Goal: Task Accomplishment & Management: Use online tool/utility

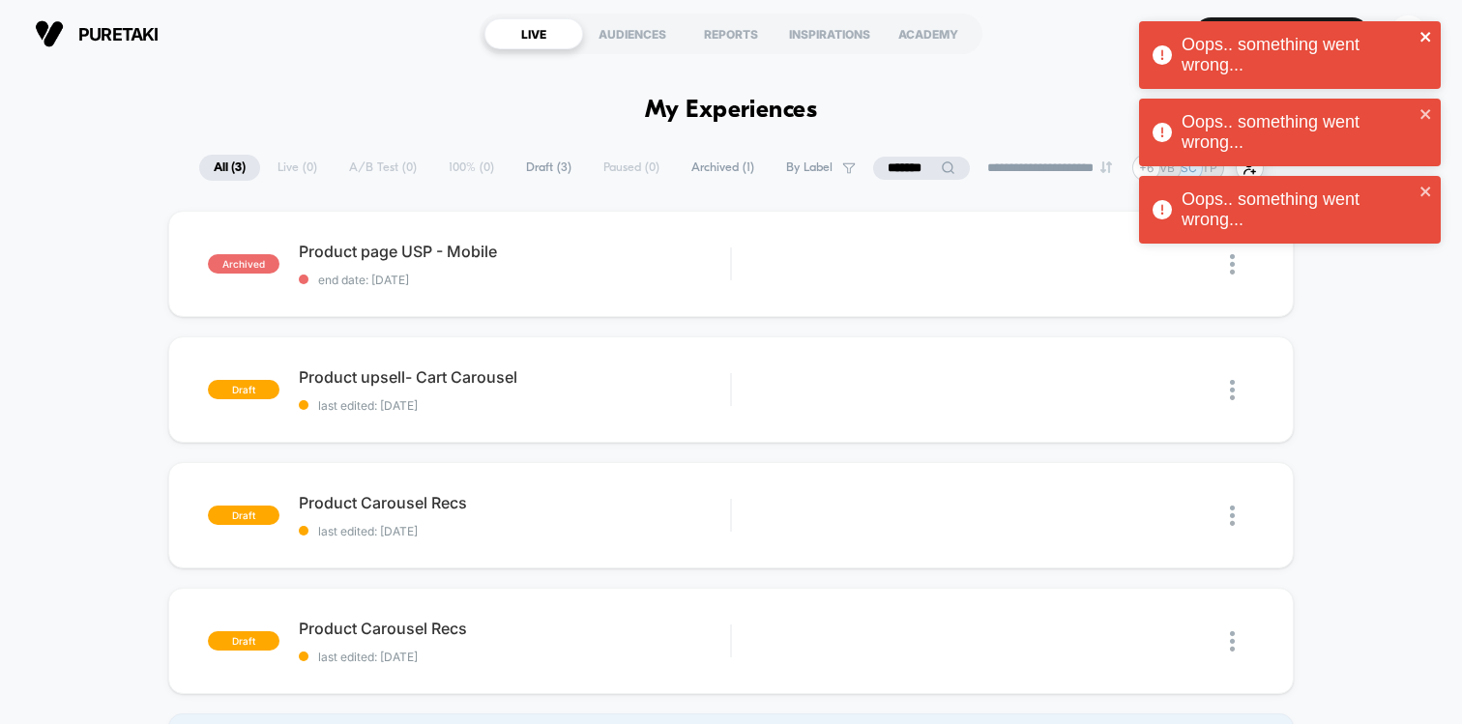
click at [1427, 31] on icon "close" at bounding box center [1427, 36] width 14 height 15
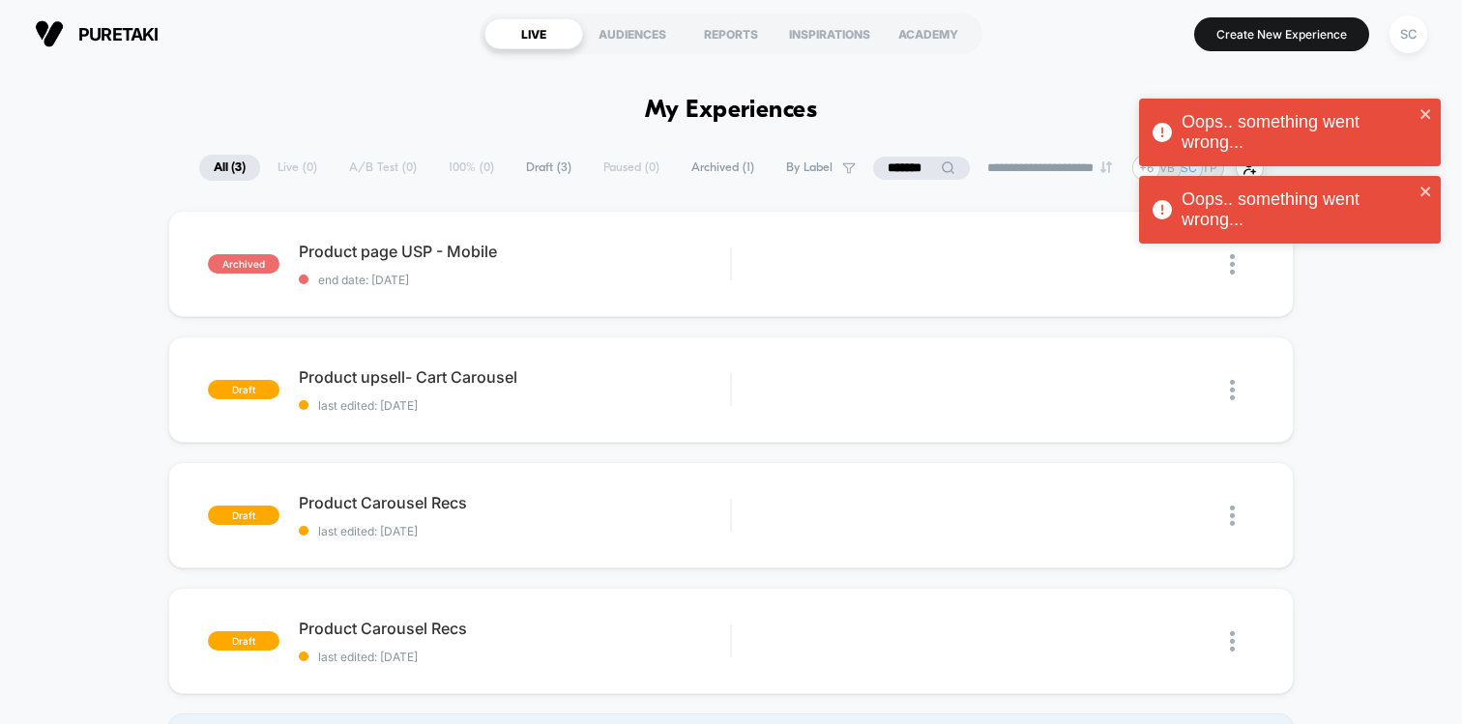
click at [1405, 35] on div "Oops.. something went wrong... Oops.. something went wrong... Oops.. something …" at bounding box center [1289, 137] width 309 height 240
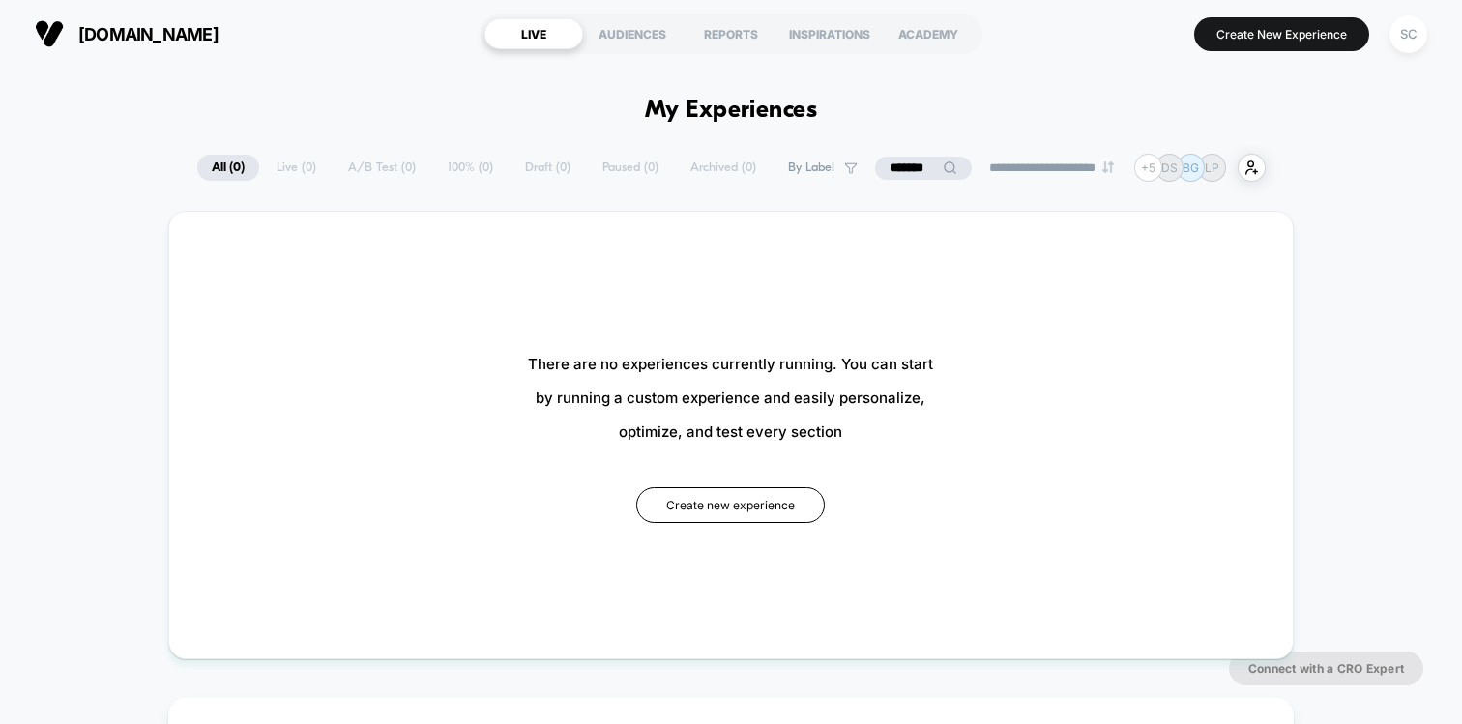
click at [897, 164] on input "*******" at bounding box center [923, 168] width 97 height 23
click at [897, 164] on input "*******" at bounding box center [923, 168] width 193 height 23
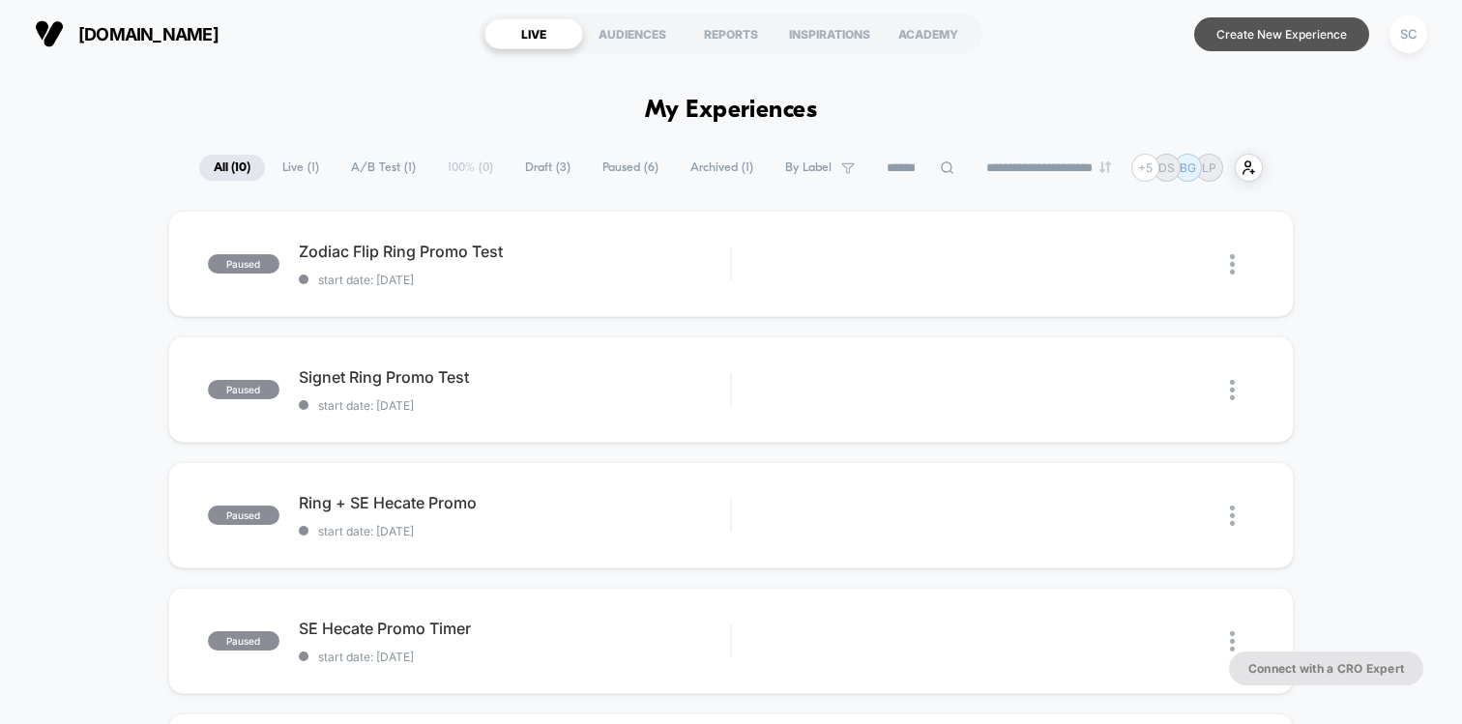
click at [1245, 41] on button "Create New Experience" at bounding box center [1281, 34] width 175 height 34
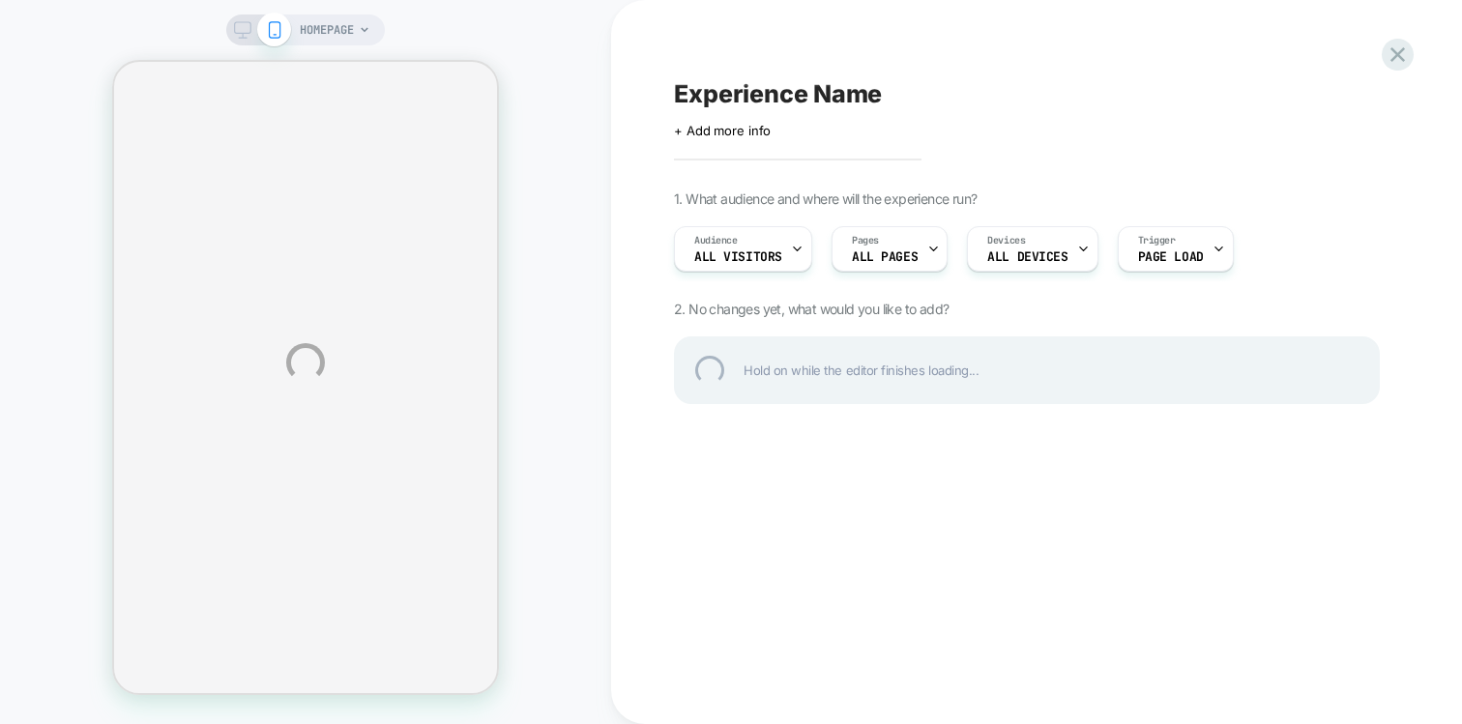
click at [353, 33] on div "HOMEPAGE Experience Name Click to edit experience details + Add more info 1. Wh…" at bounding box center [731, 362] width 1462 height 724
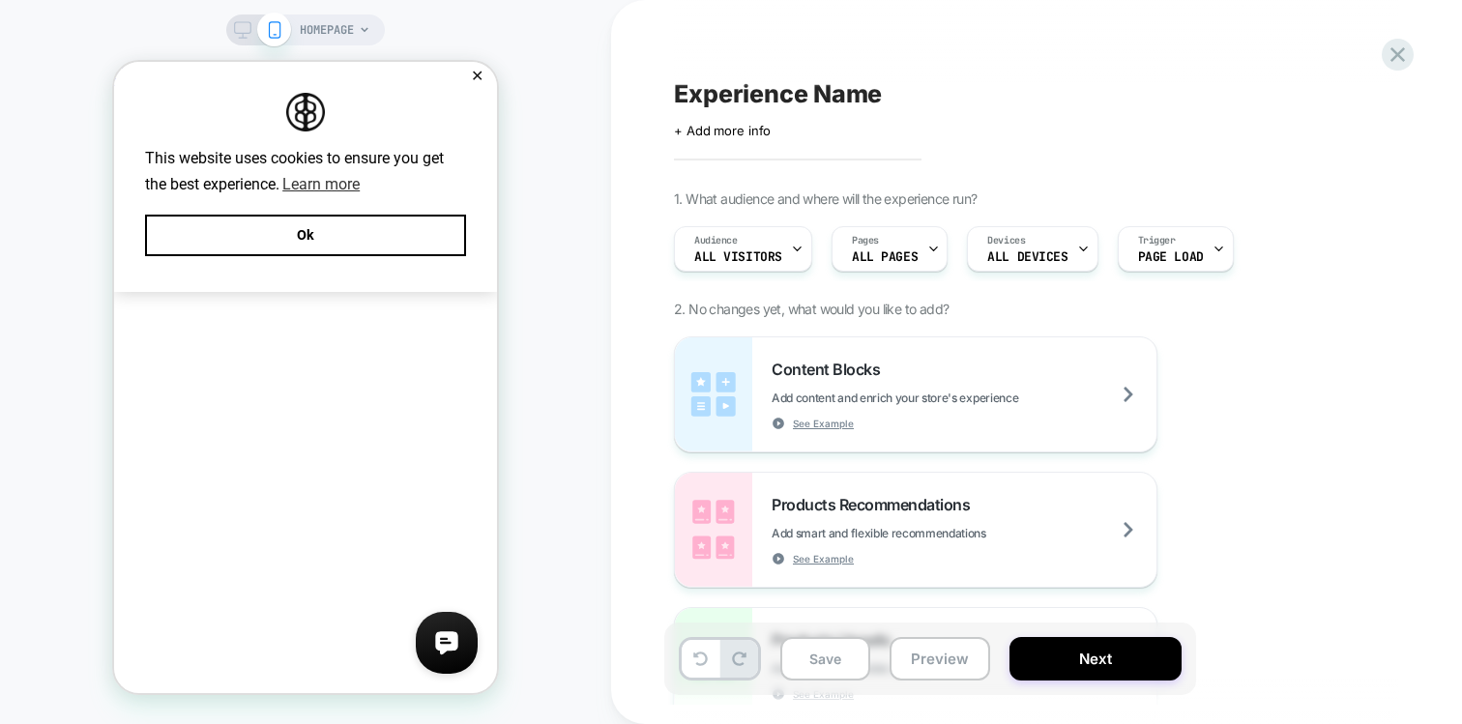
click at [360, 32] on icon at bounding box center [365, 30] width 12 height 12
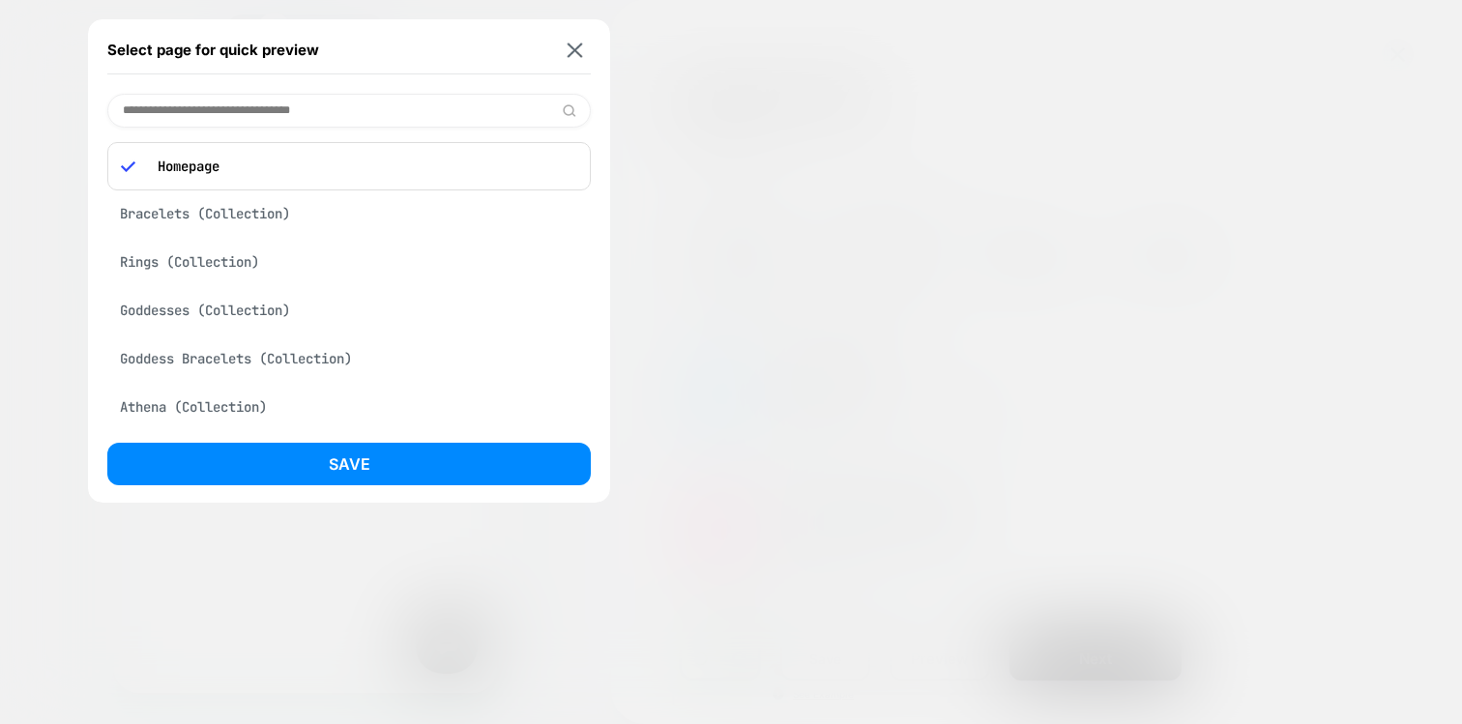
click at [304, 116] on input at bounding box center [348, 111] width 483 height 34
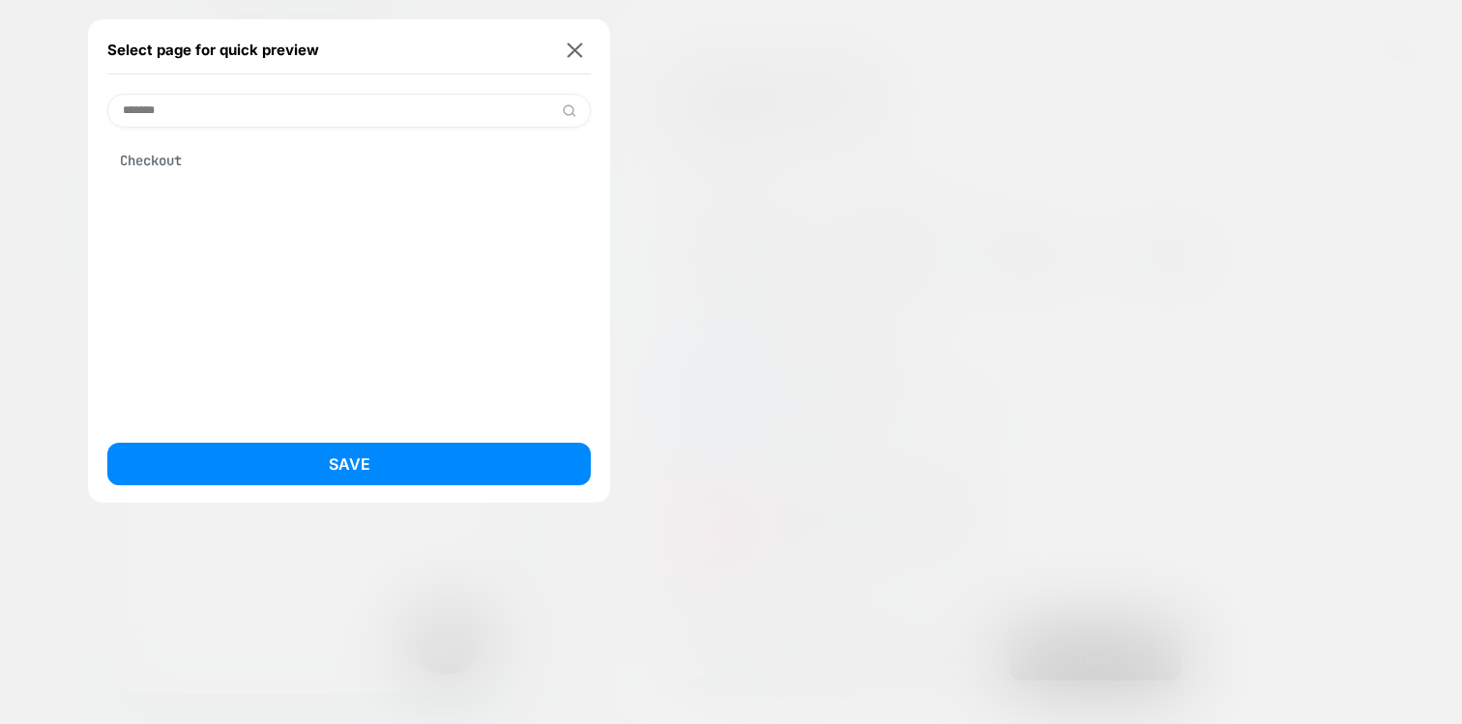
type input "*******"
click at [208, 161] on div "Checkout" at bounding box center [348, 160] width 483 height 37
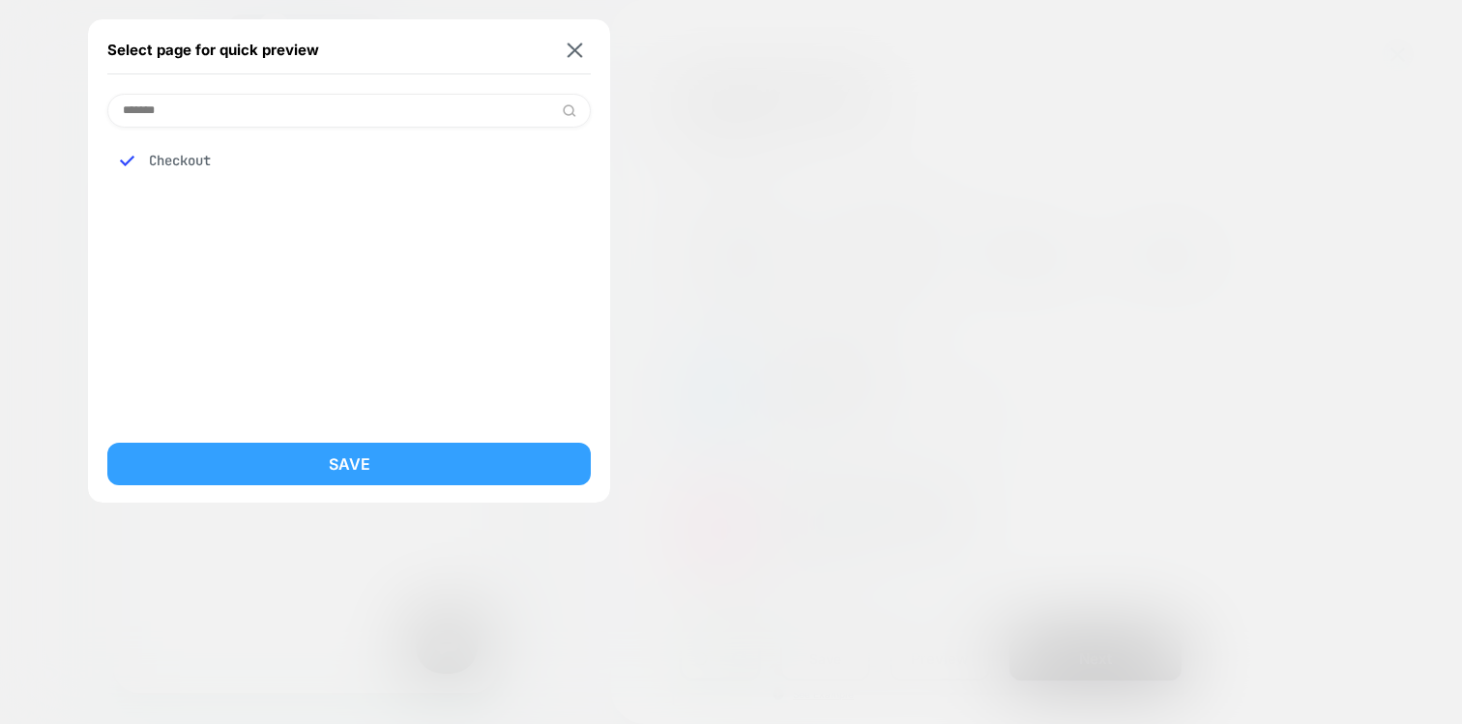
click at [267, 455] on button "Save" at bounding box center [348, 464] width 483 height 43
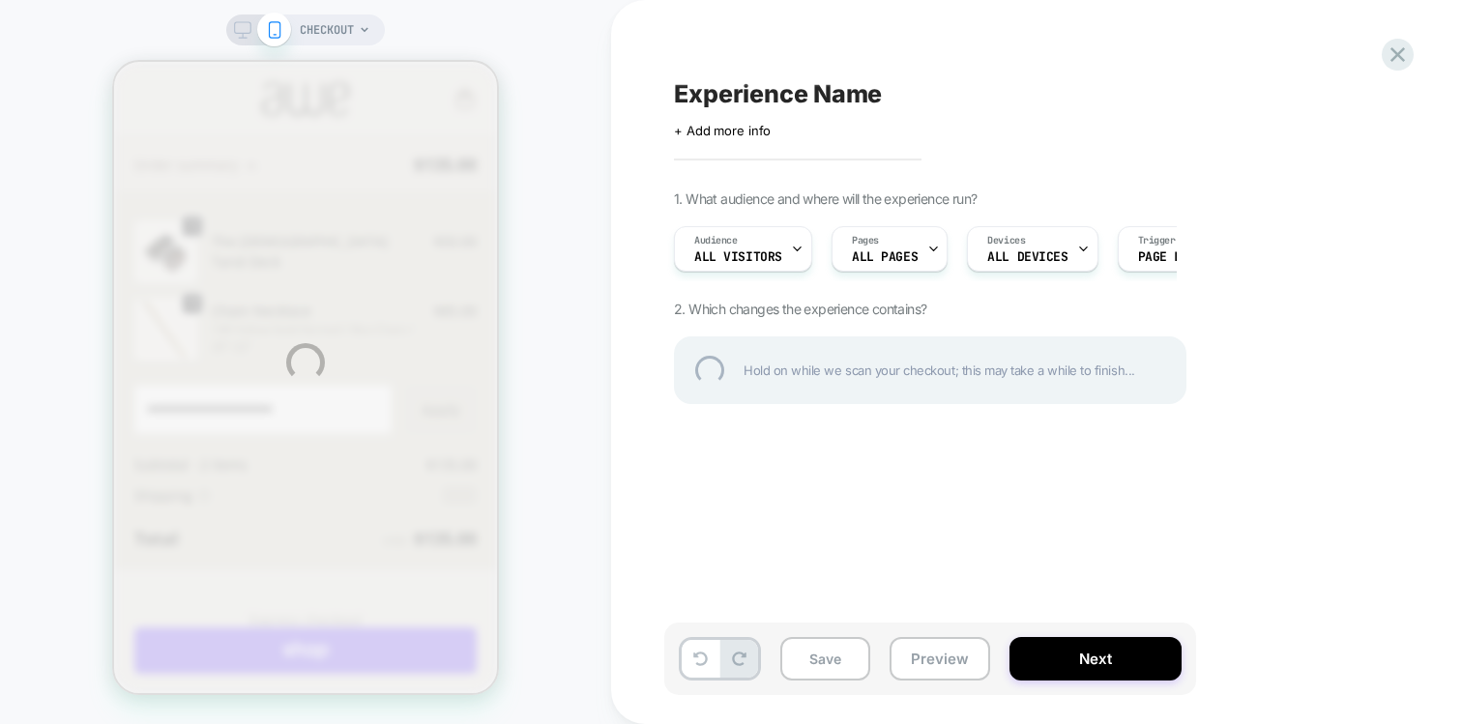
scroll to position [265, 0]
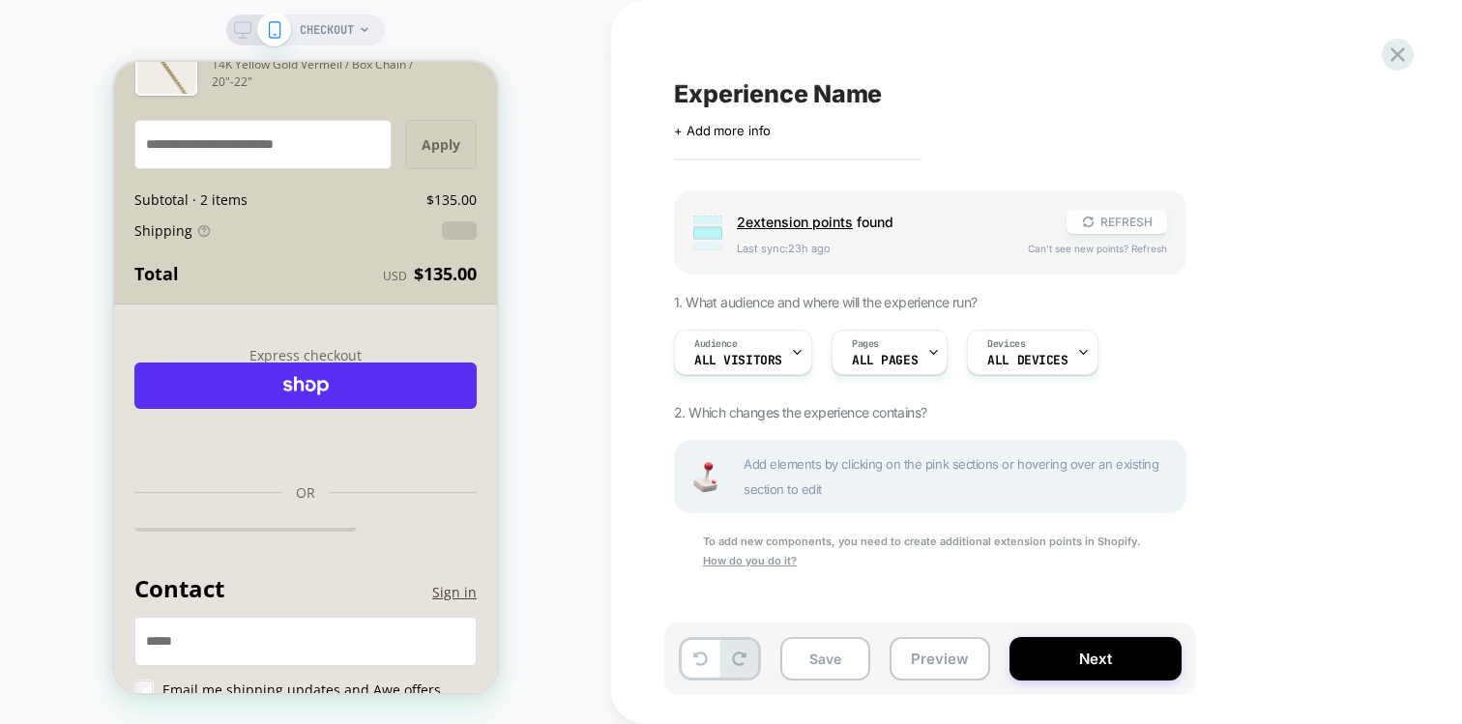
click at [1085, 222] on icon at bounding box center [1088, 222] width 15 height 15
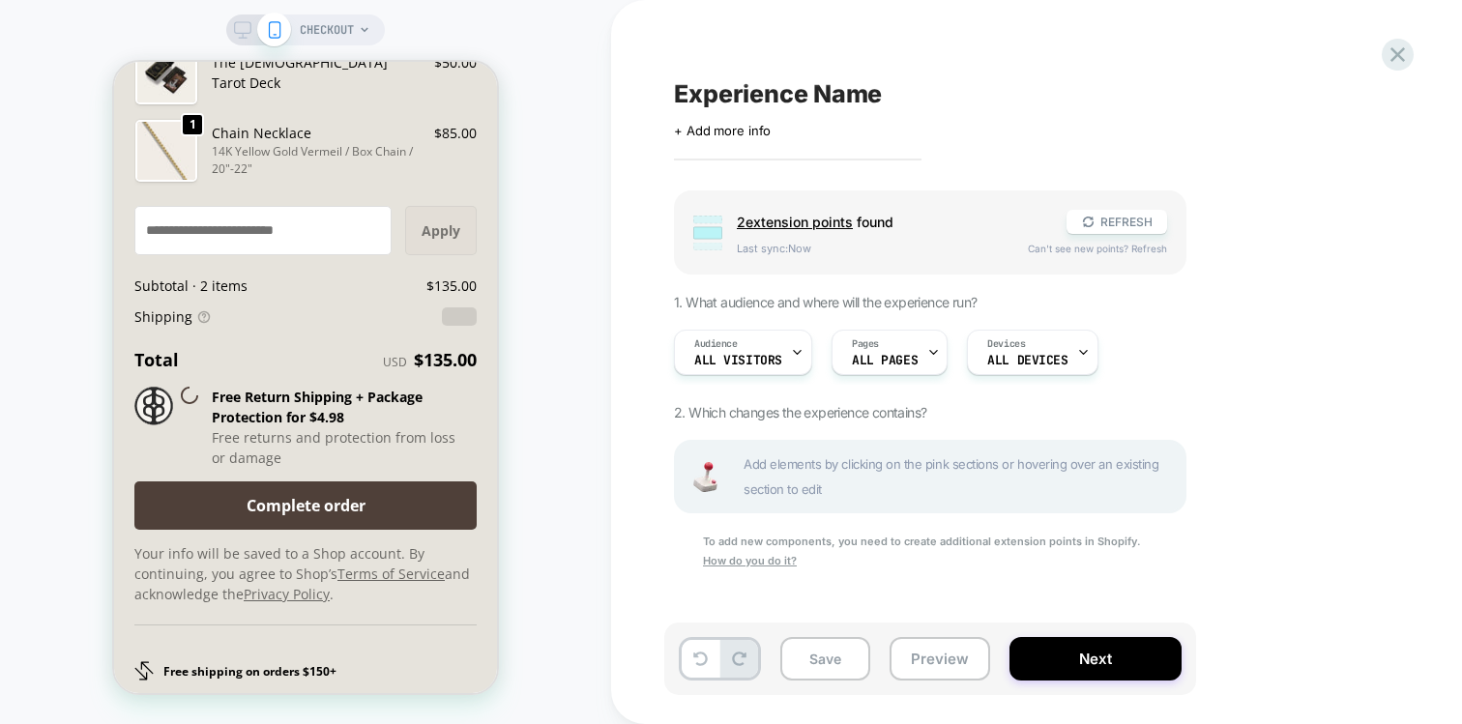
scroll to position [3042, 0]
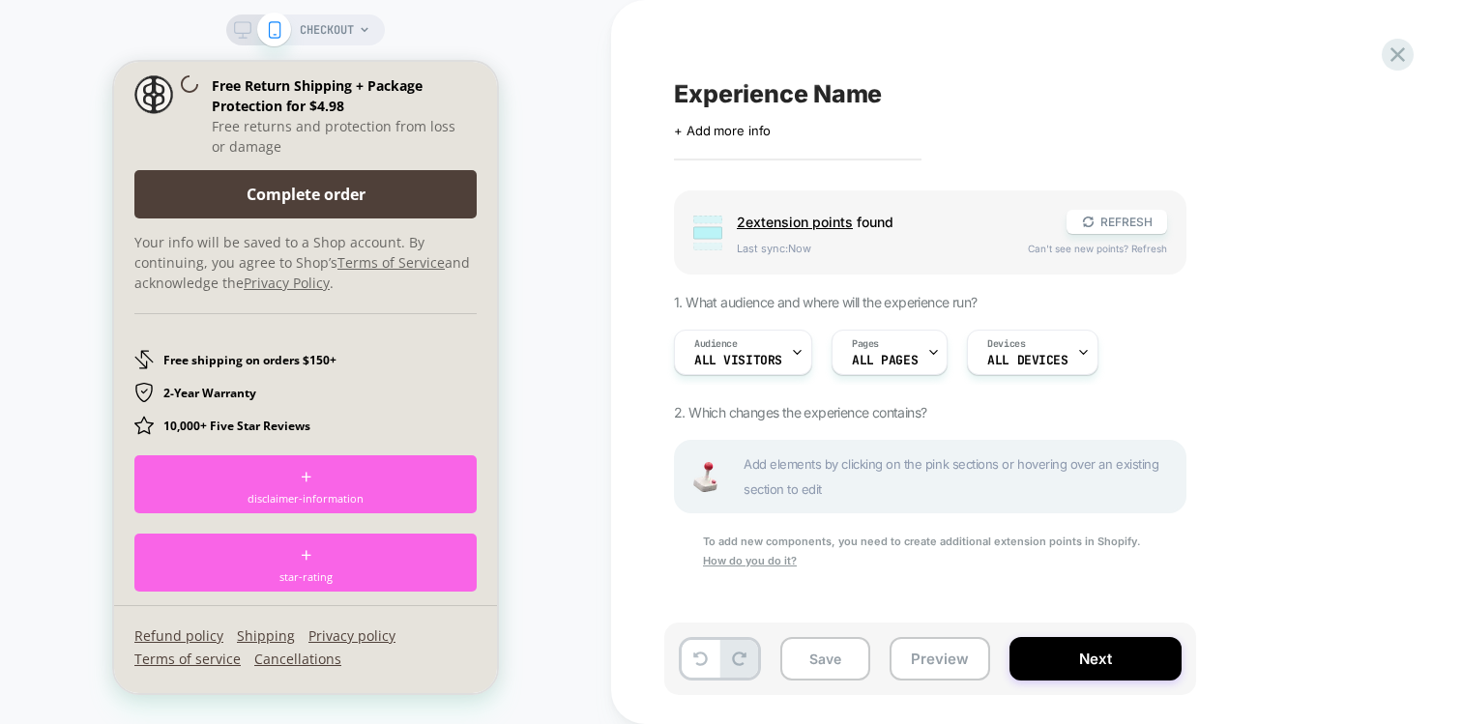
click at [300, 409] on div "Free shipping on orders $150+ 2-Year Warranty 10,000+ Five Star Reviews" at bounding box center [305, 374] width 342 height 122
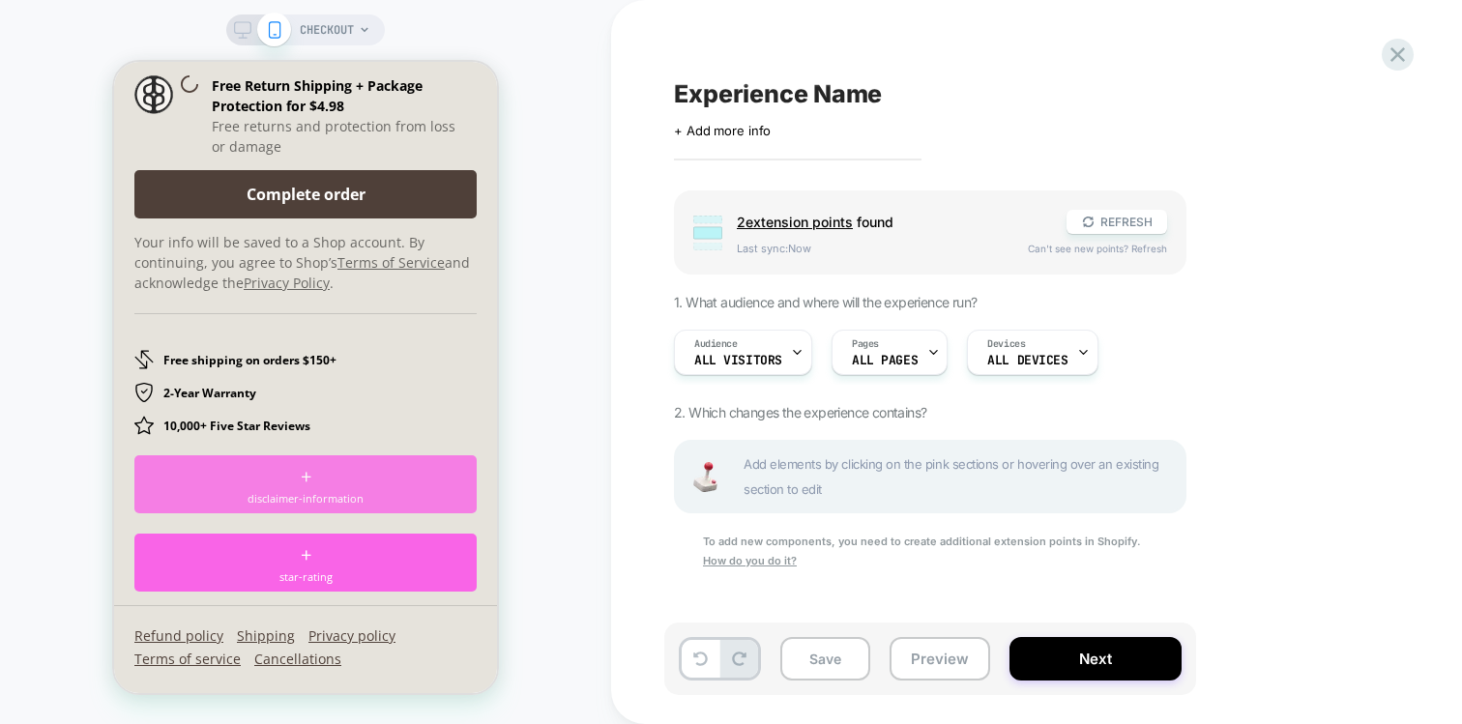
click at [386, 512] on div "+ disclaimer-information" at bounding box center [305, 484] width 342 height 58
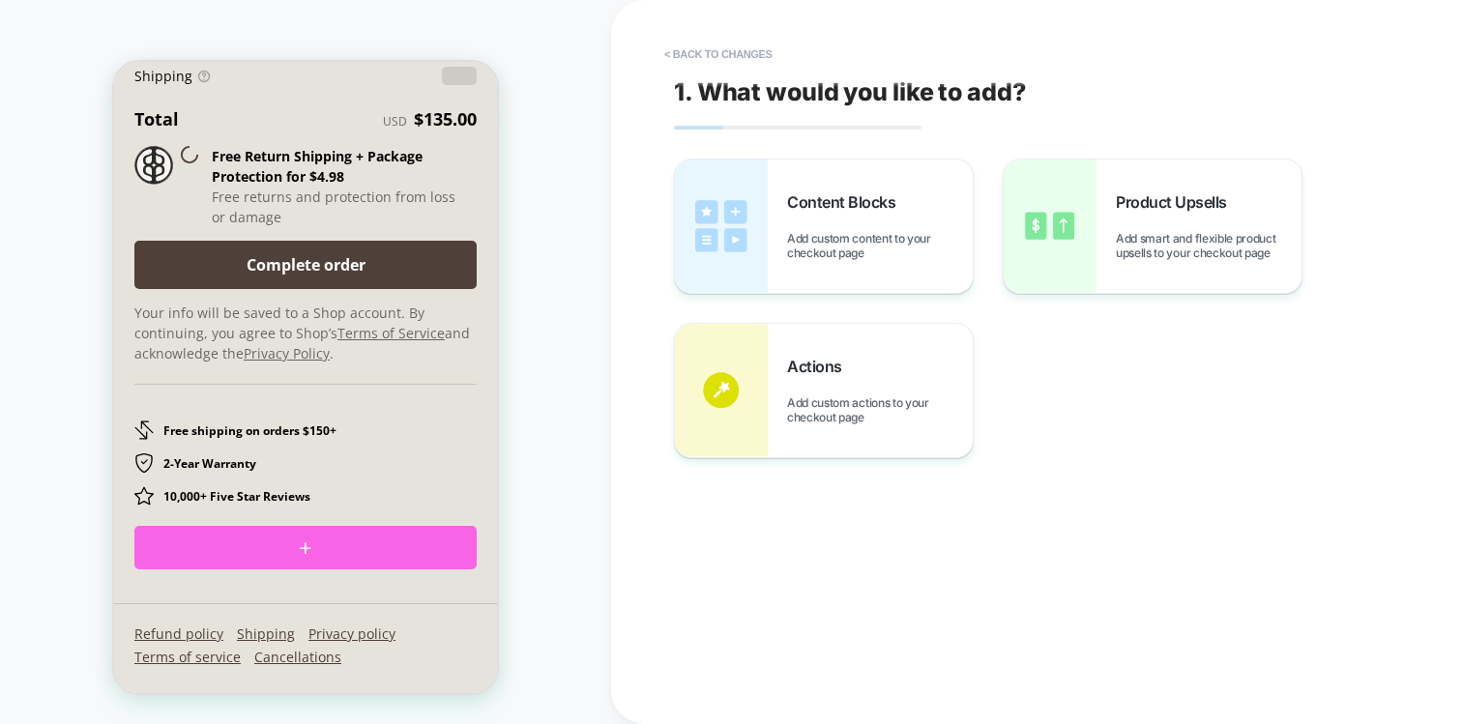
scroll to position [2970, 0]
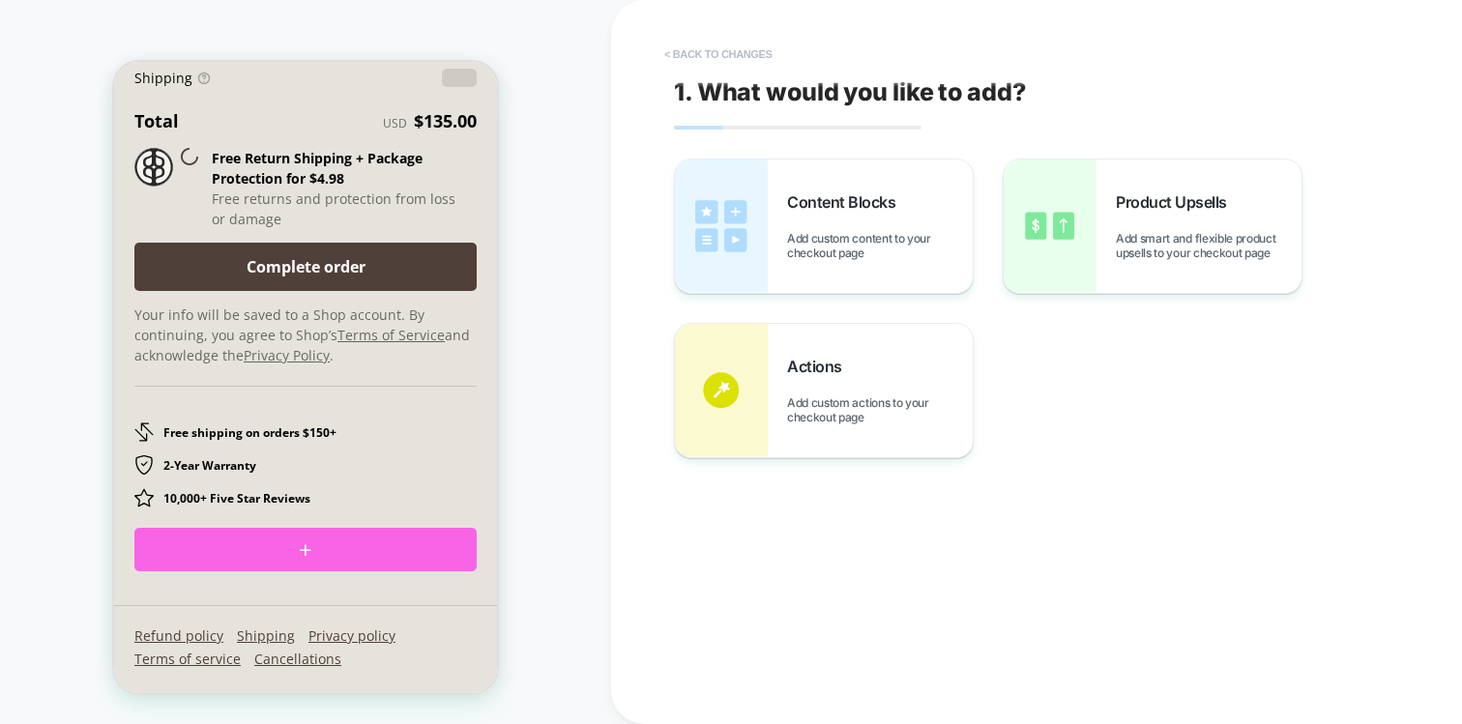
click at [726, 50] on button "< Back to changes" at bounding box center [719, 54] width 128 height 31
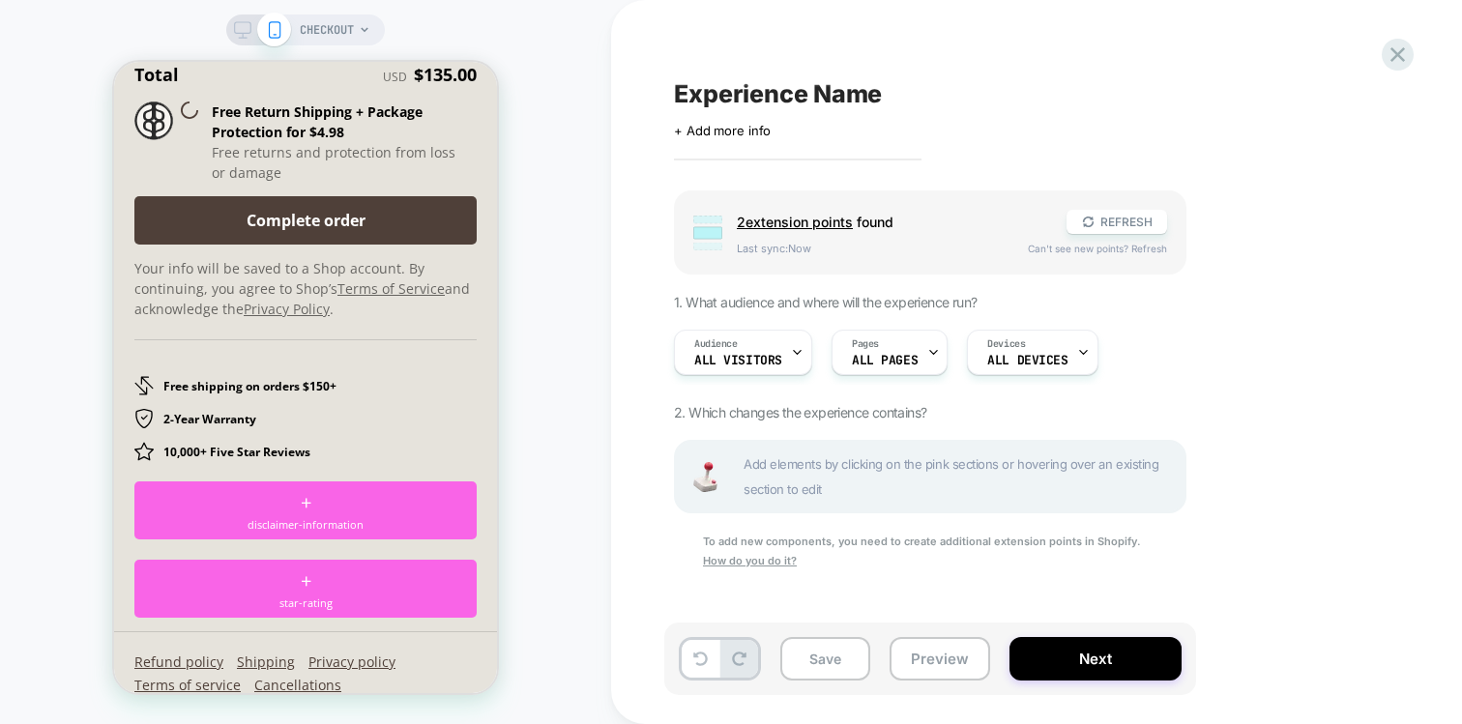
scroll to position [3042, 0]
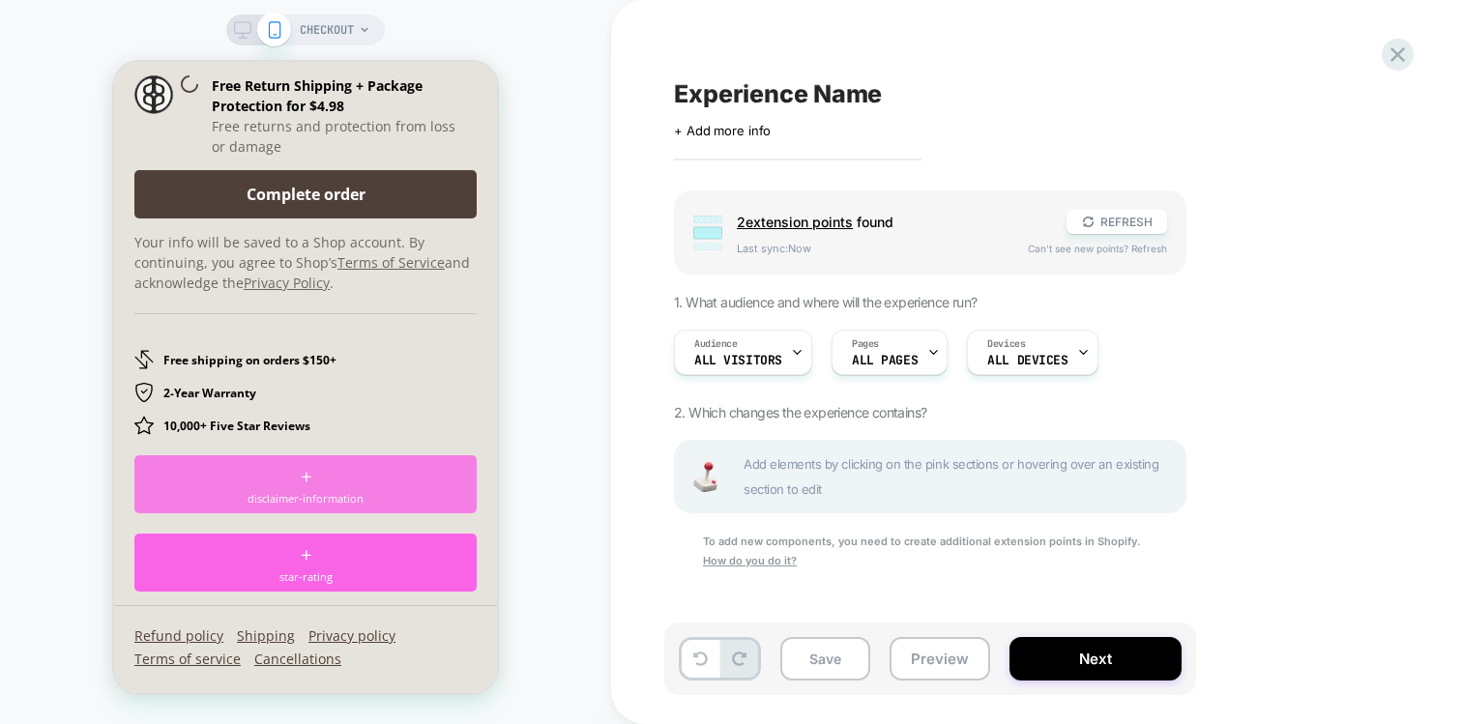
click at [367, 481] on div "+ disclaimer-information" at bounding box center [305, 484] width 342 height 58
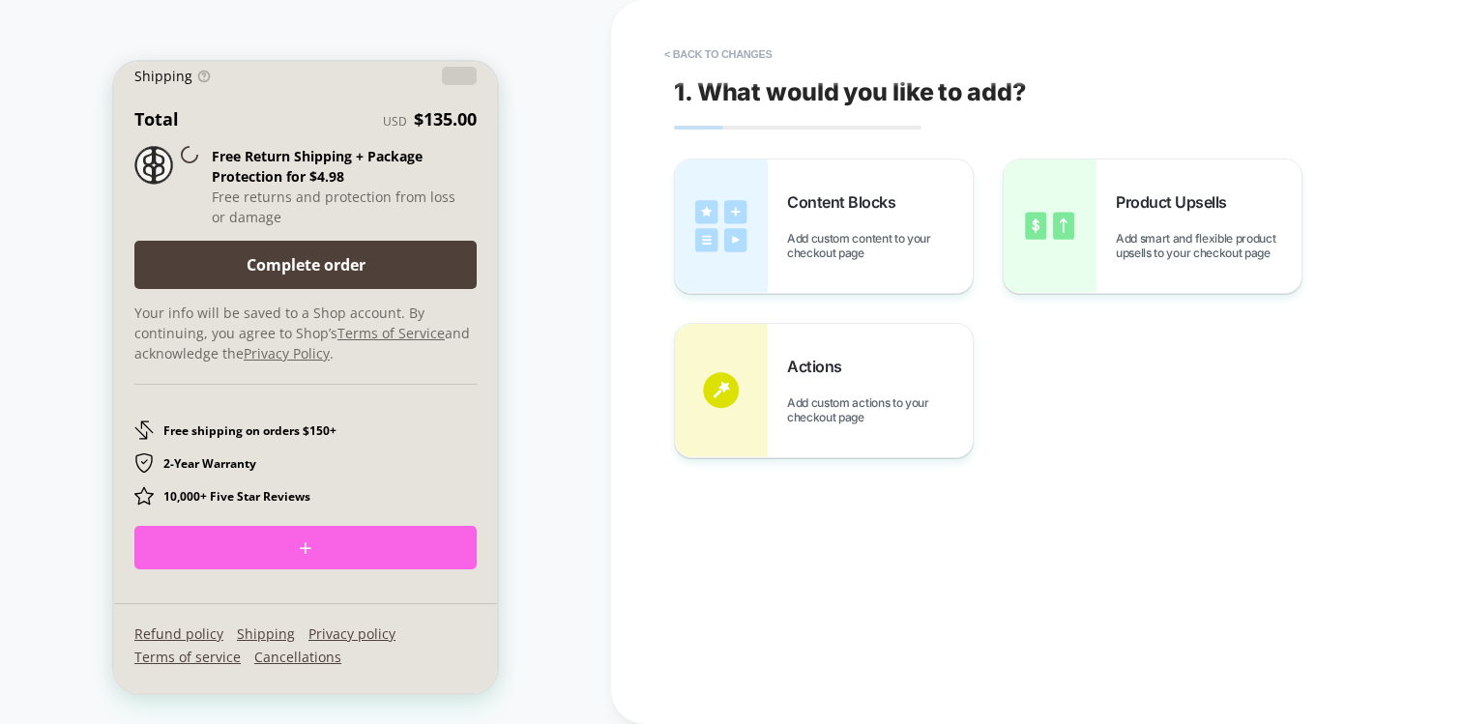
scroll to position [2970, 0]
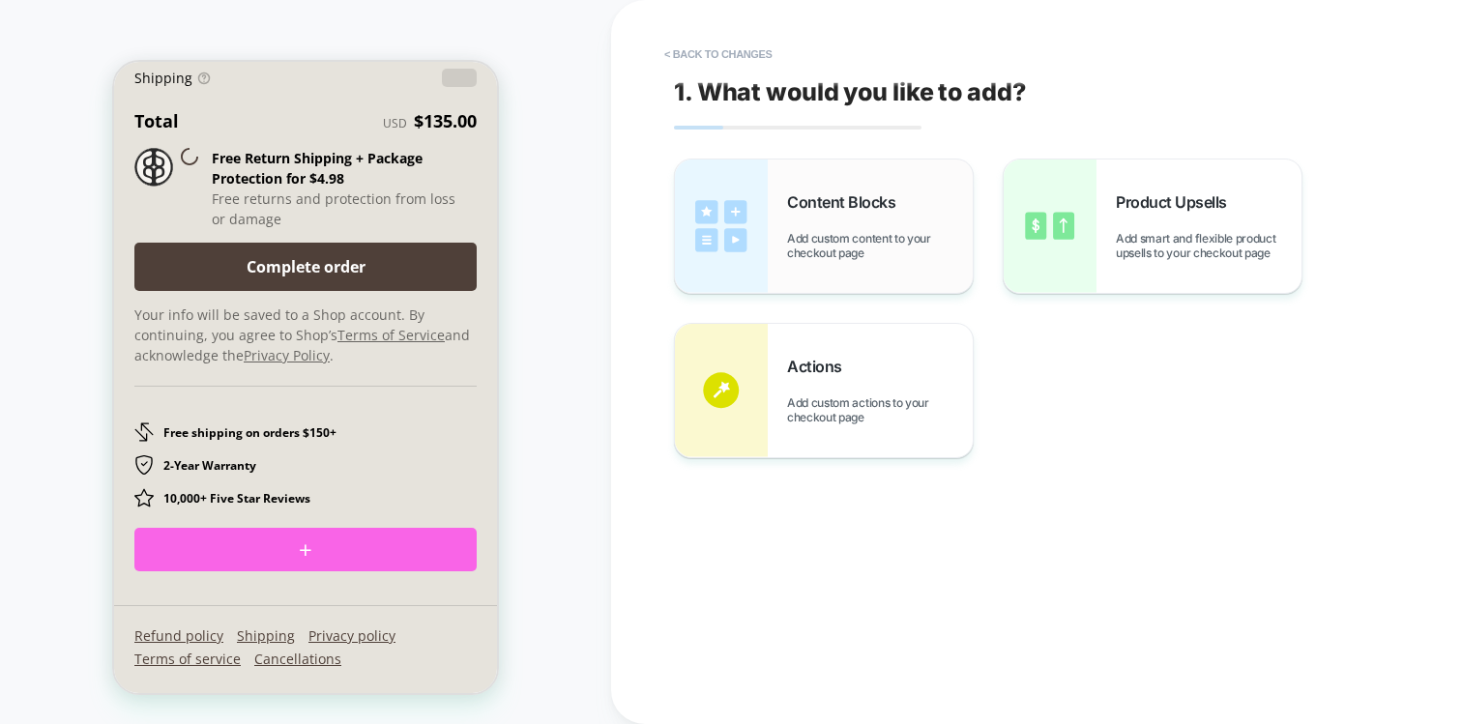
click at [724, 225] on img at bounding box center [721, 226] width 93 height 133
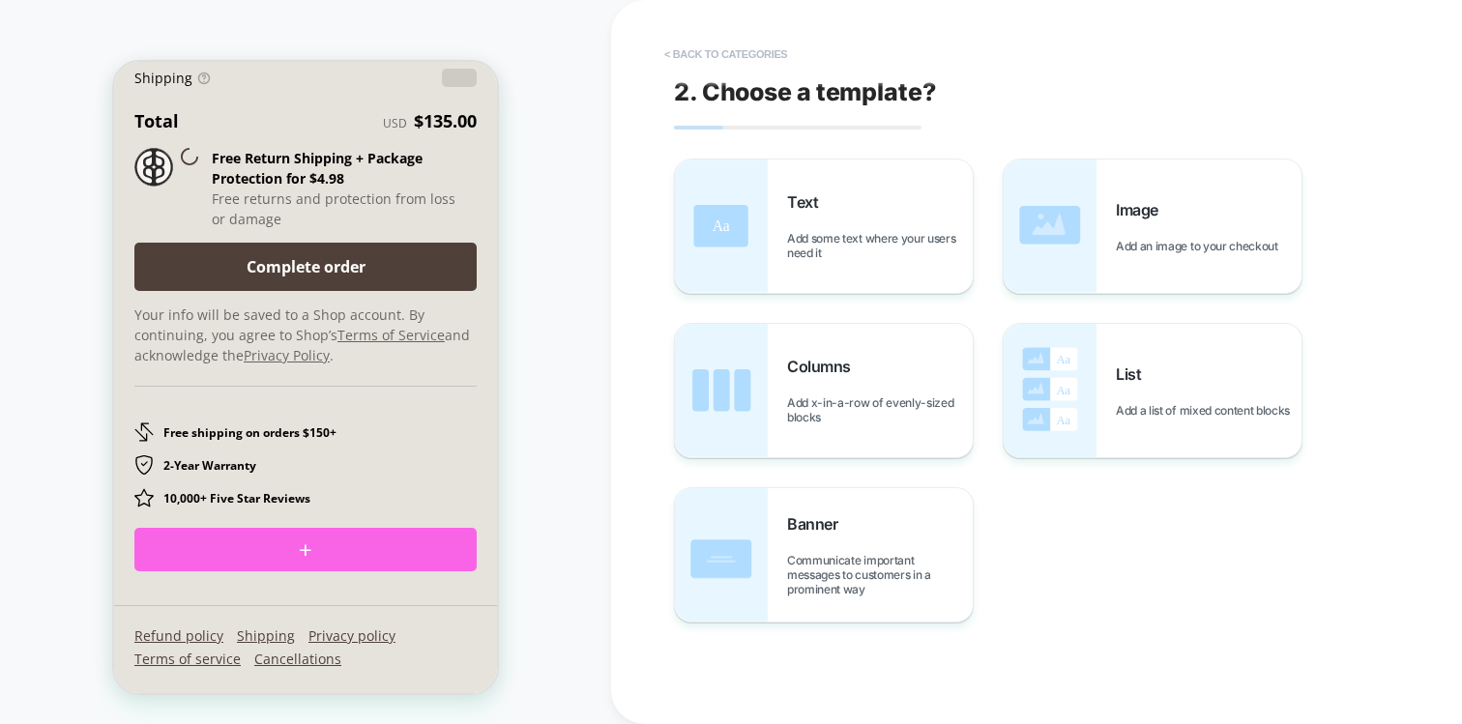
click at [739, 55] on button "< Back to categories" at bounding box center [726, 54] width 142 height 31
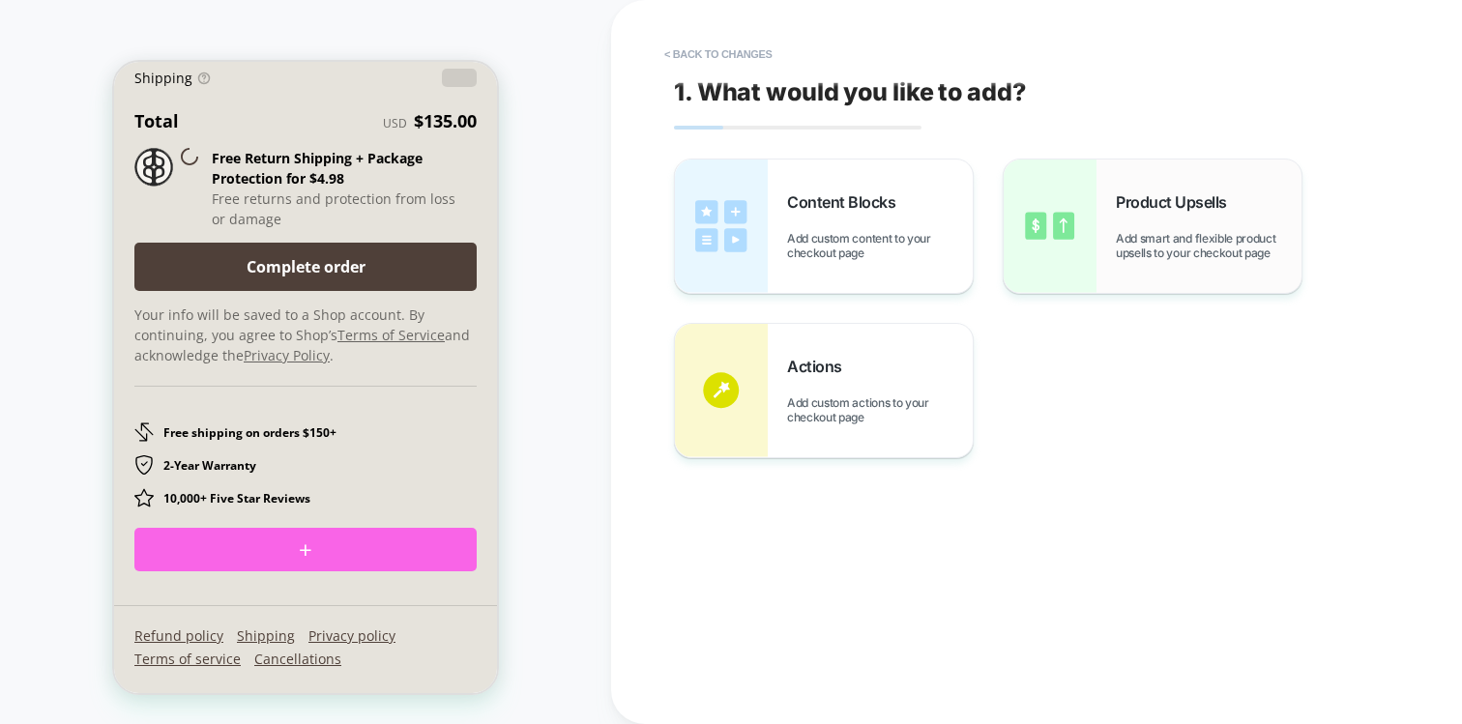
click at [1069, 272] on img at bounding box center [1050, 226] width 93 height 133
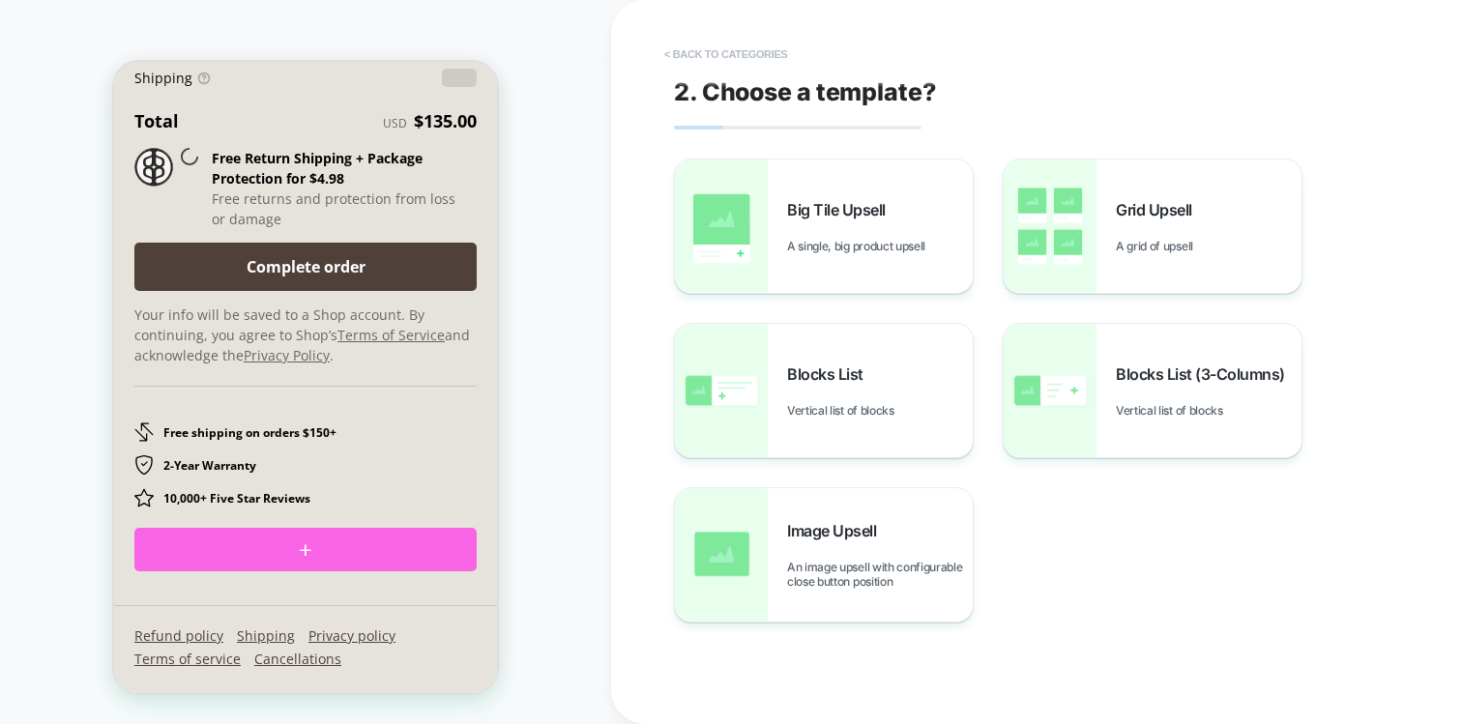
click at [707, 52] on button "< Back to categories" at bounding box center [726, 54] width 142 height 31
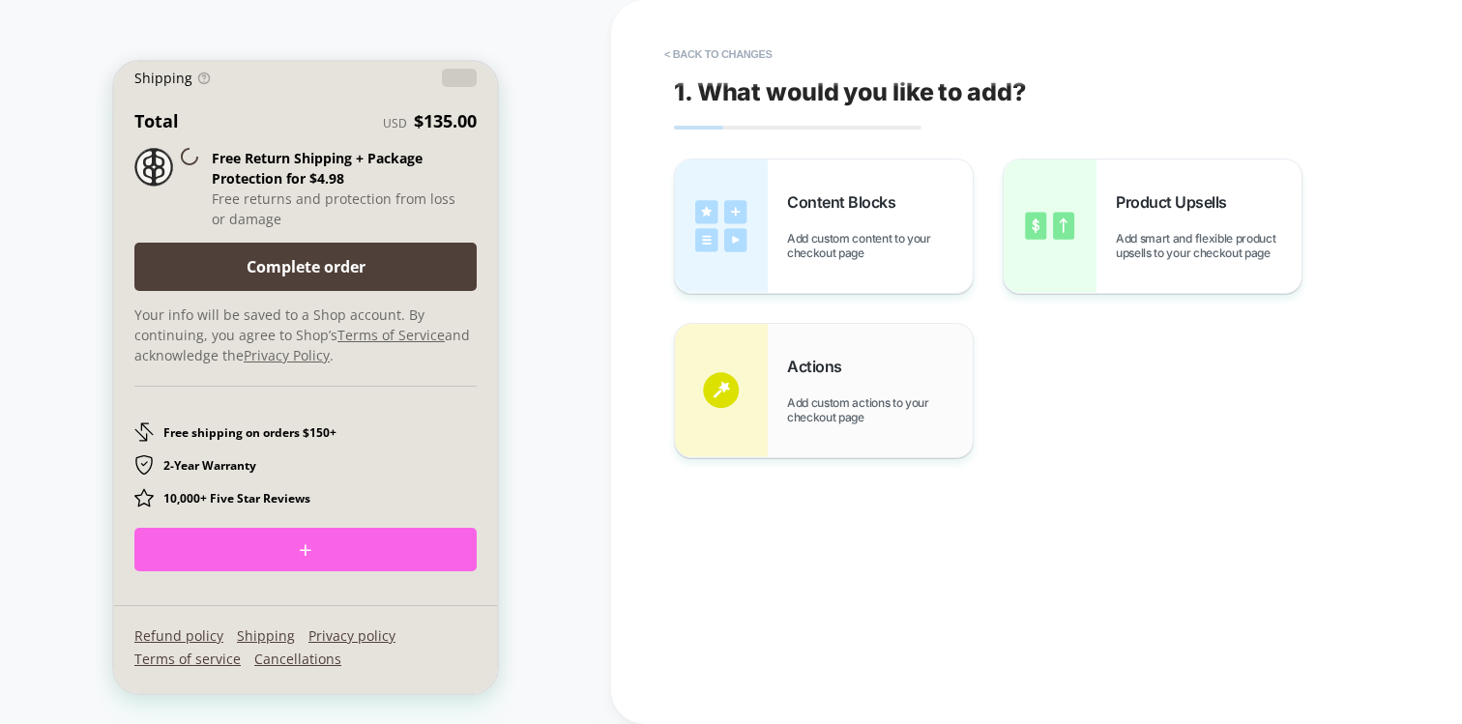
click at [830, 411] on span "Add custom actions to your checkout page" at bounding box center [880, 409] width 186 height 29
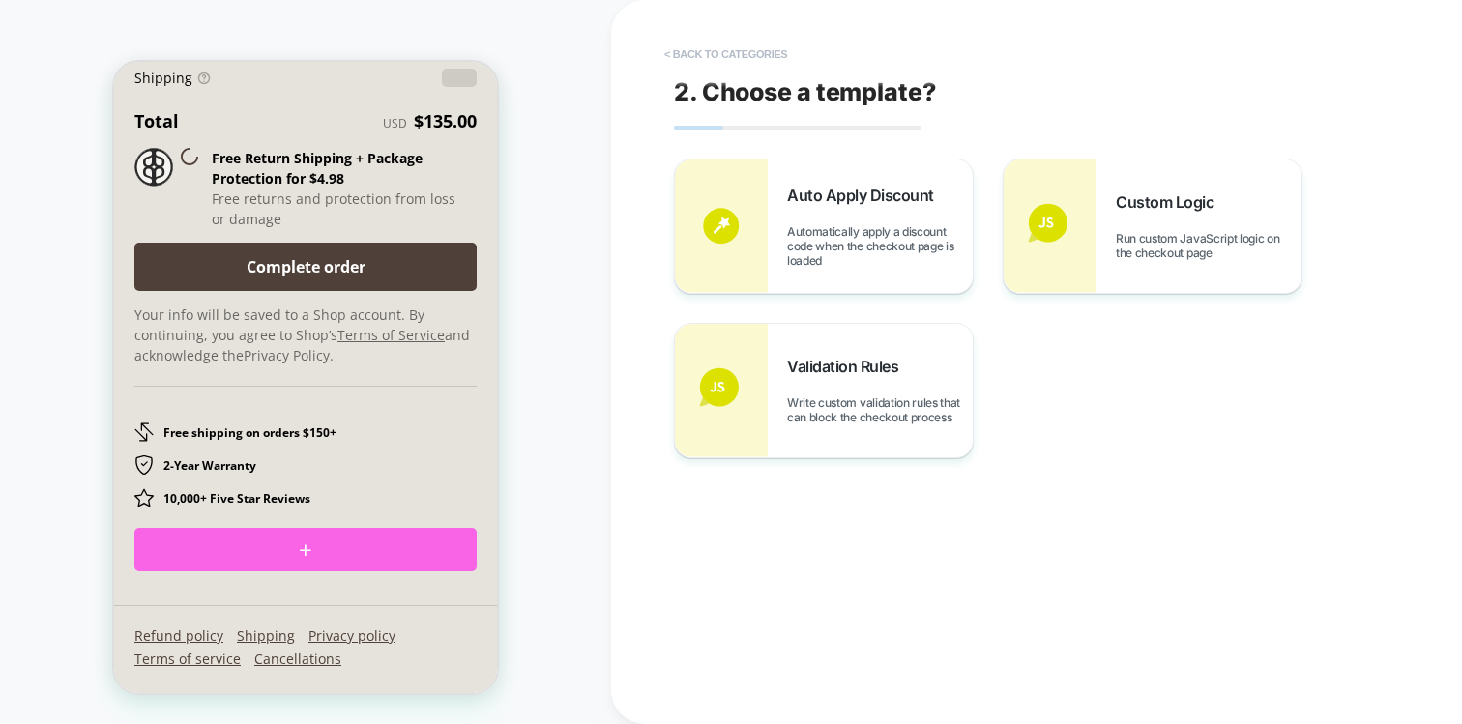
click at [724, 56] on button "< Back to categories" at bounding box center [726, 54] width 142 height 31
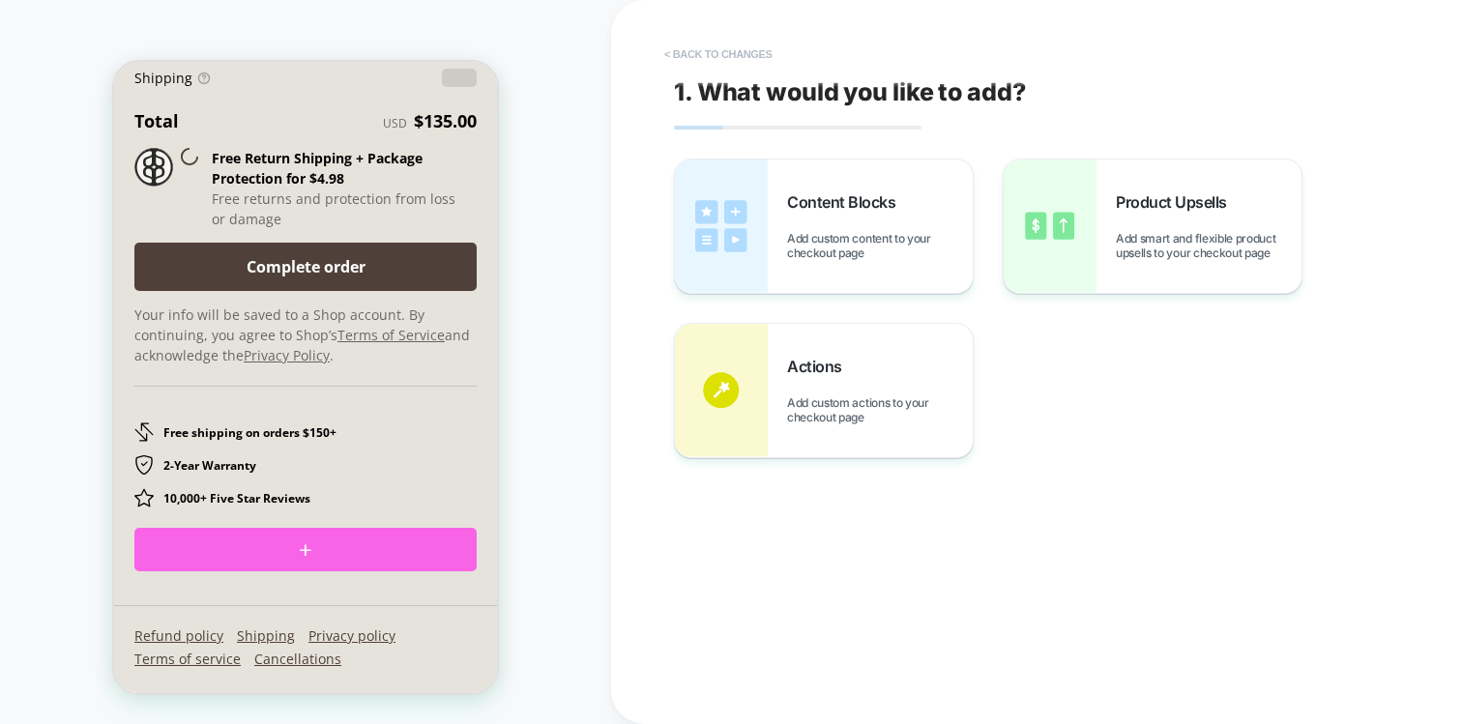
click at [686, 49] on button "< Back to changes" at bounding box center [719, 54] width 128 height 31
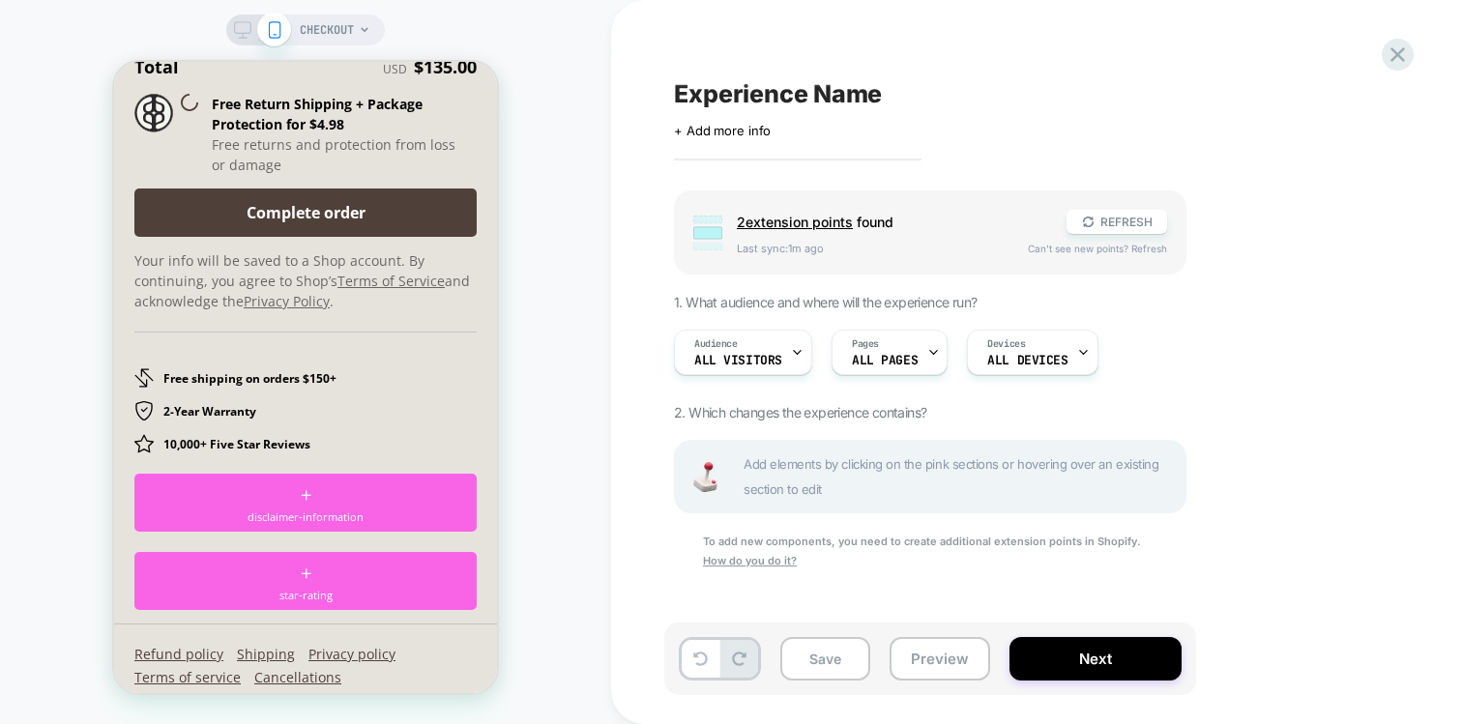
scroll to position [3042, 0]
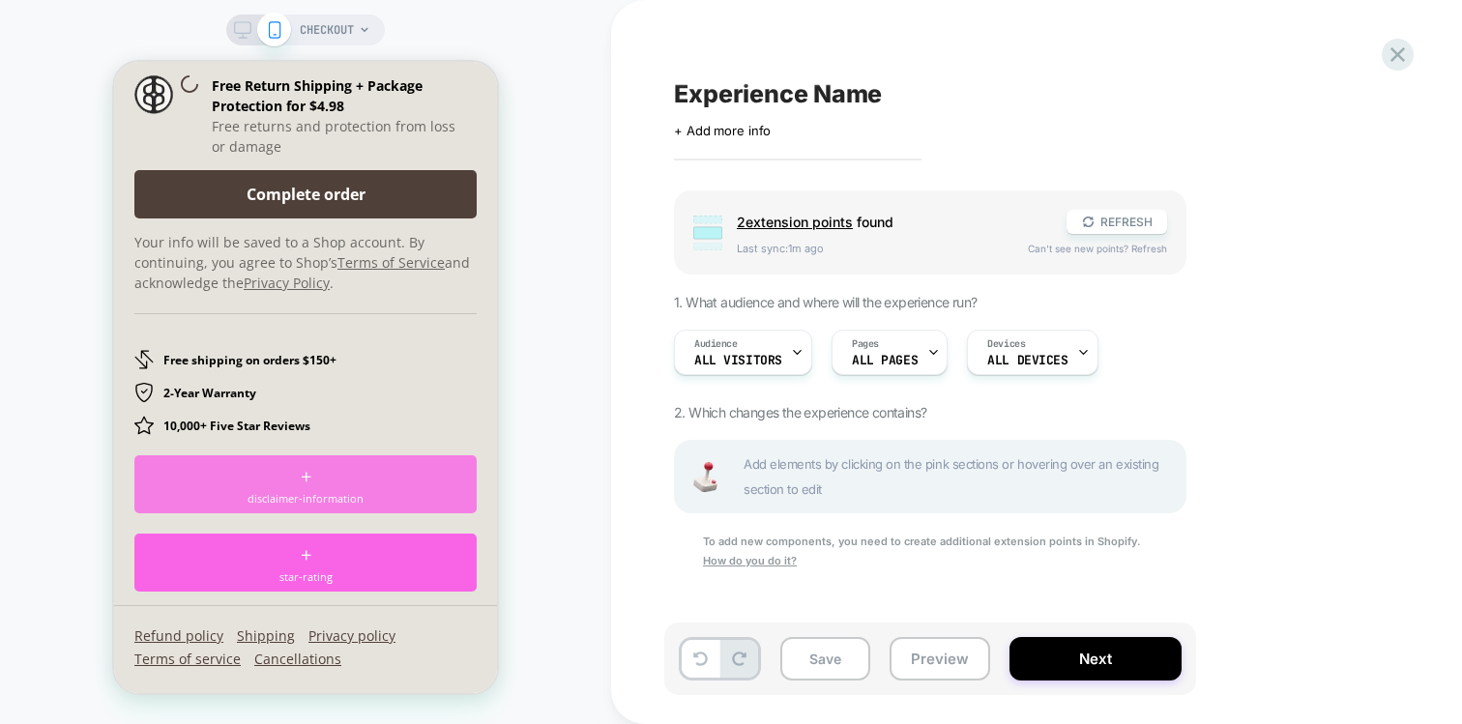
click at [343, 489] on div "+ disclaimer-information" at bounding box center [305, 484] width 342 height 58
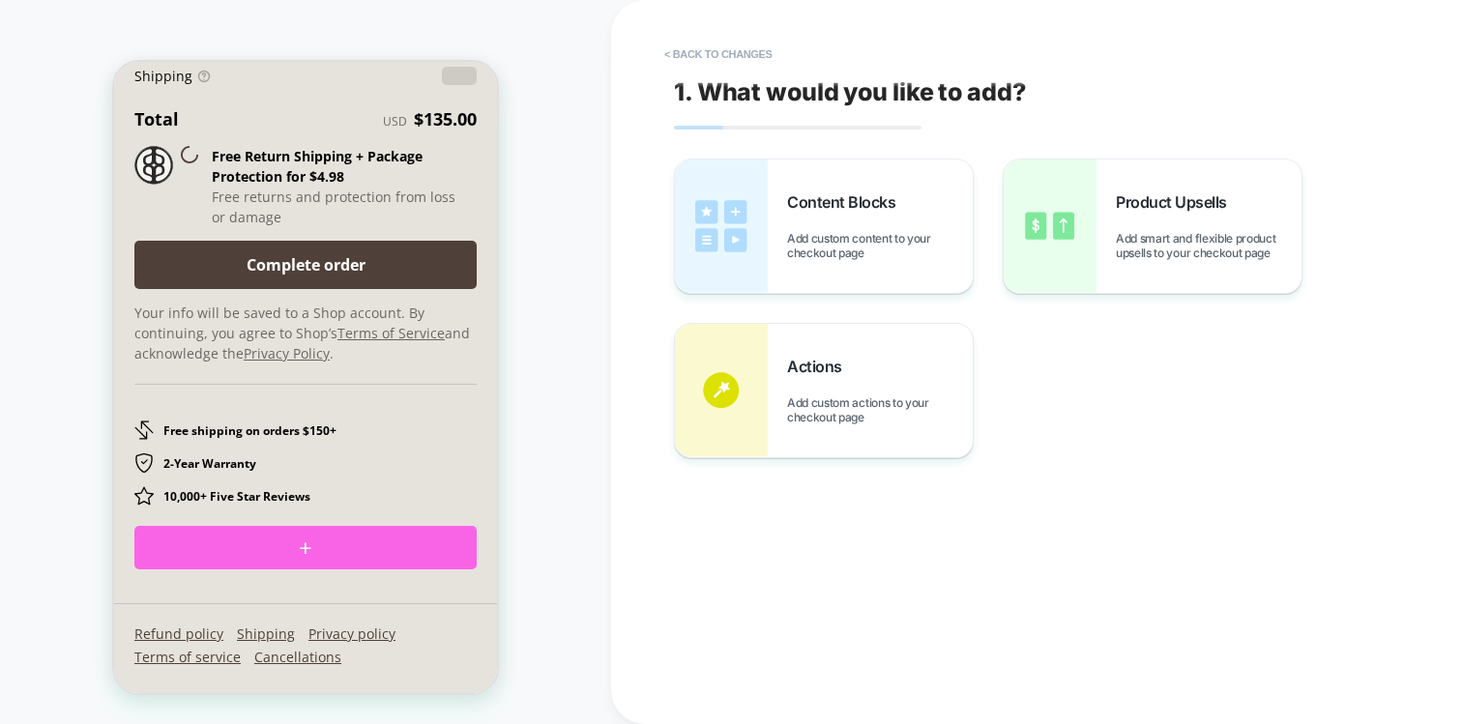
scroll to position [2970, 0]
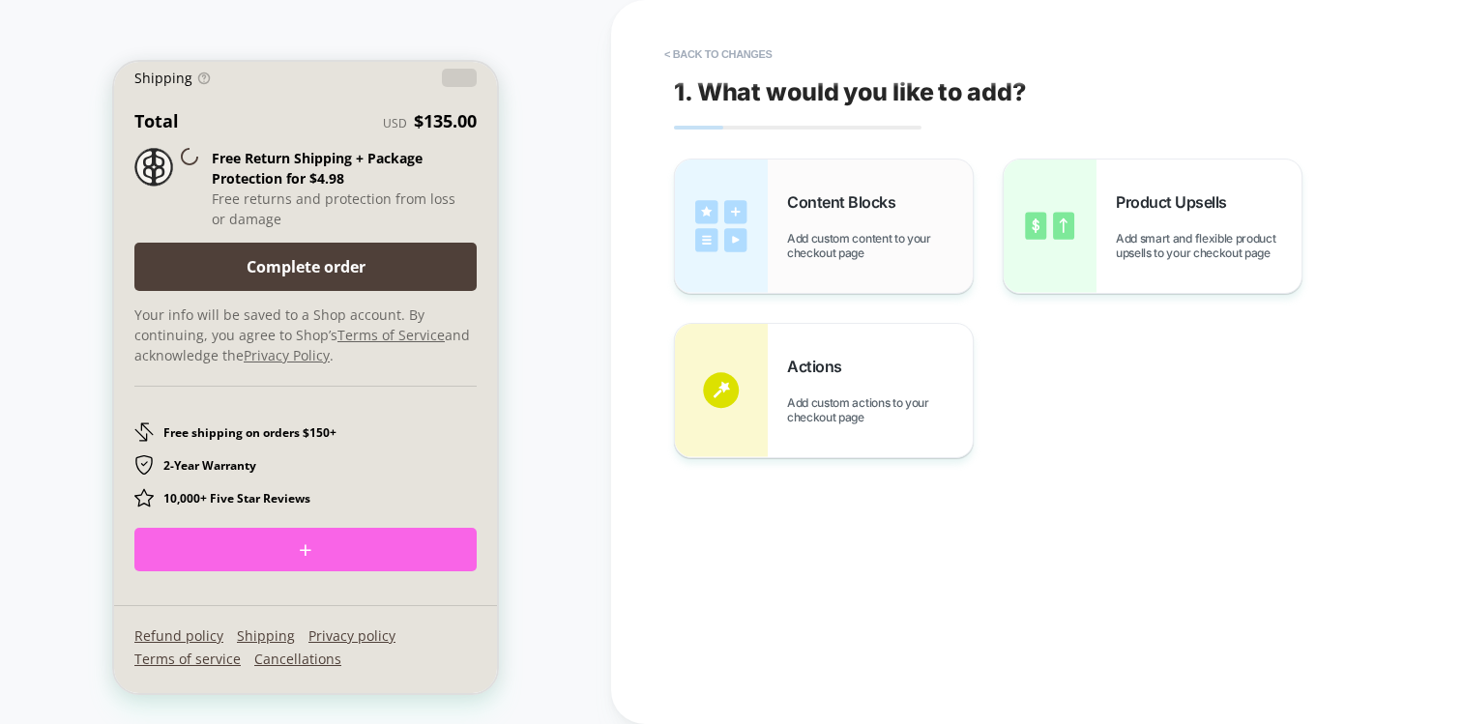
click at [802, 212] on div "Content Blocks Add custom content to your checkout page" at bounding box center [880, 226] width 186 height 68
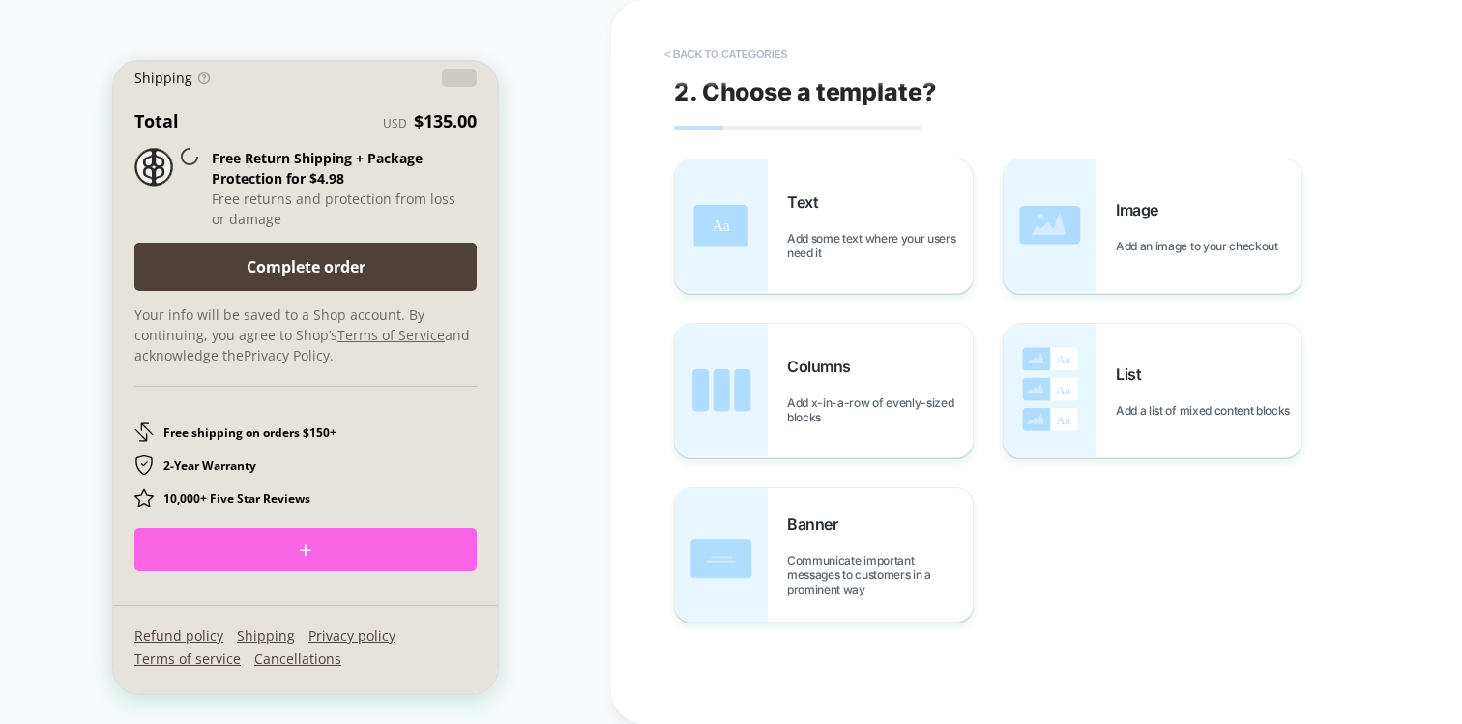
click at [758, 56] on button "< Back to categories" at bounding box center [726, 54] width 142 height 31
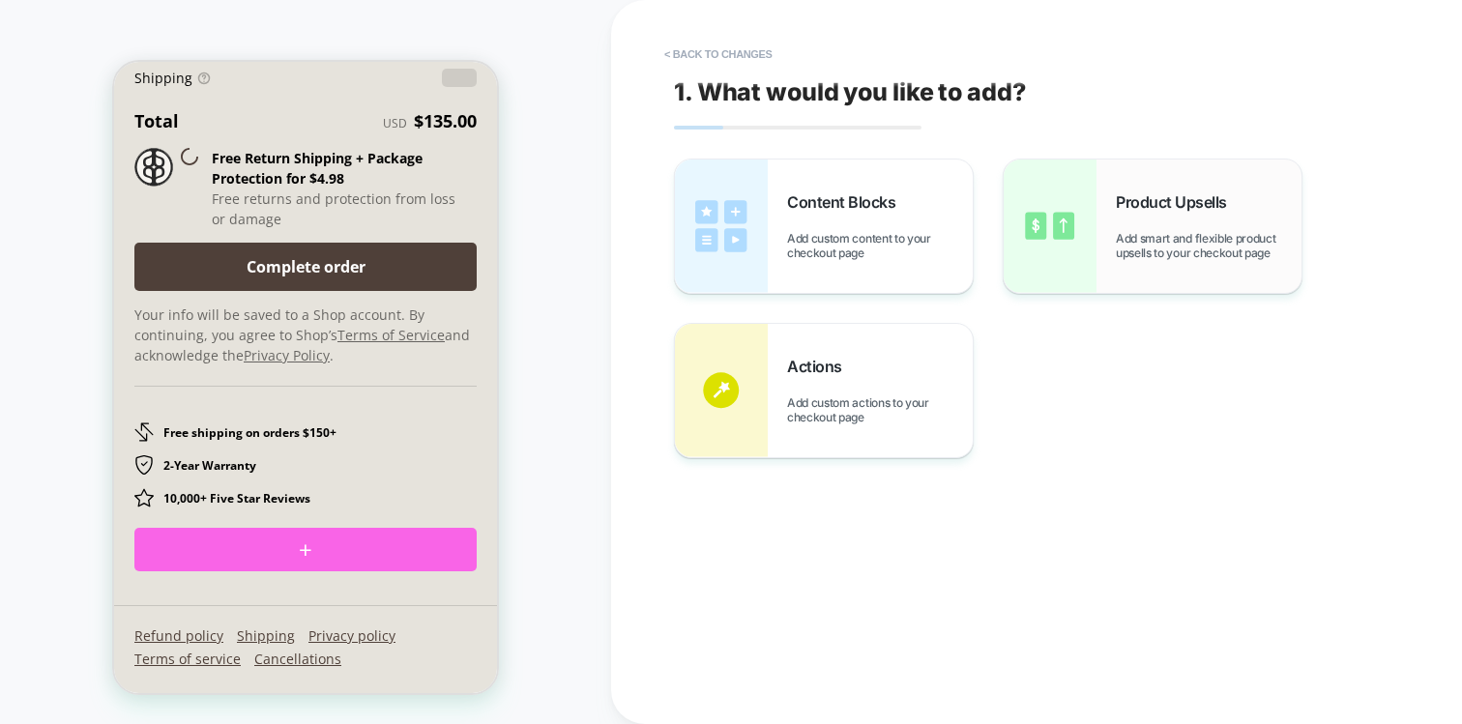
click at [1050, 233] on img at bounding box center [1050, 226] width 93 height 133
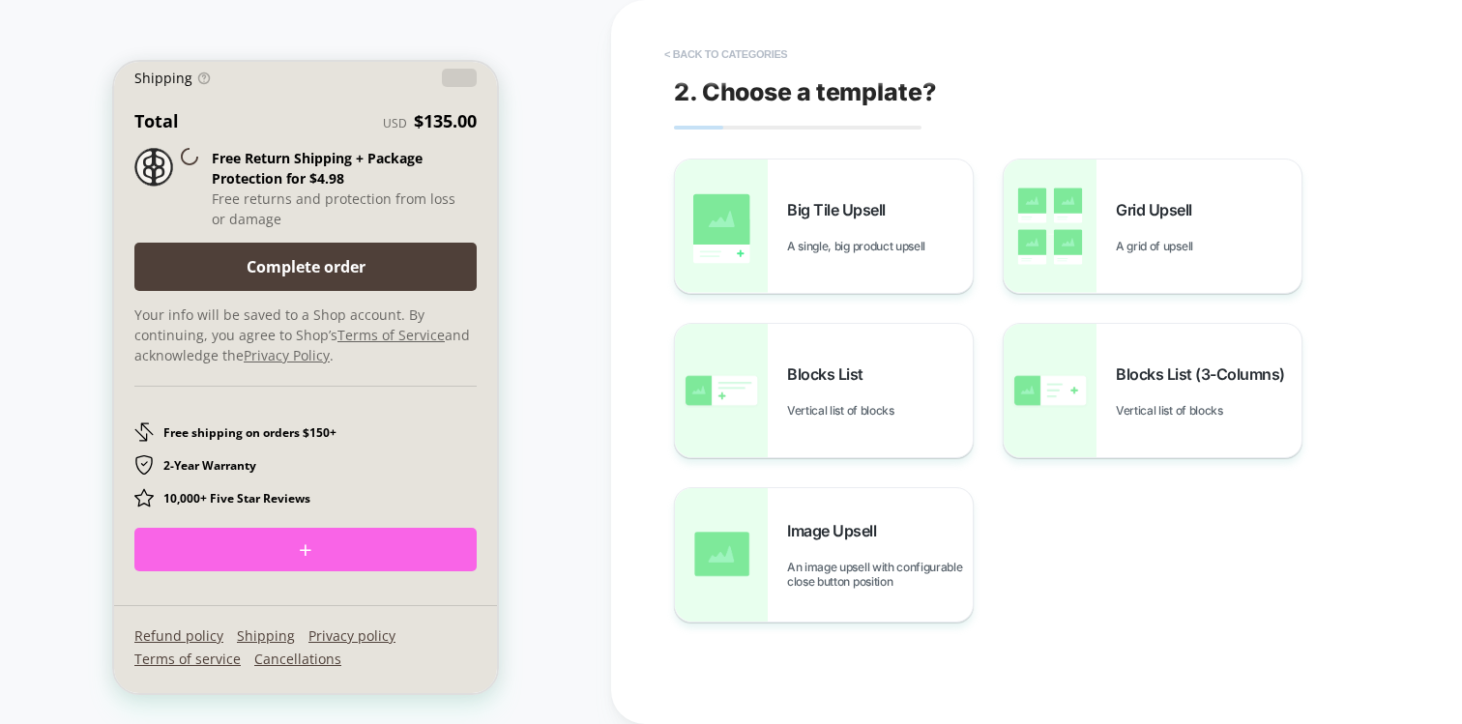
click at [755, 58] on button "< Back to categories" at bounding box center [726, 54] width 142 height 31
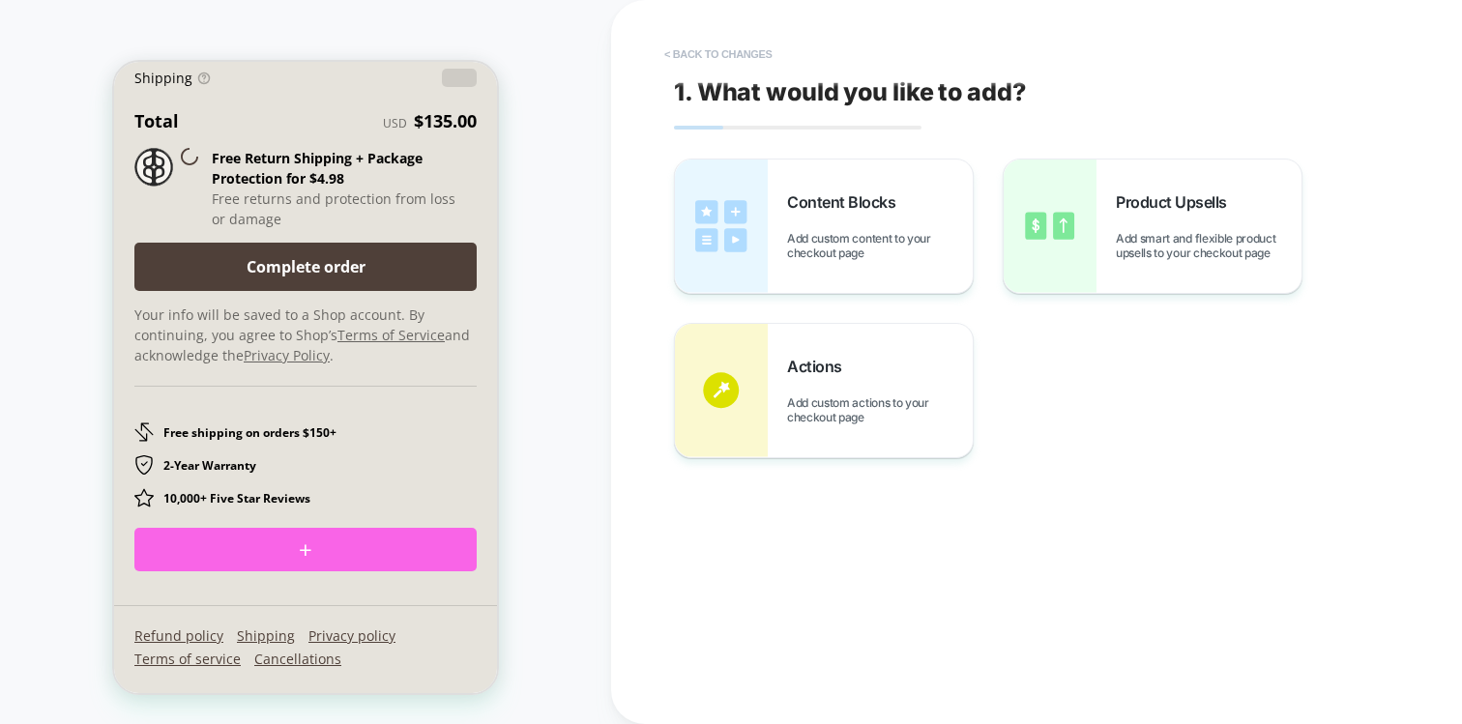
click at [755, 58] on button "< Back to changes" at bounding box center [719, 54] width 128 height 31
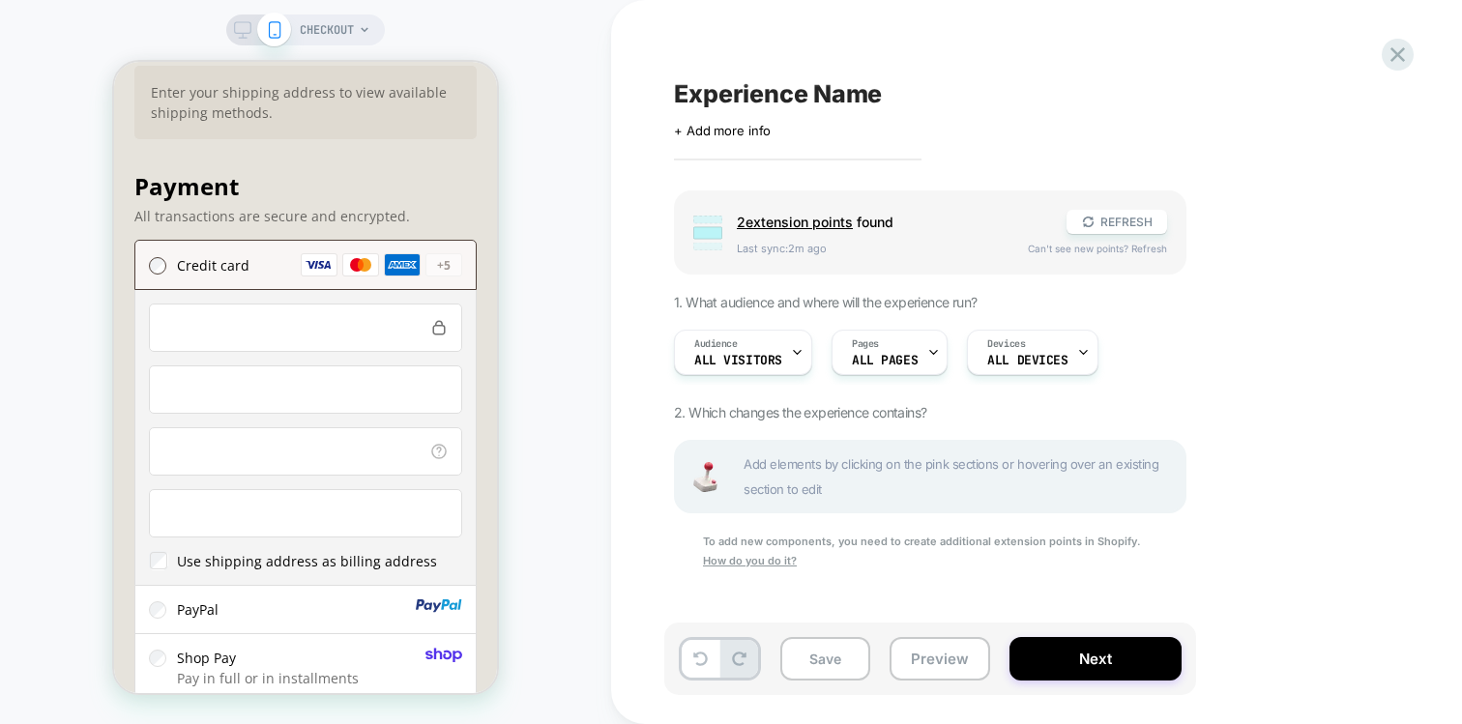
scroll to position [1536, 0]
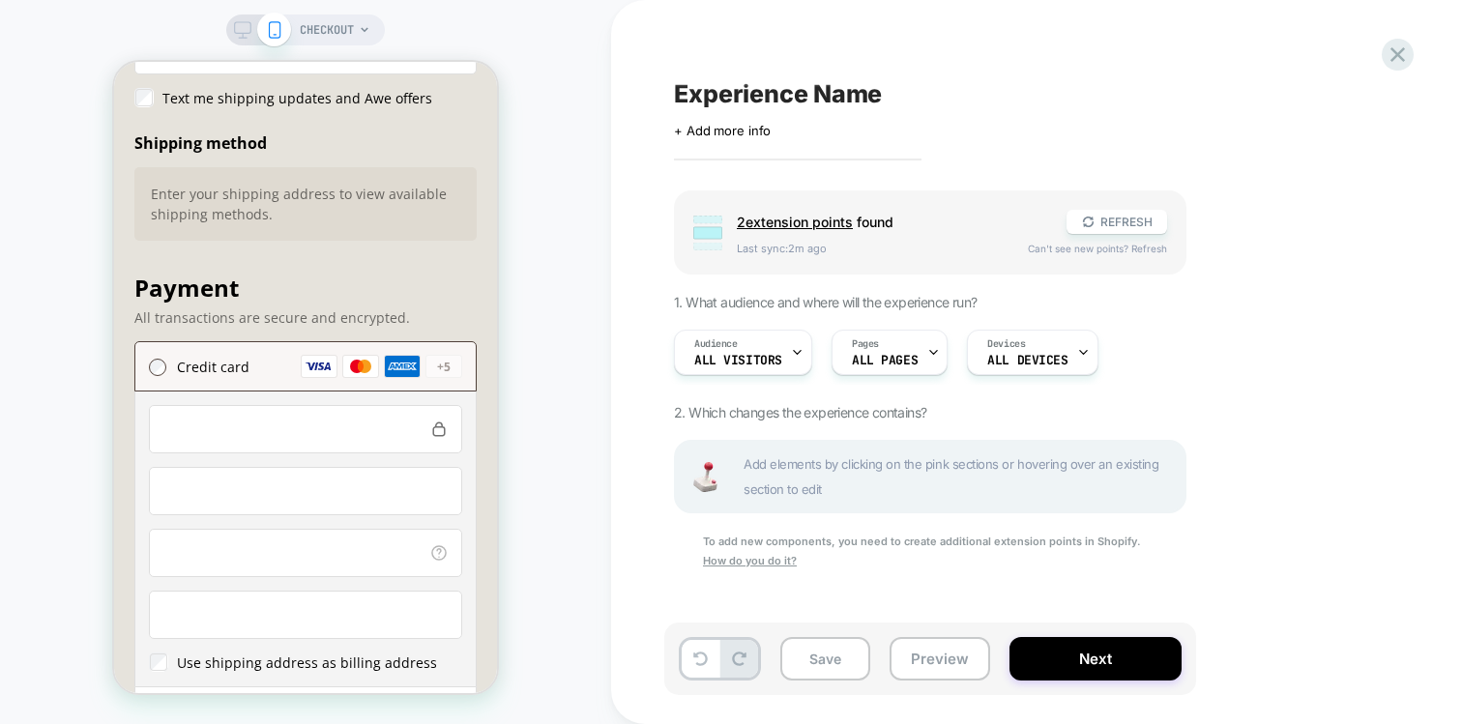
click at [1420, 46] on div "Experience Name Click to edit experience details + Add more info Group 2 extens…" at bounding box center [1036, 362] width 851 height 724
click at [1401, 52] on icon at bounding box center [1398, 54] width 15 height 15
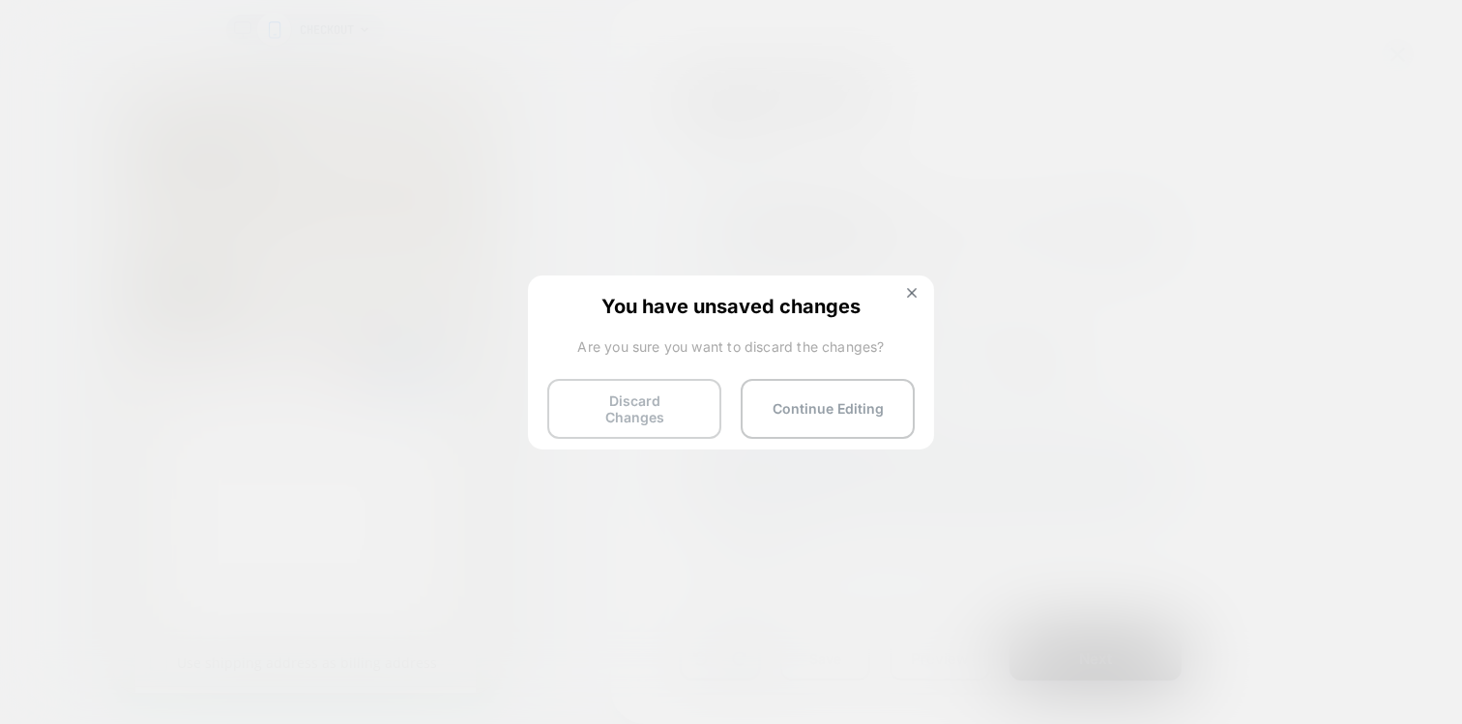
click at [645, 392] on button "Discard Changes" at bounding box center [634, 409] width 174 height 60
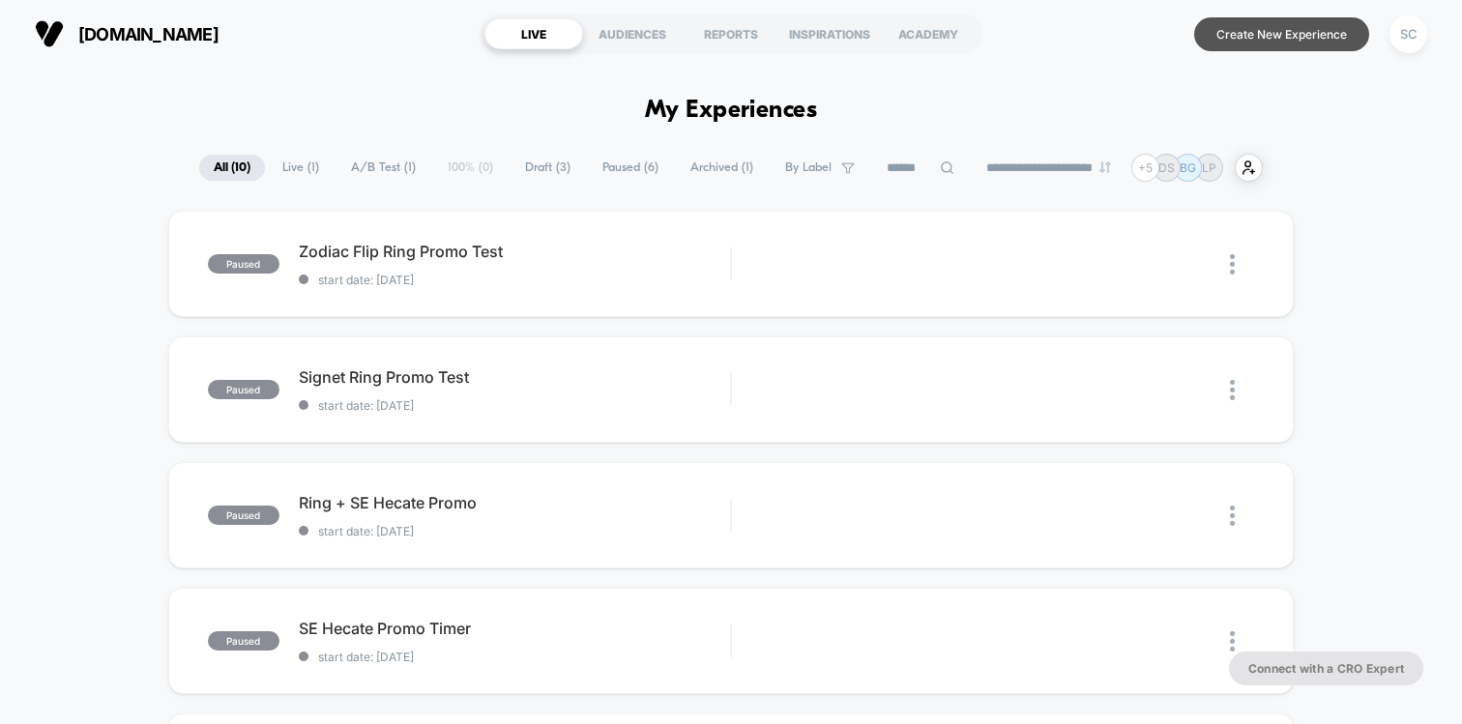
click at [1216, 27] on button "Create New Experience" at bounding box center [1281, 34] width 175 height 34
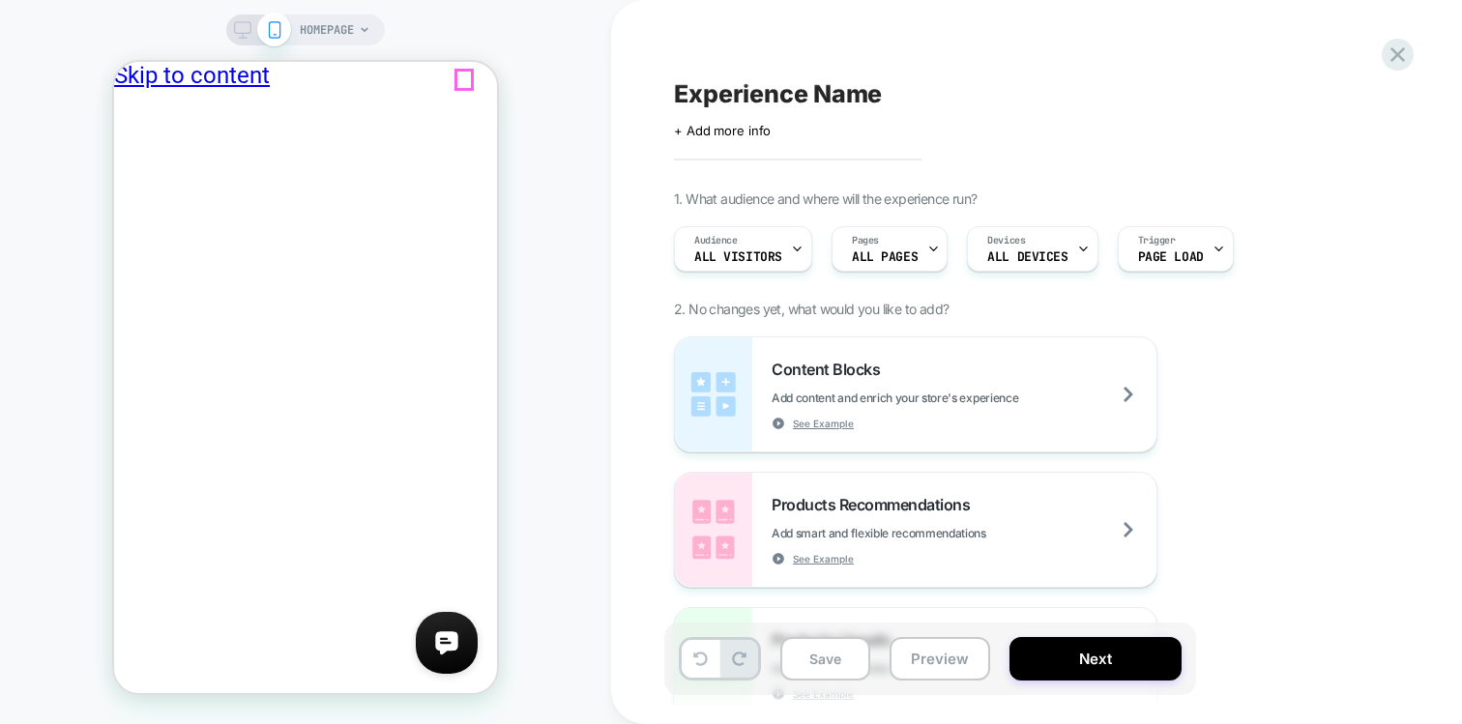
click at [342, 33] on span "HOMEPAGE" at bounding box center [327, 30] width 54 height 31
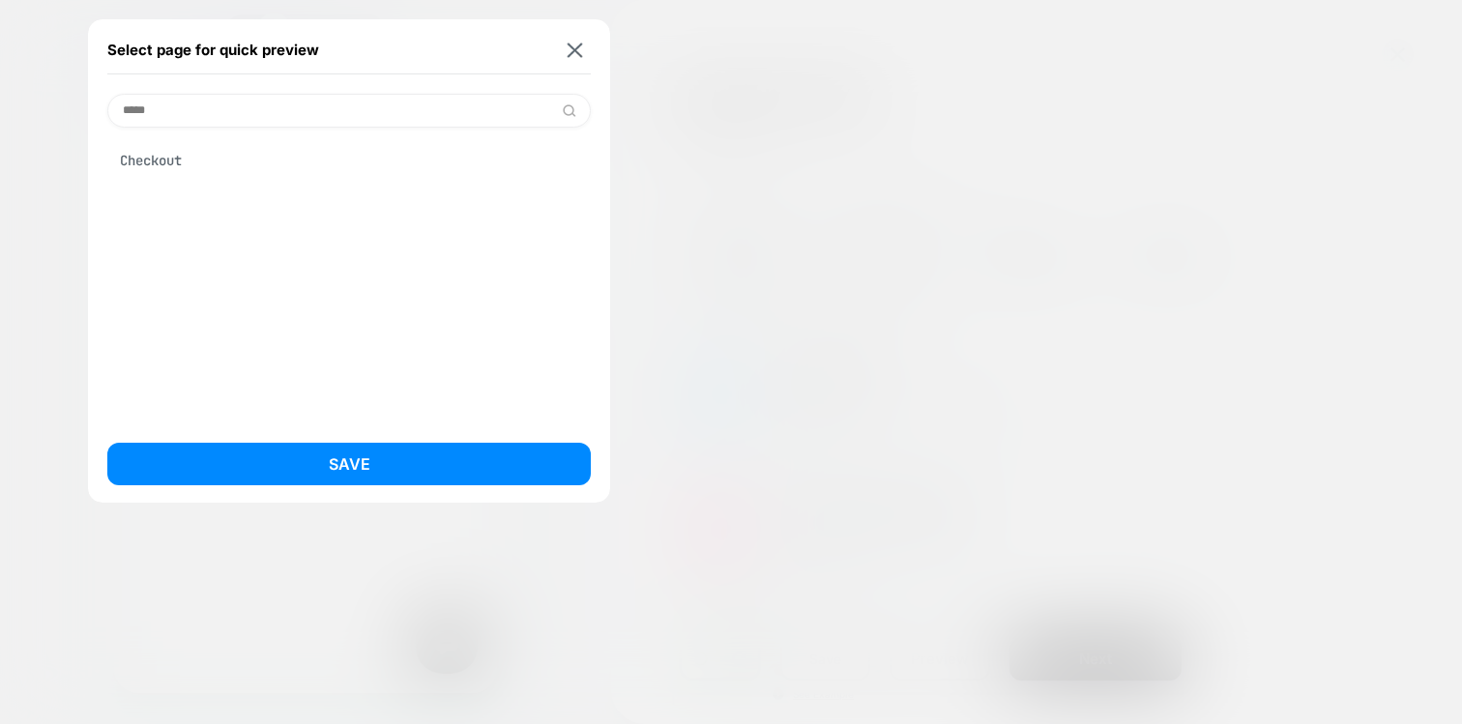
type input "*****"
click at [167, 159] on div "Checkout" at bounding box center [348, 160] width 483 height 37
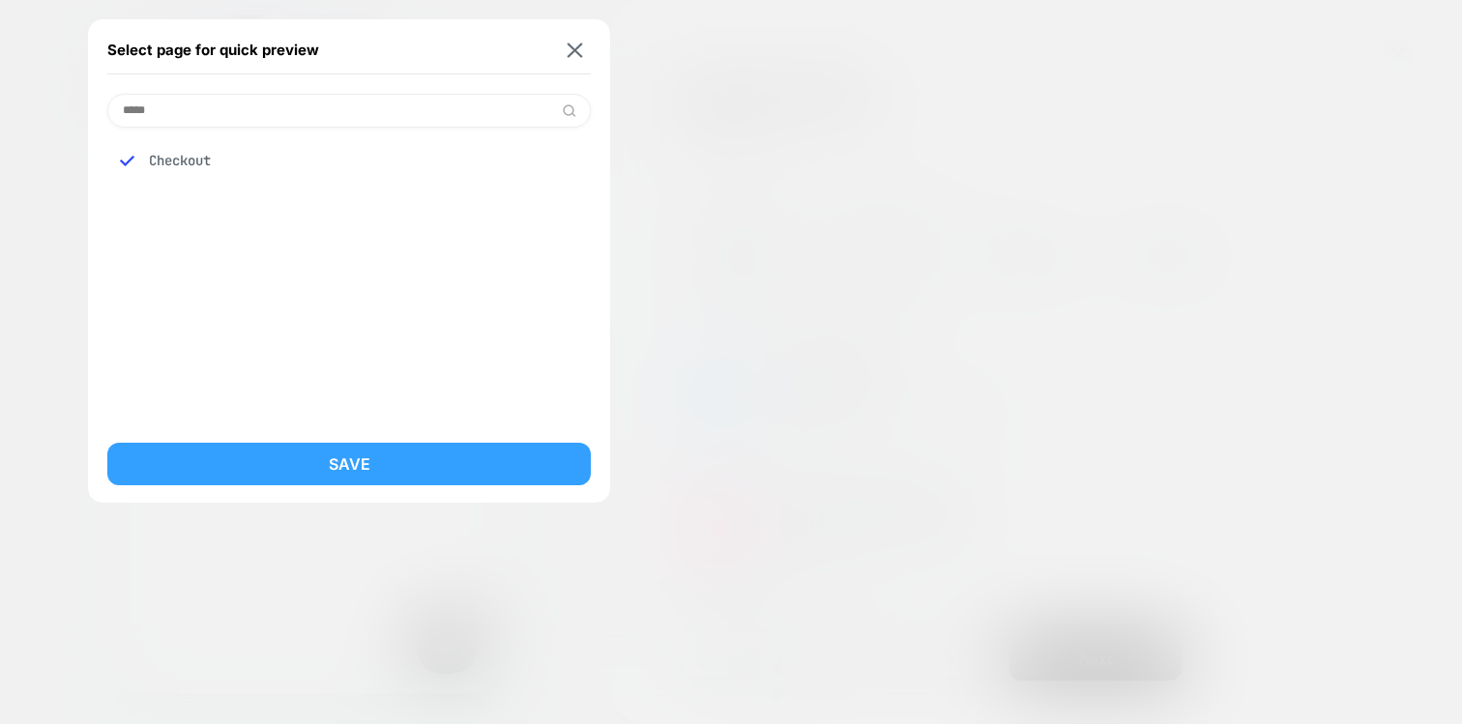
click at [266, 475] on button "Save" at bounding box center [348, 464] width 483 height 43
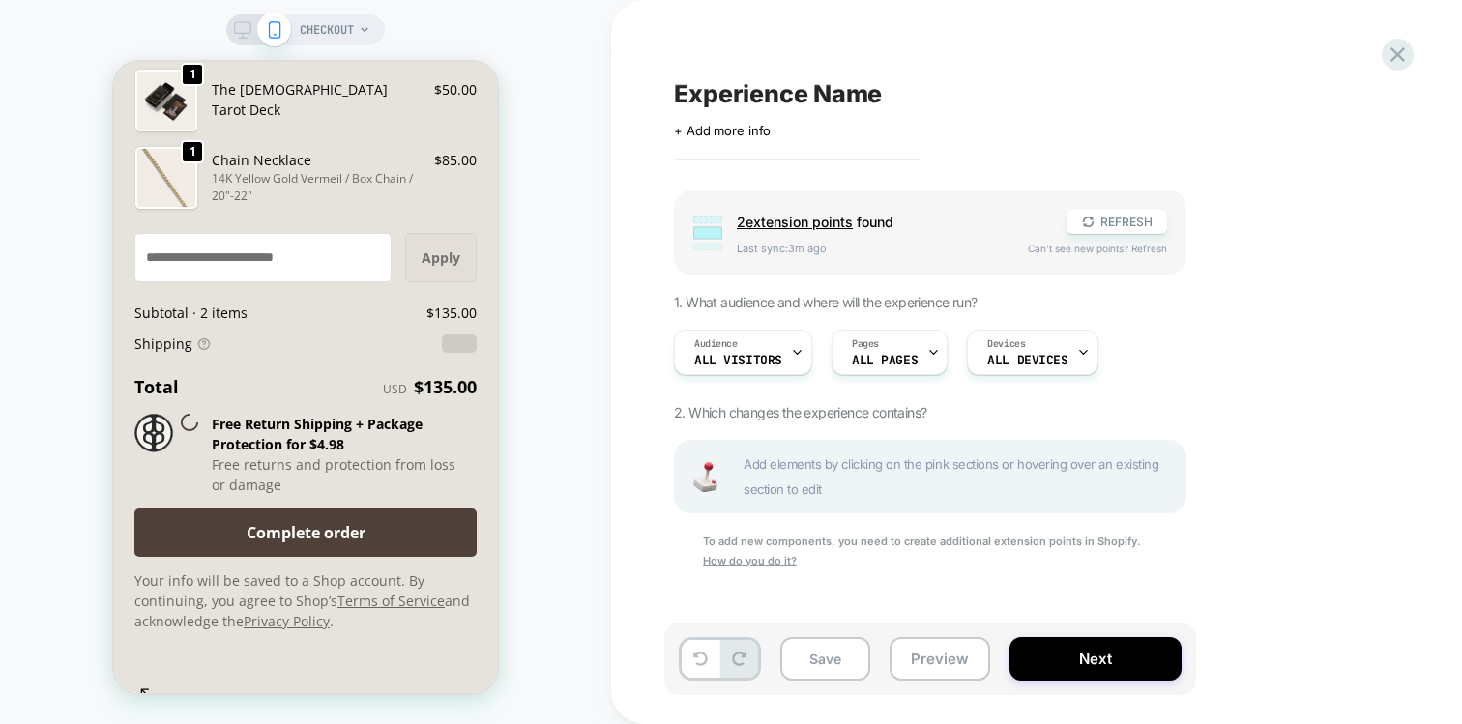
scroll to position [3042, 0]
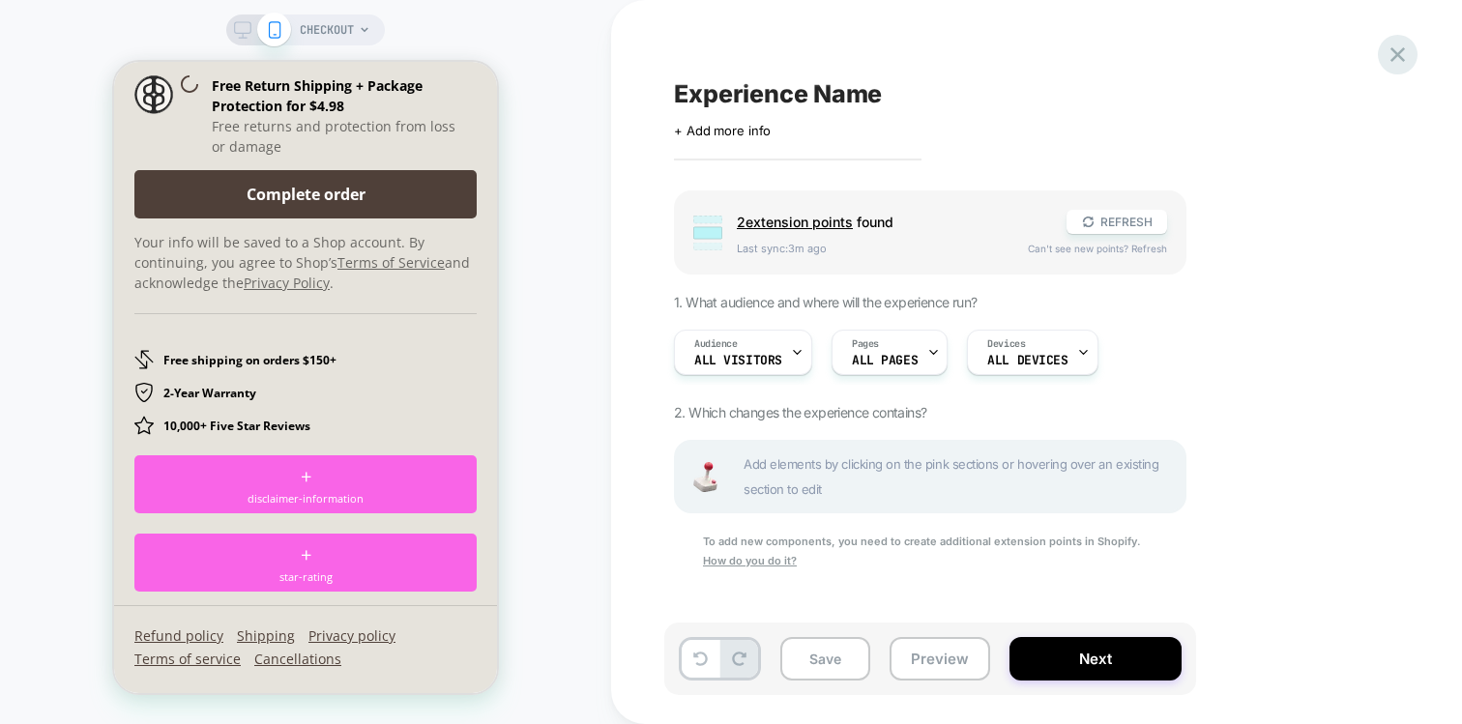
click at [1394, 60] on icon at bounding box center [1398, 55] width 26 height 26
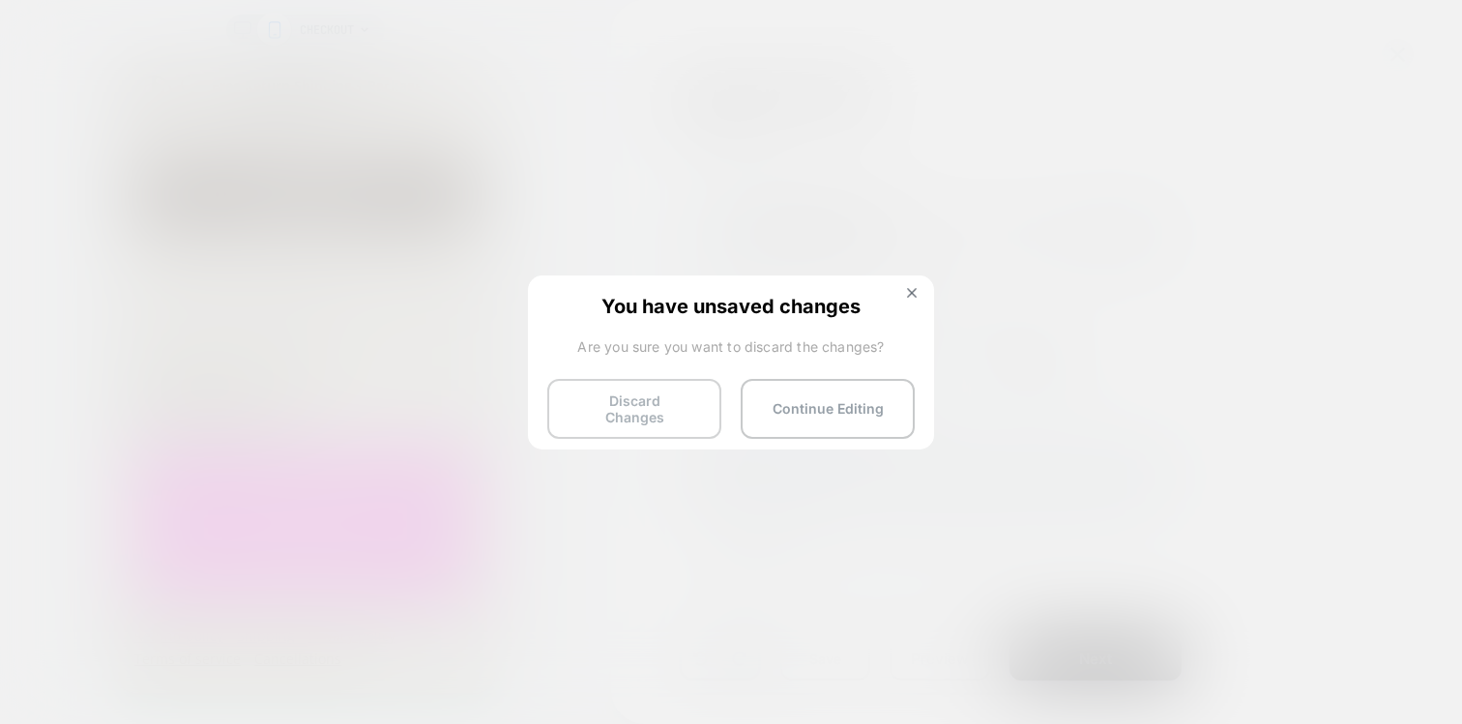
click at [658, 395] on button "Discard Changes" at bounding box center [634, 409] width 174 height 60
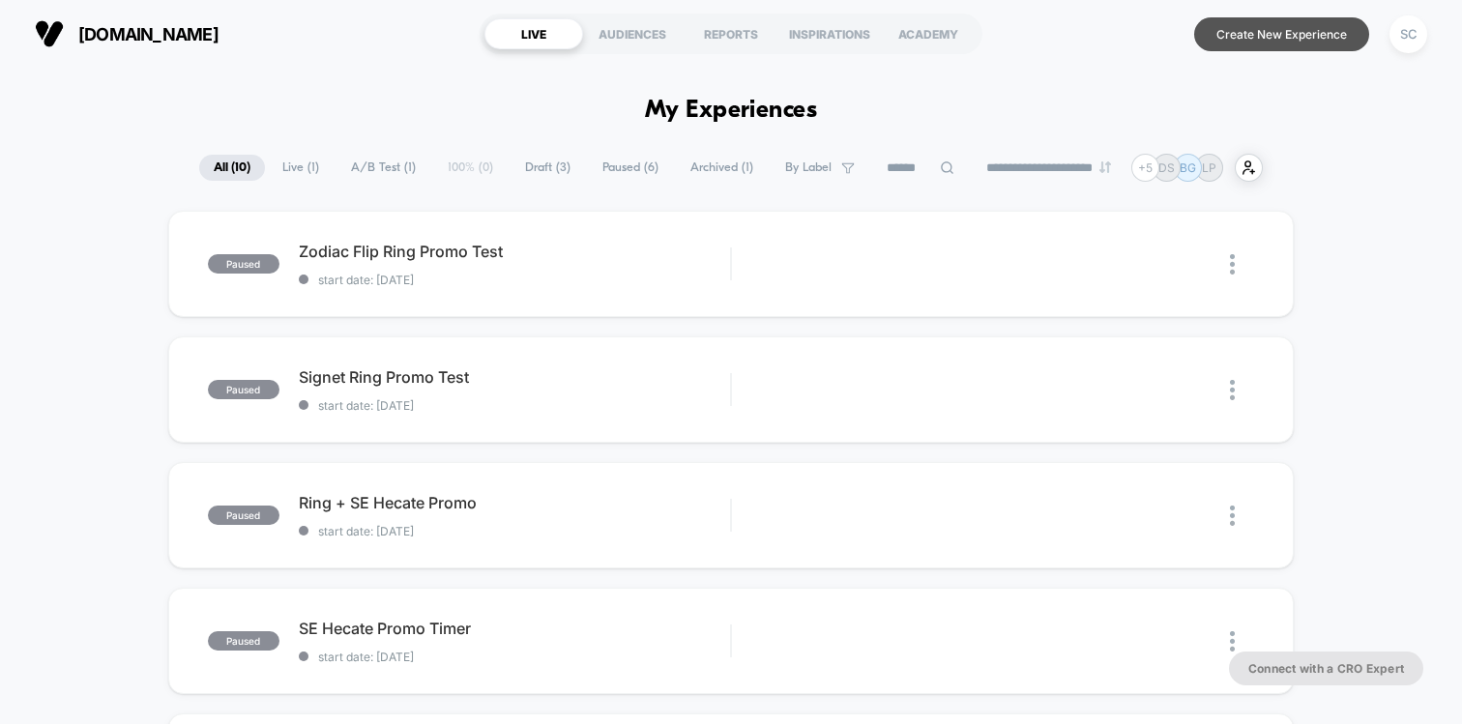
click at [1240, 35] on button "Create New Experience" at bounding box center [1281, 34] width 175 height 34
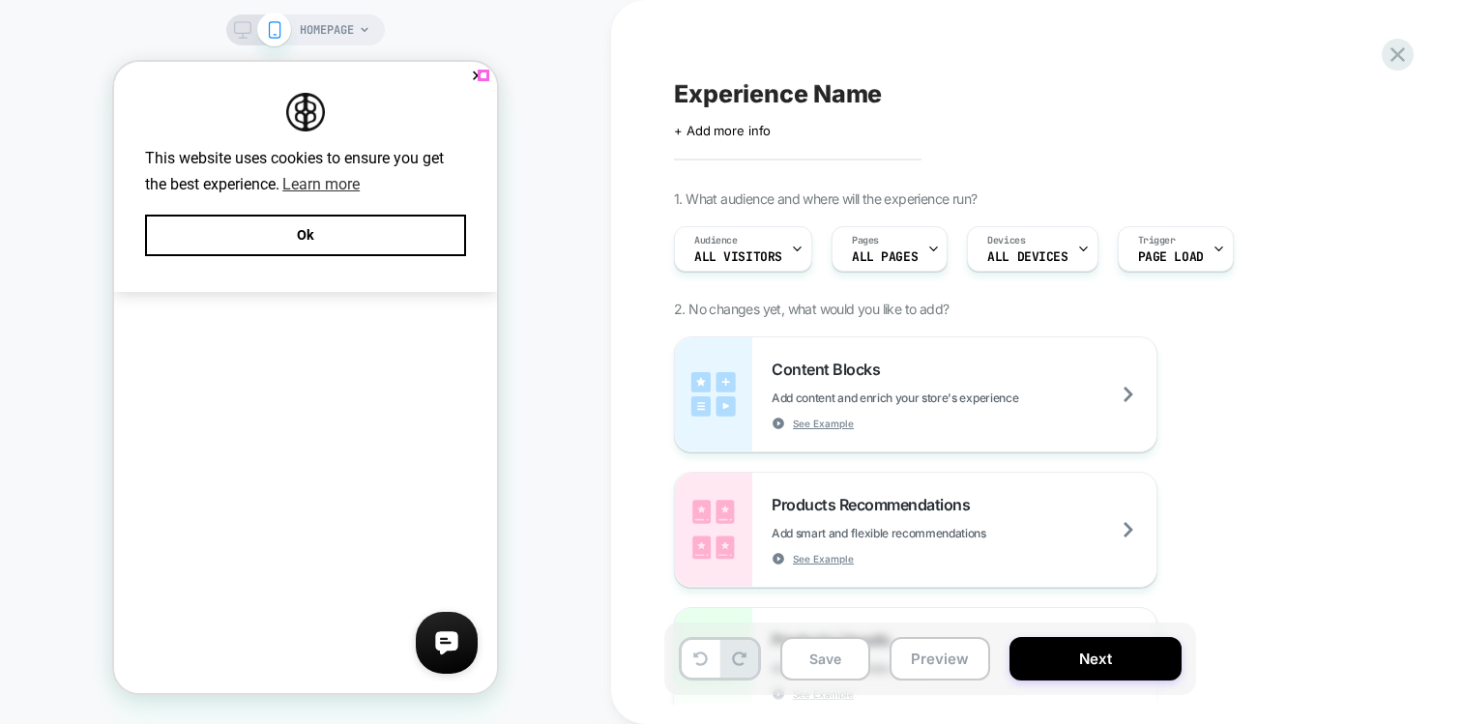
click at [483, 73] on button "✕" at bounding box center [477, 77] width 24 height 14
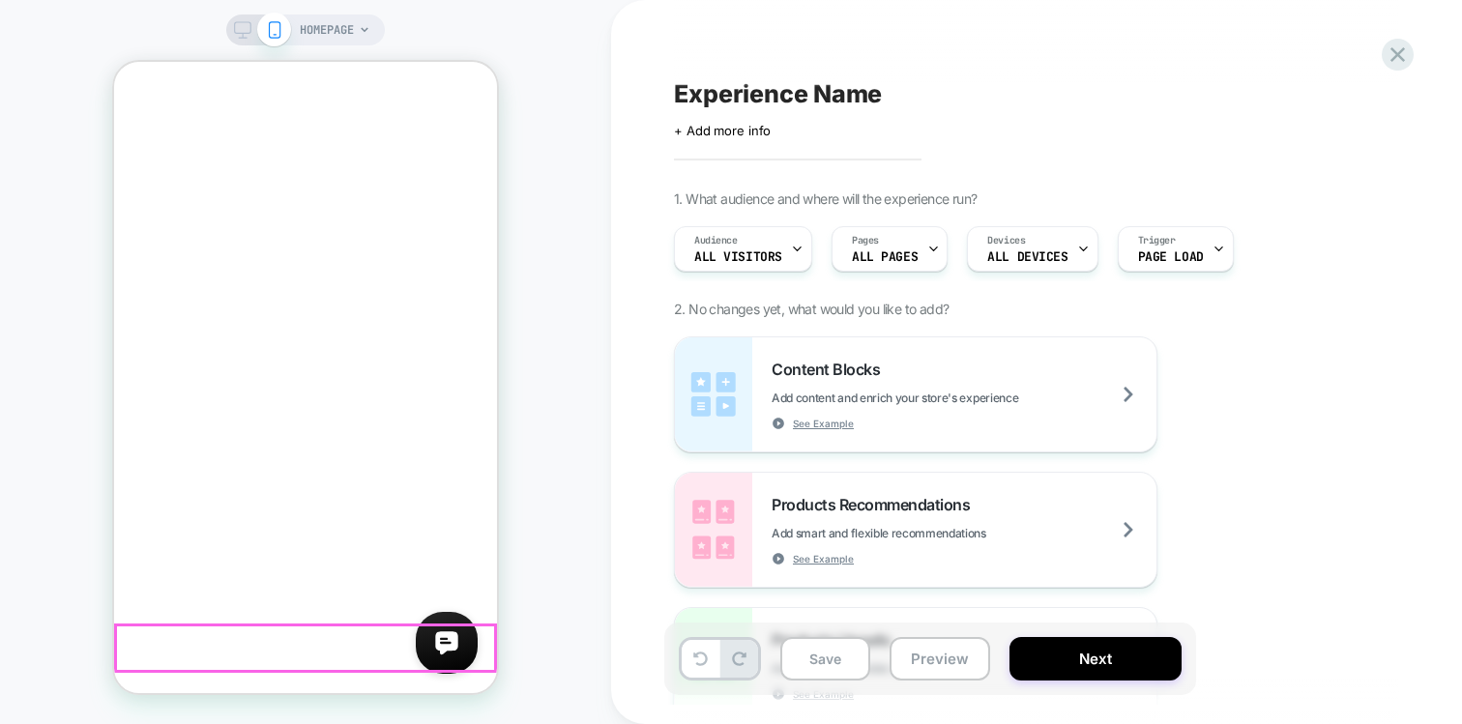
scroll to position [413, 0]
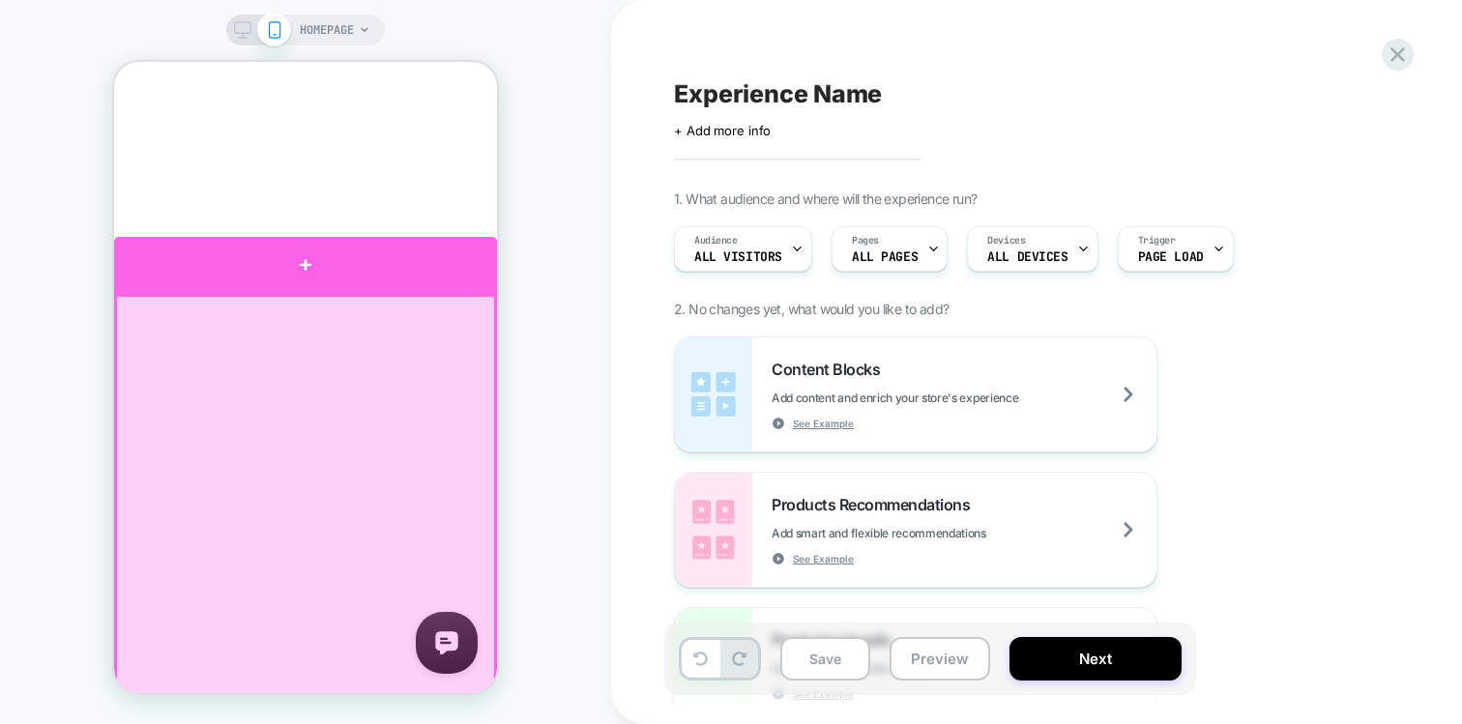
click at [382, 274] on div at bounding box center [305, 265] width 383 height 57
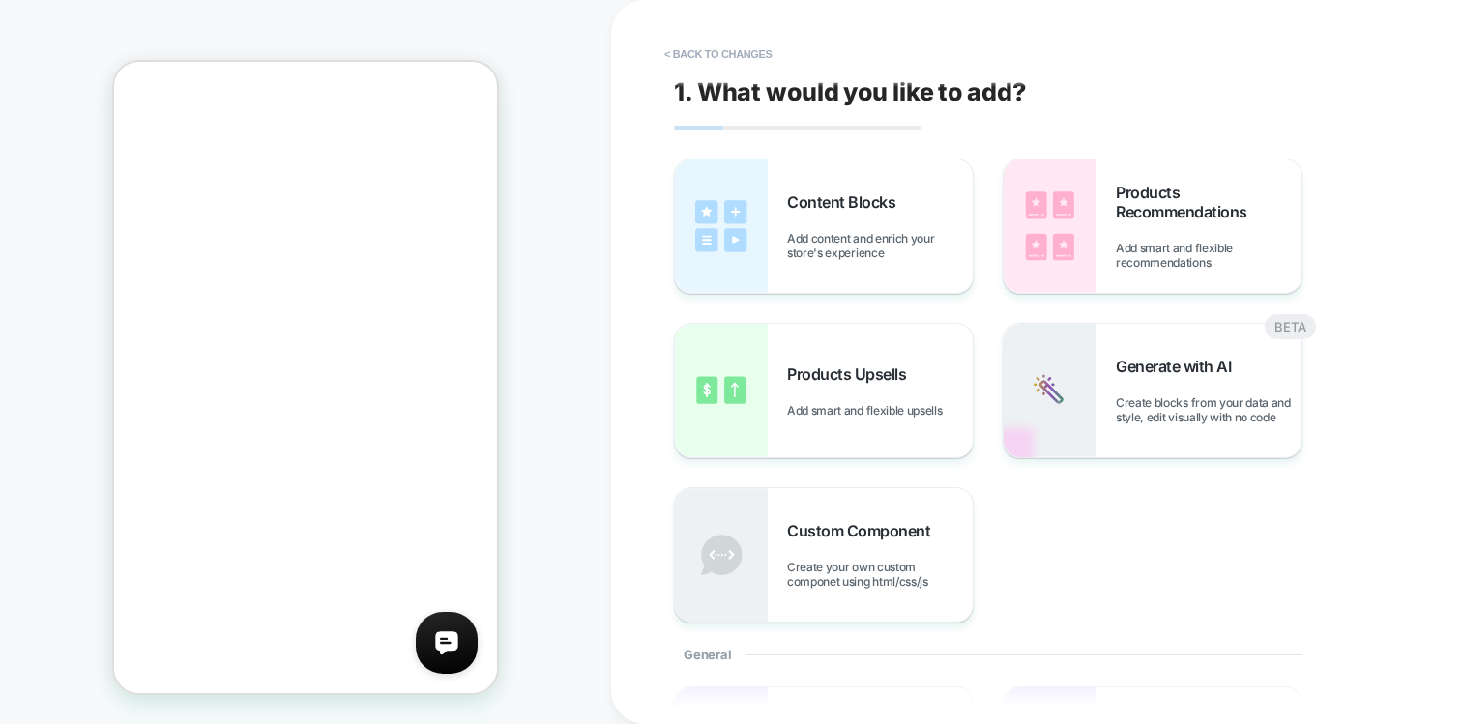
scroll to position [366, 0]
click at [1041, 233] on img at bounding box center [1050, 226] width 93 height 133
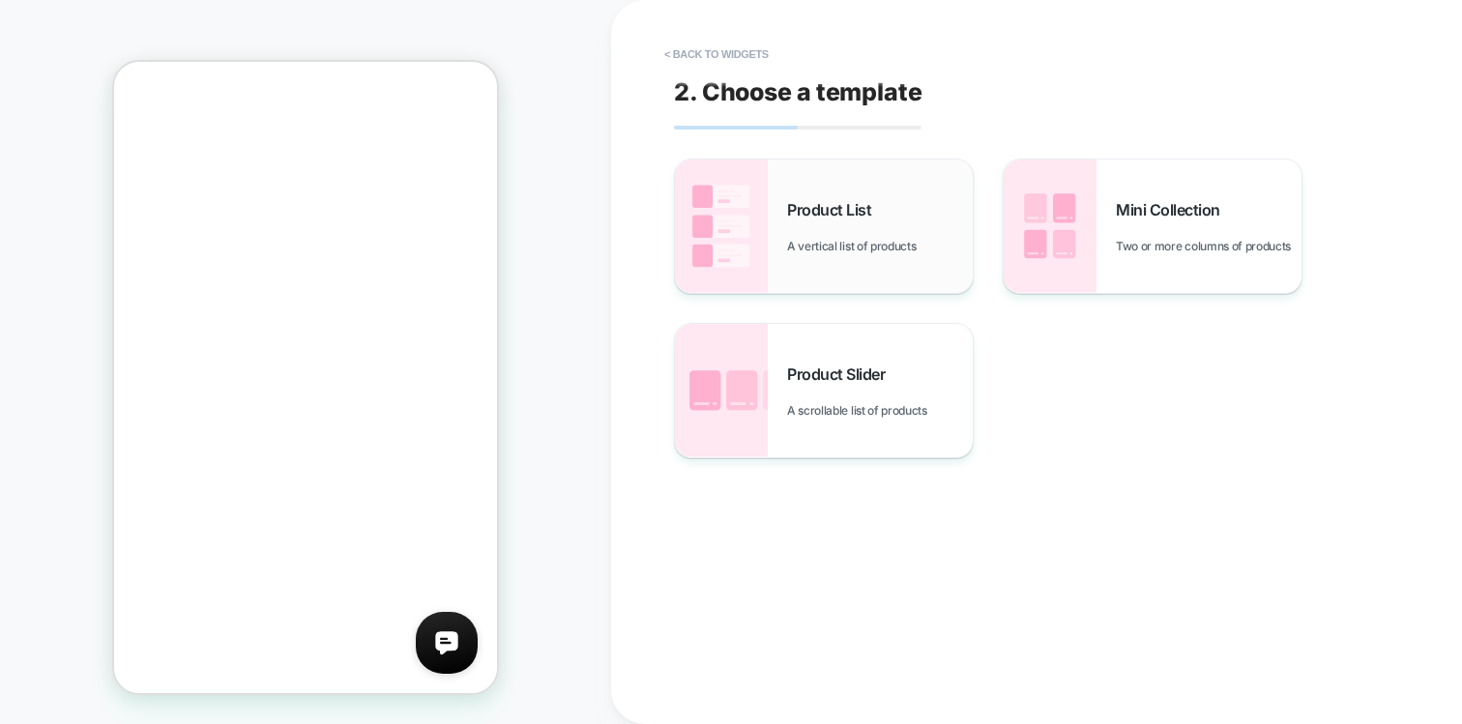
click at [893, 234] on div "Product List A vertical list of products" at bounding box center [880, 226] width 186 height 53
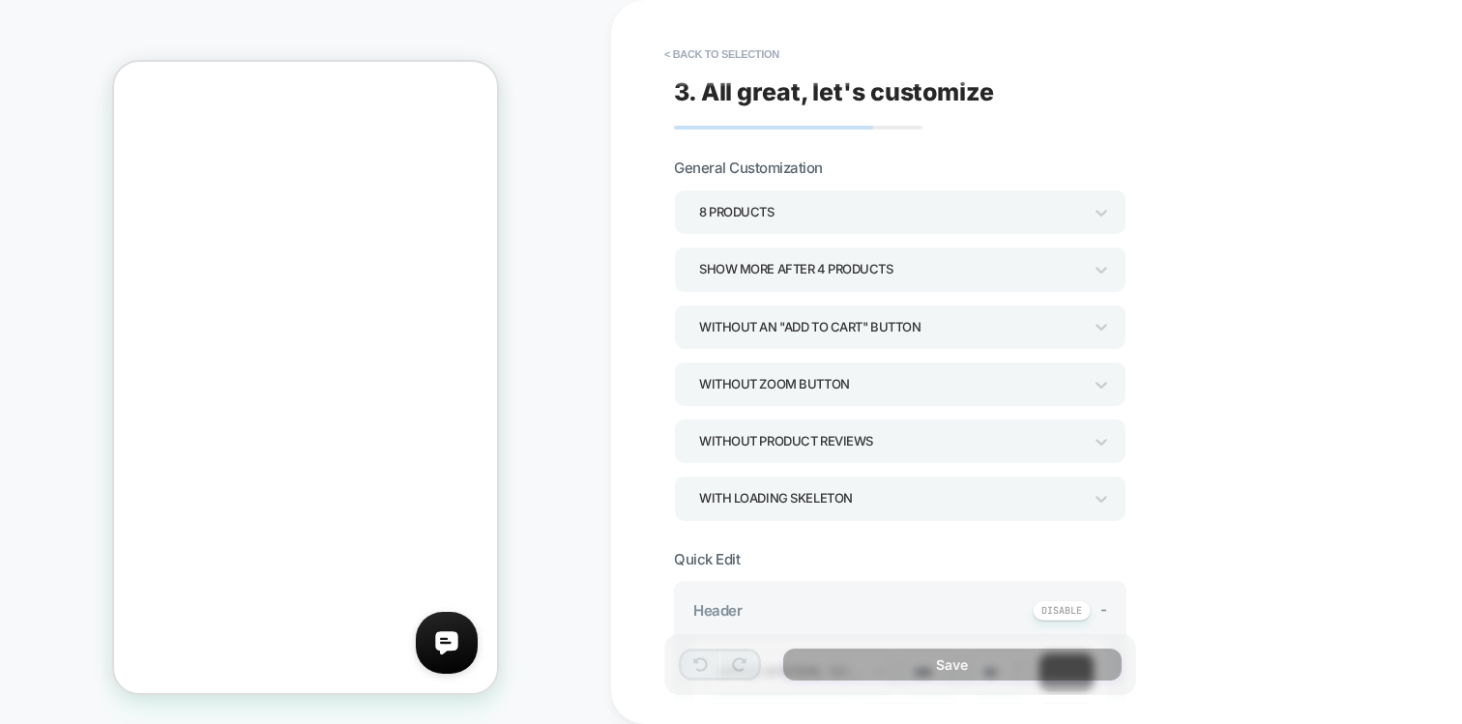
scroll to position [538, 0]
click at [1103, 449] on icon at bounding box center [1101, 441] width 19 height 19
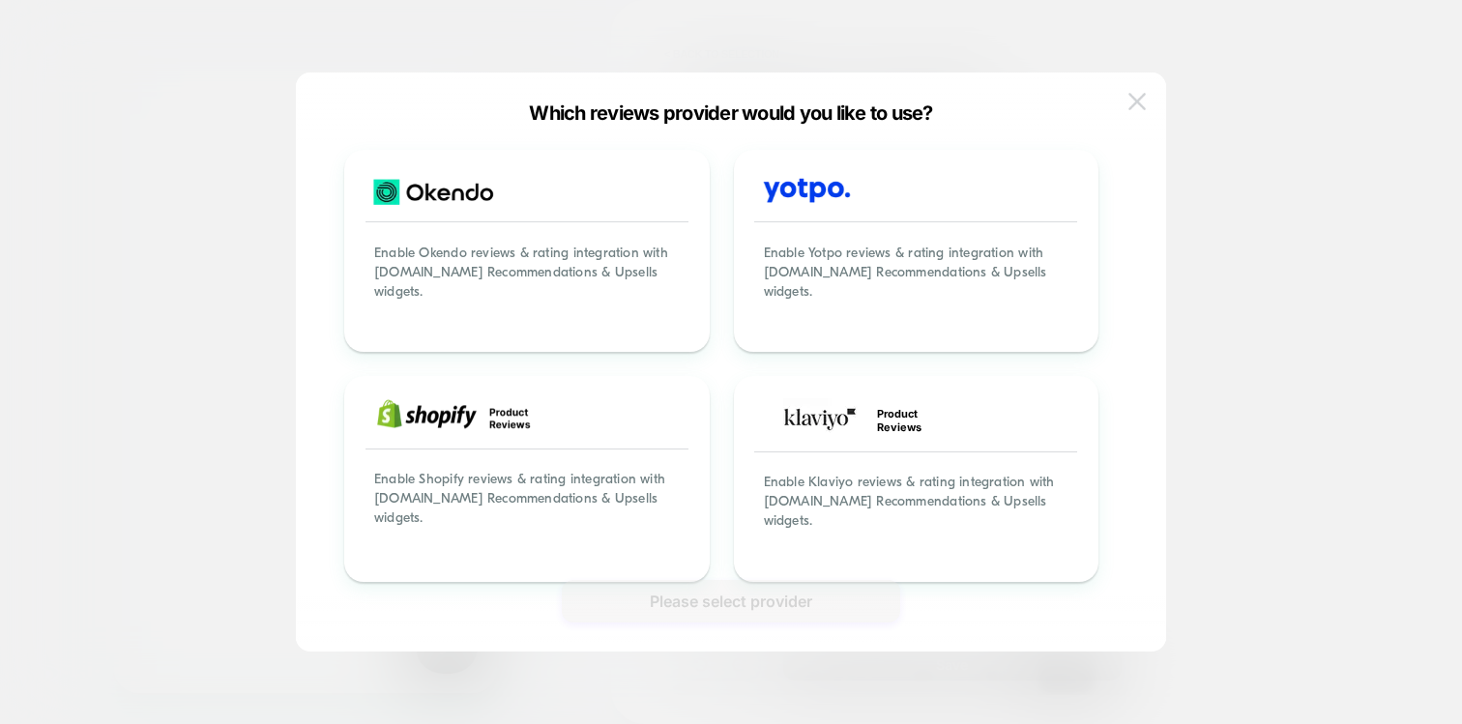
click at [1141, 99] on img at bounding box center [1136, 101] width 17 height 16
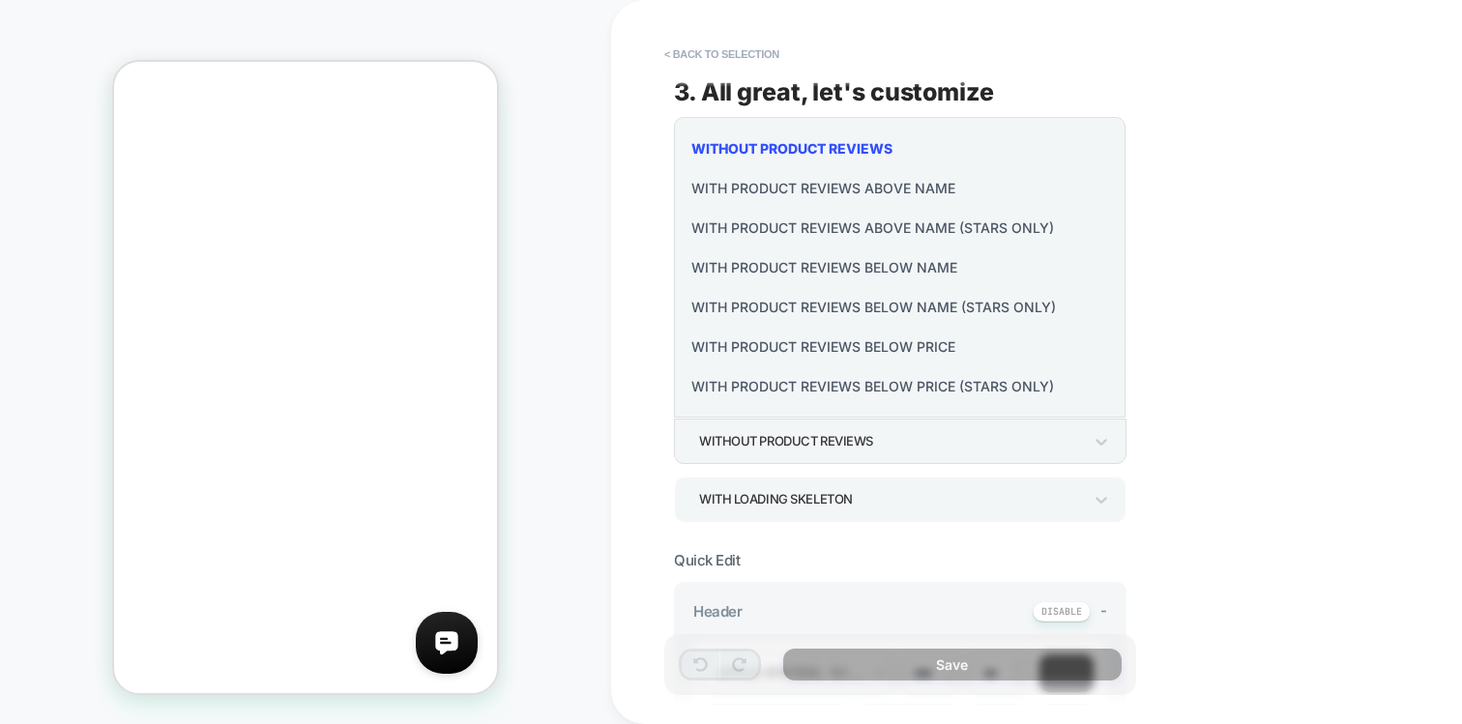
click at [1171, 277] on div at bounding box center [731, 362] width 1462 height 724
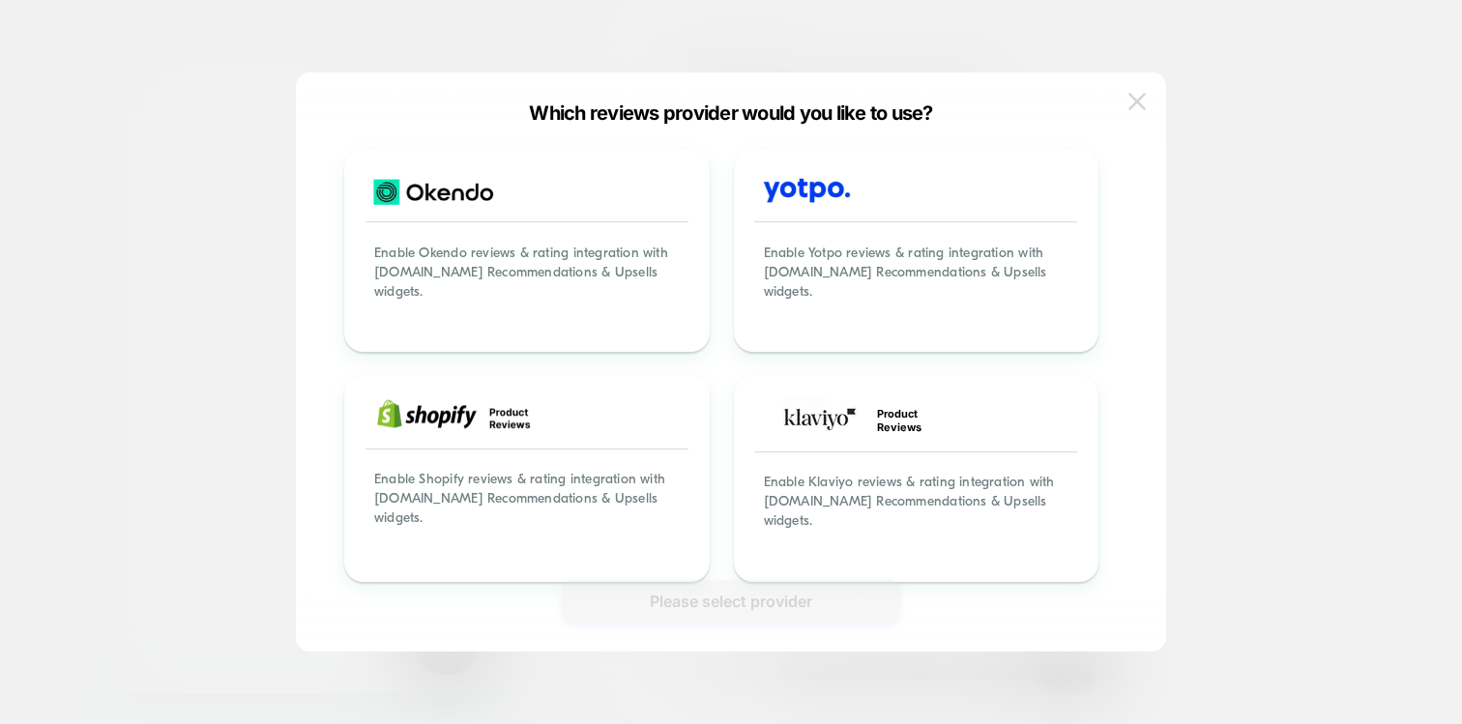
click at [1132, 107] on img at bounding box center [1136, 101] width 17 height 16
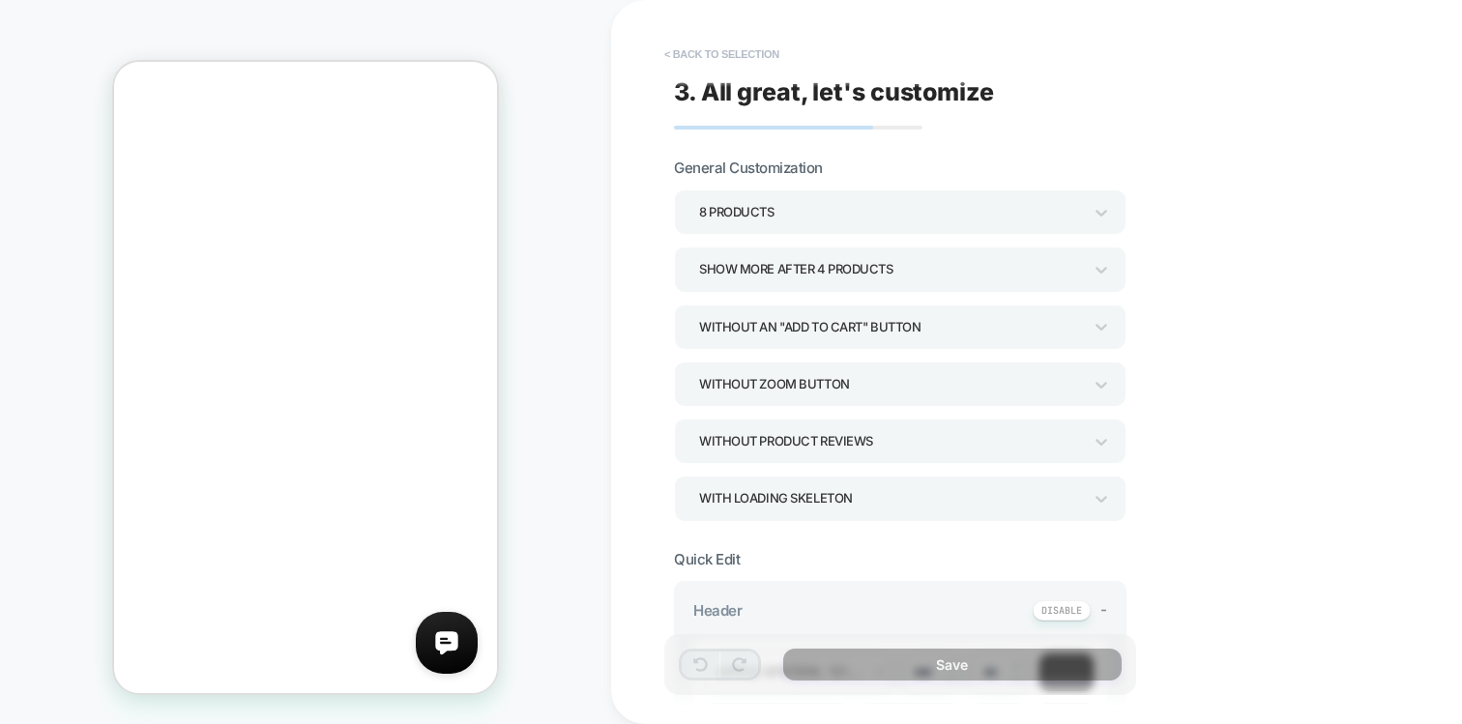
click at [709, 54] on button "< Back to selection" at bounding box center [722, 54] width 134 height 31
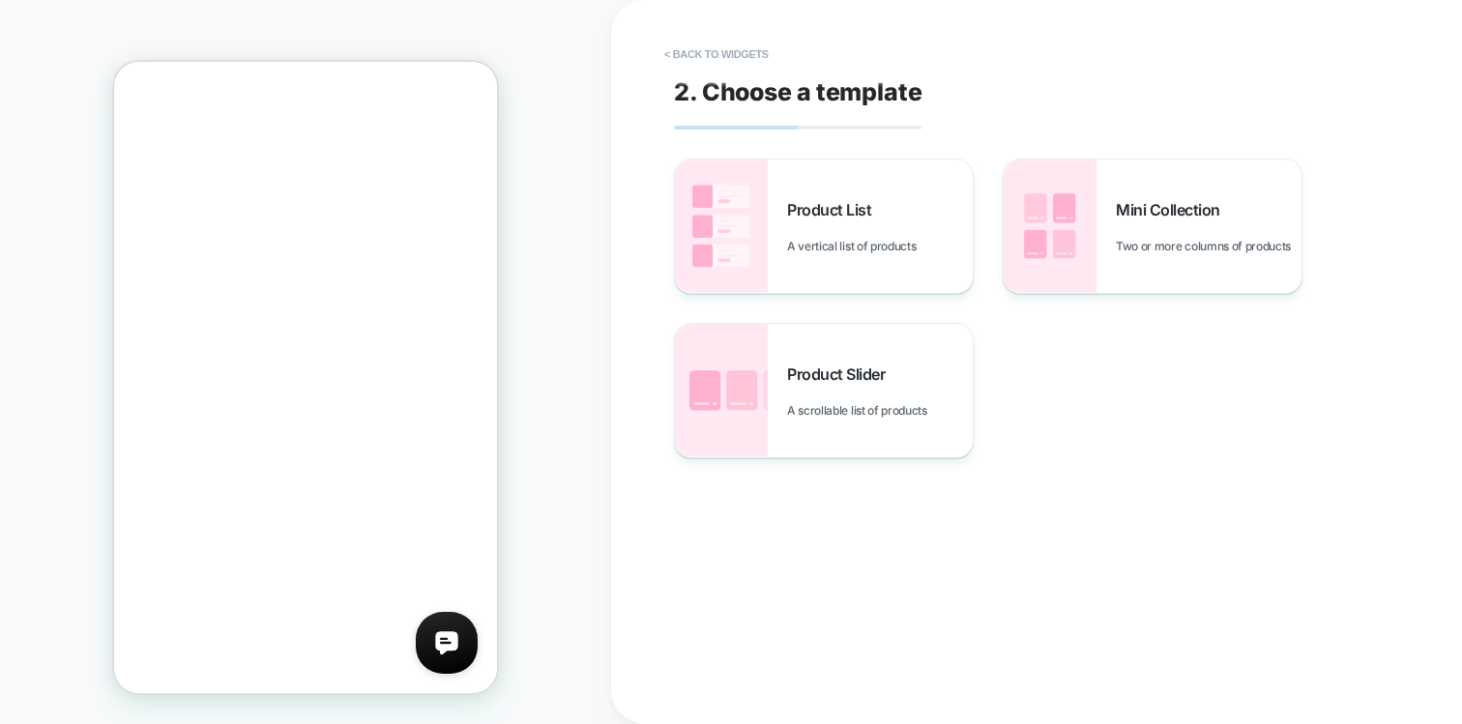
click at [709, 54] on button "< Back to widgets" at bounding box center [717, 54] width 124 height 31
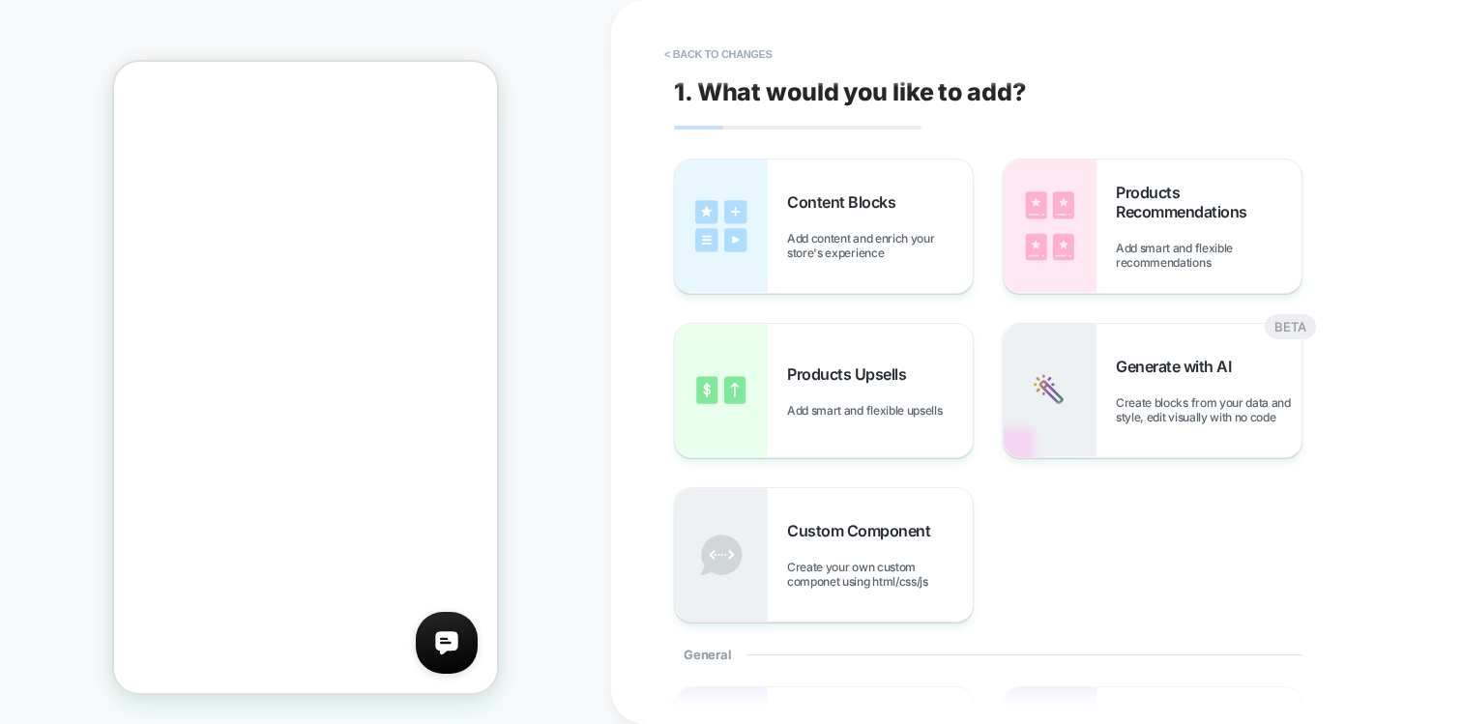
click at [709, 54] on button "< Back to changes" at bounding box center [719, 54] width 128 height 31
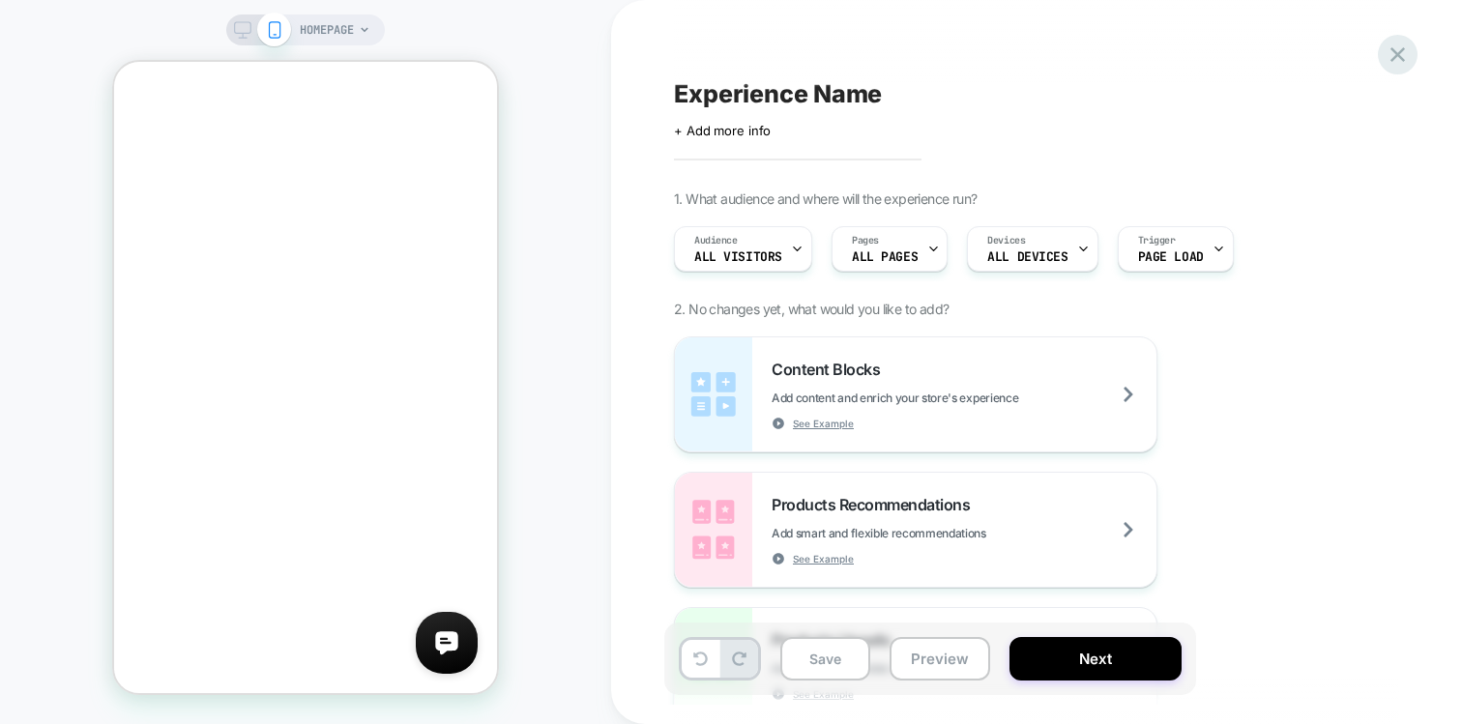
click at [1397, 51] on icon at bounding box center [1398, 55] width 26 height 26
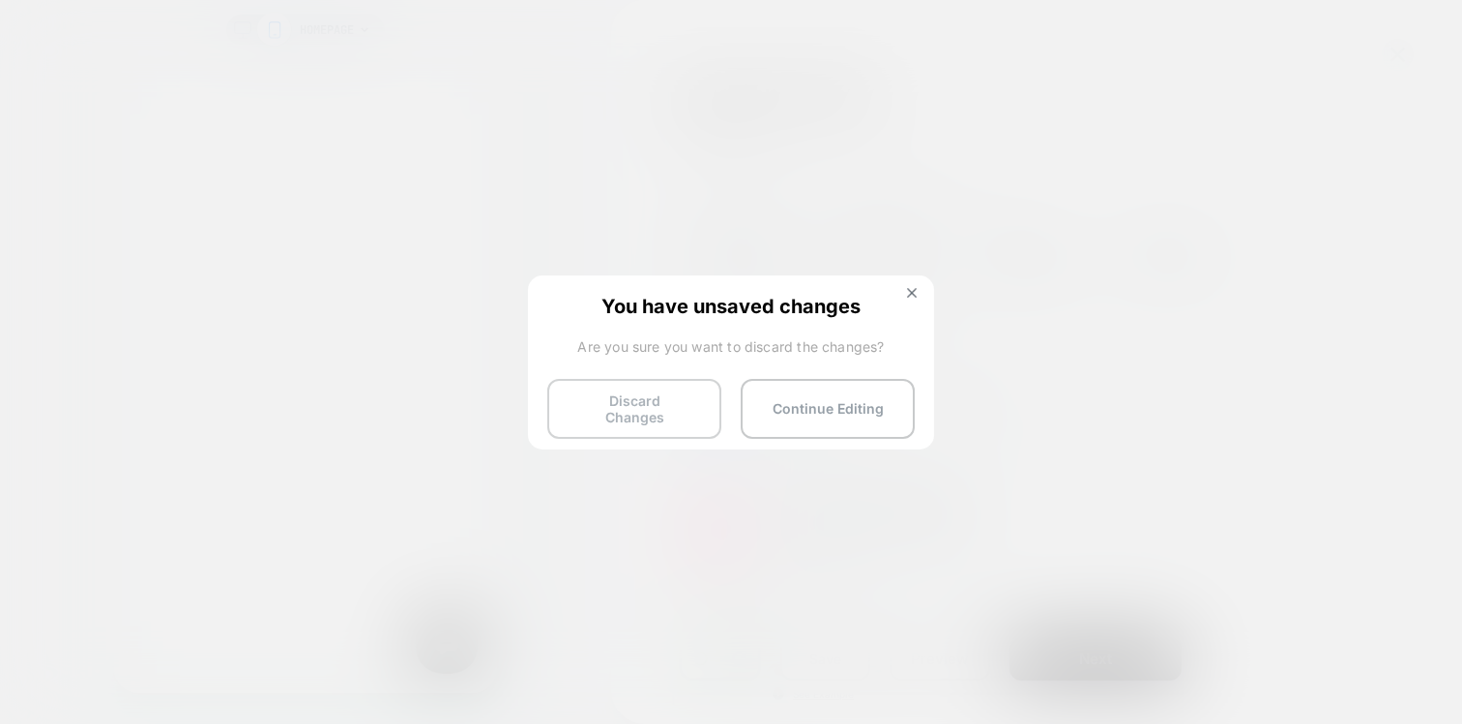
click at [585, 400] on button "Discard Changes" at bounding box center [634, 409] width 174 height 60
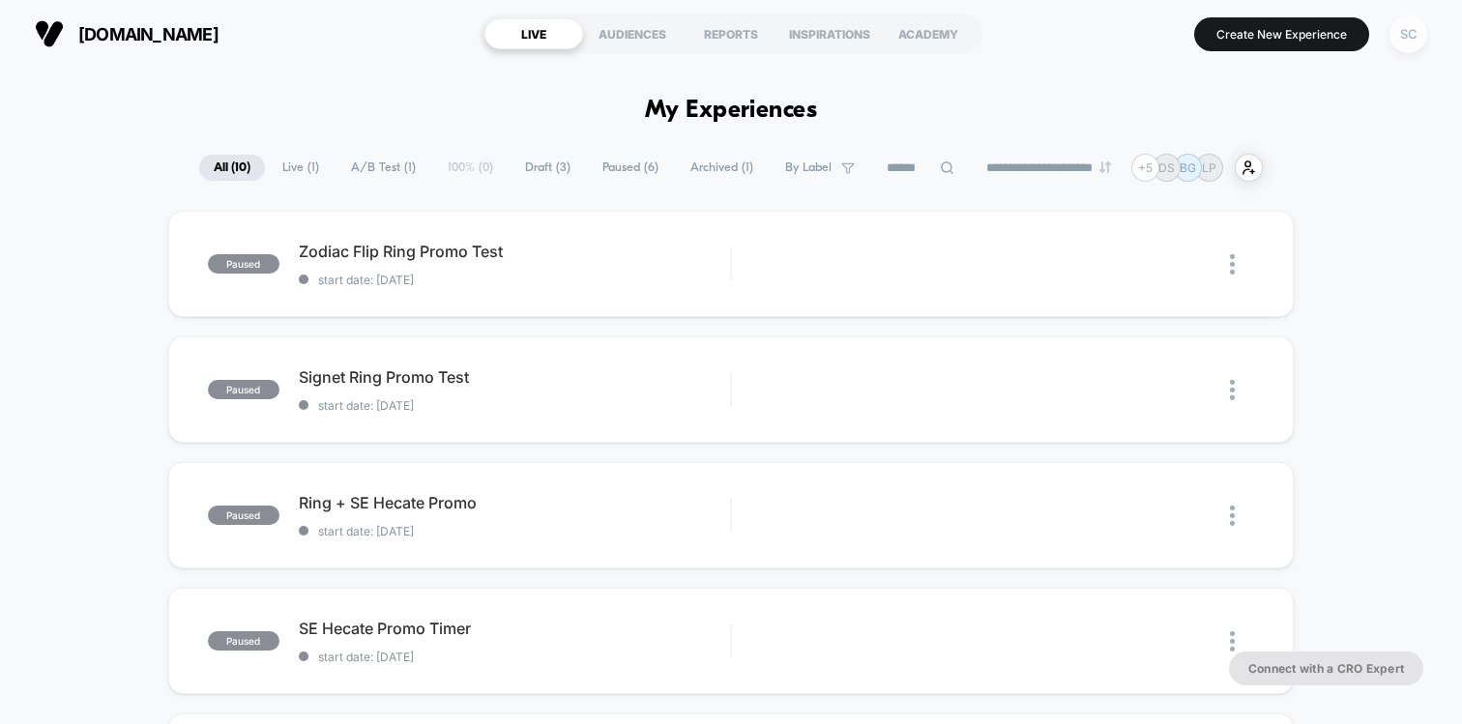
click at [1407, 36] on div "SC" at bounding box center [1409, 34] width 38 height 38
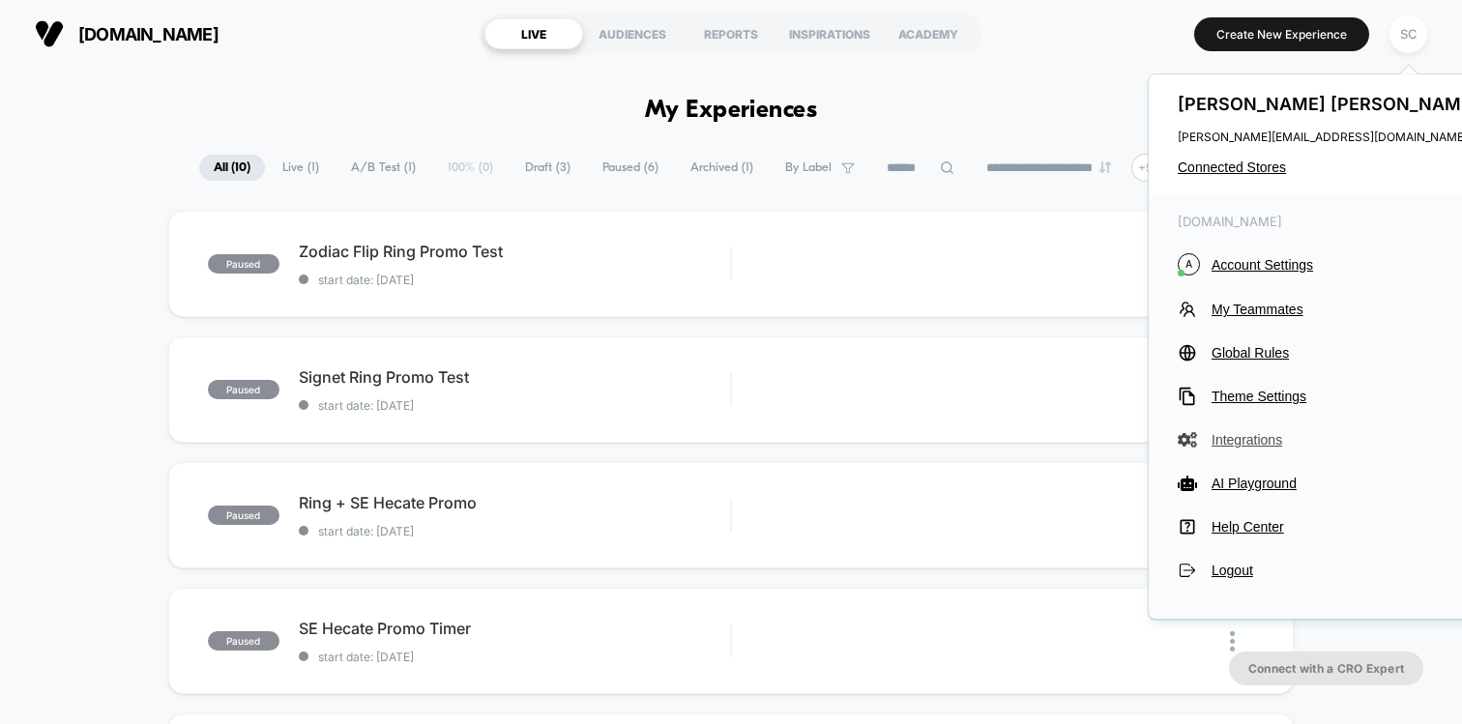
click at [1242, 441] on span "Integrations" at bounding box center [1348, 439] width 272 height 15
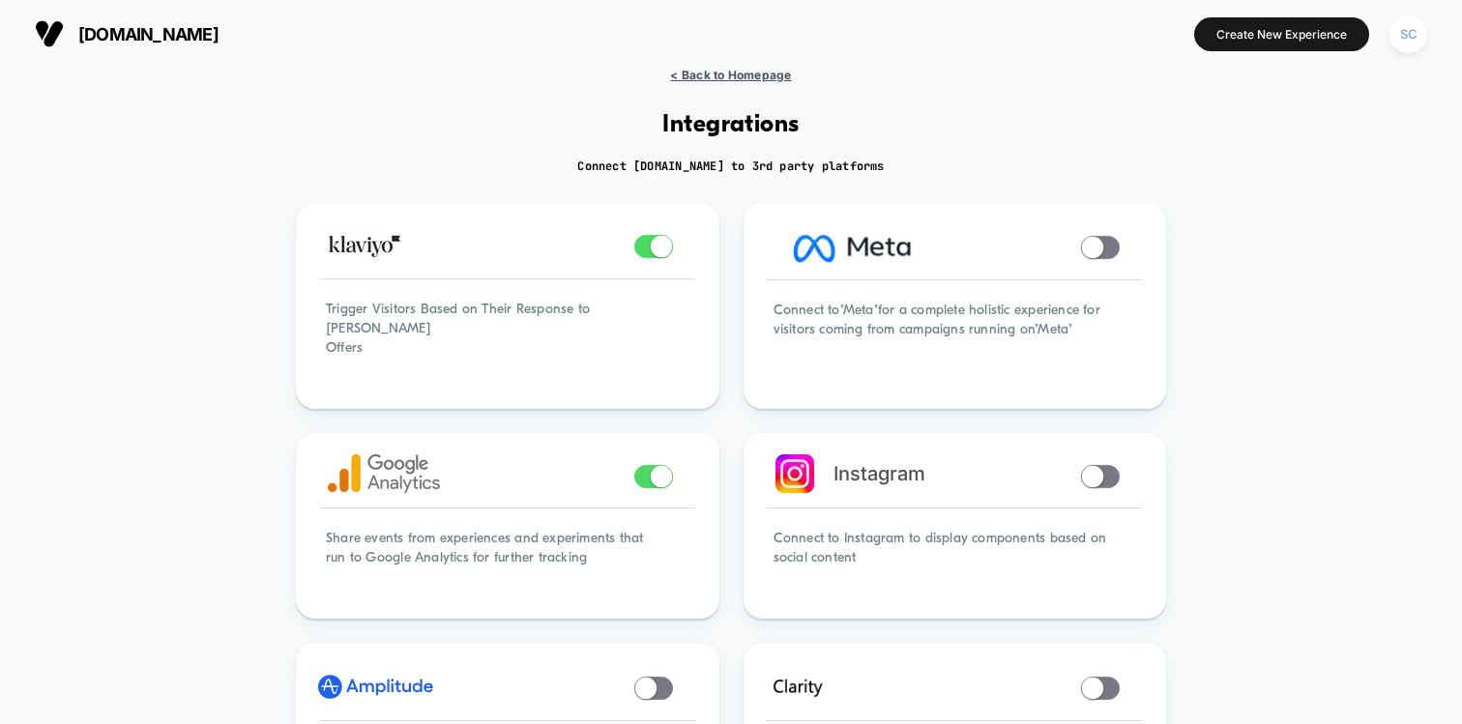
click at [704, 73] on span "< Back to Homepage" at bounding box center [730, 75] width 121 height 15
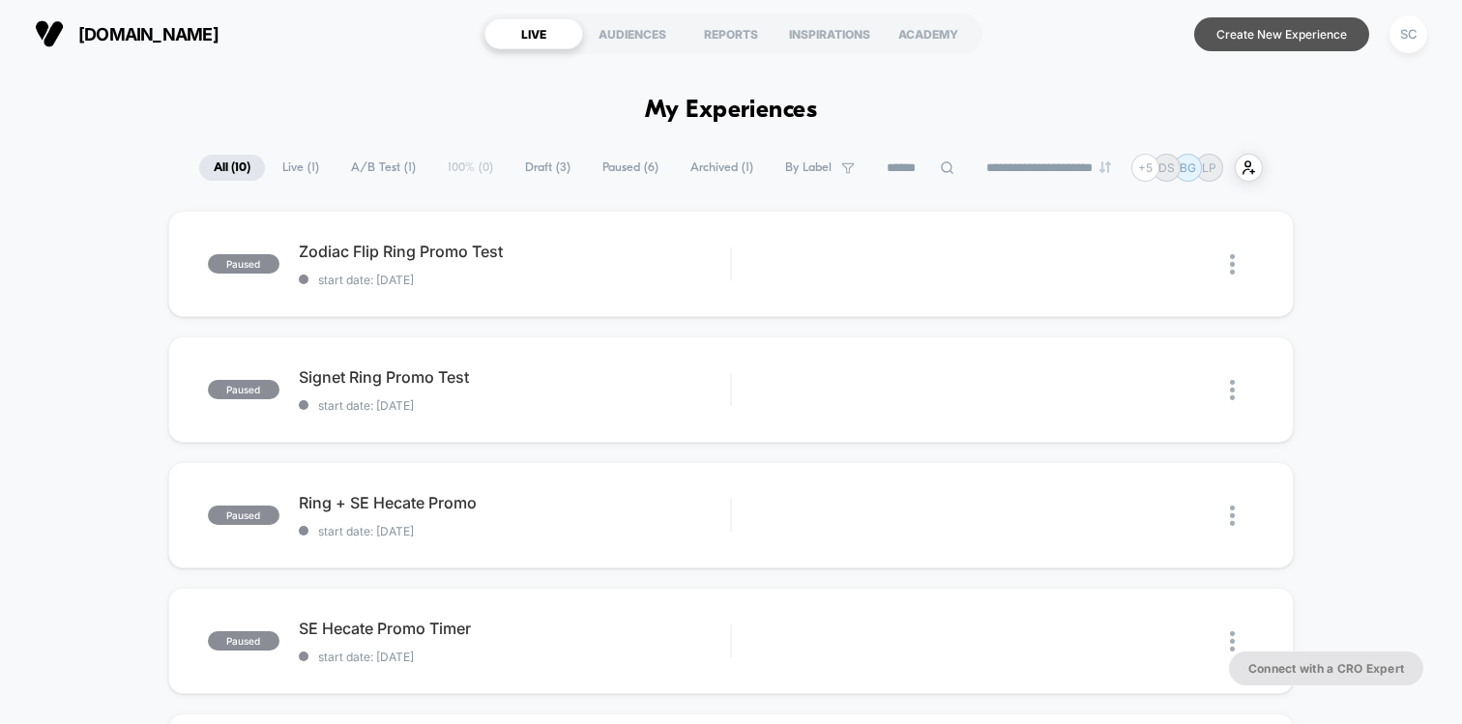
click at [1245, 33] on button "Create New Experience" at bounding box center [1281, 34] width 175 height 34
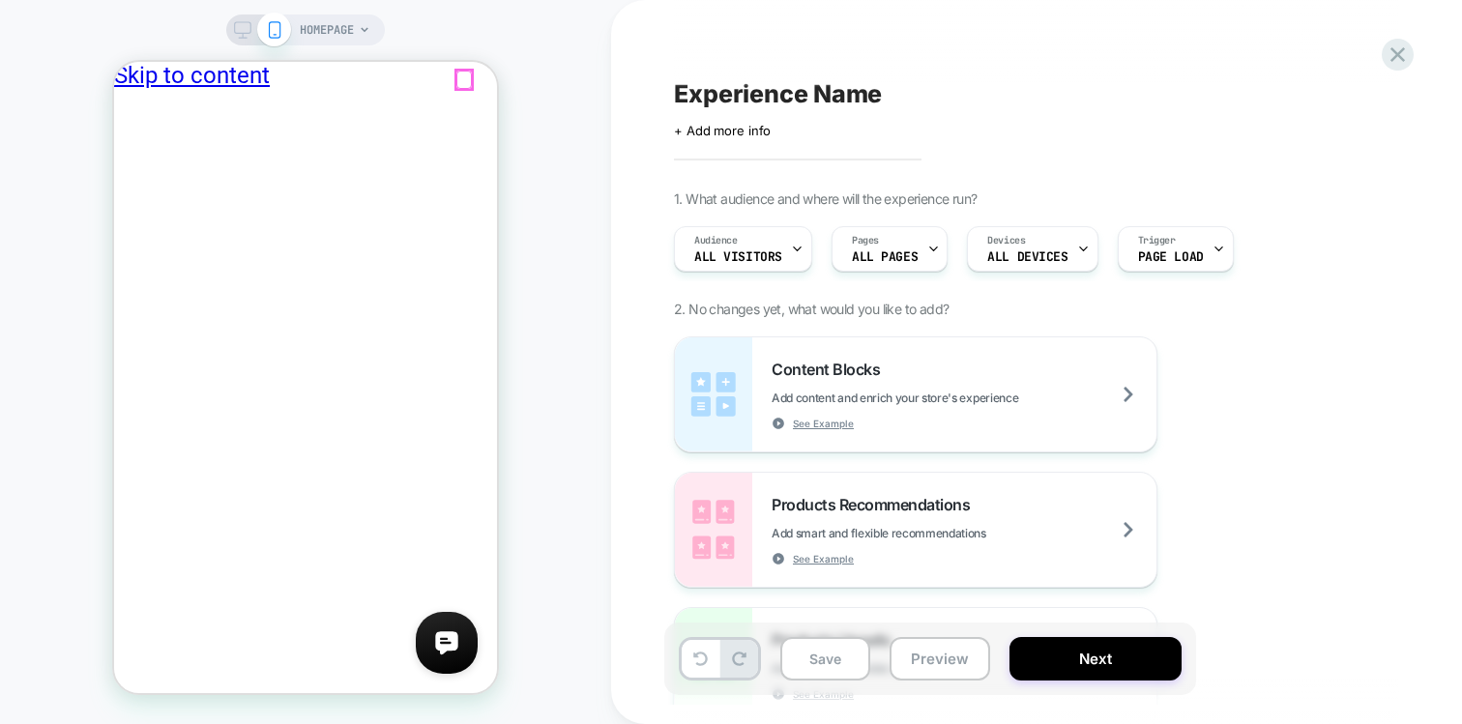
click at [459, 73] on div at bounding box center [463, 80] width 15 height 19
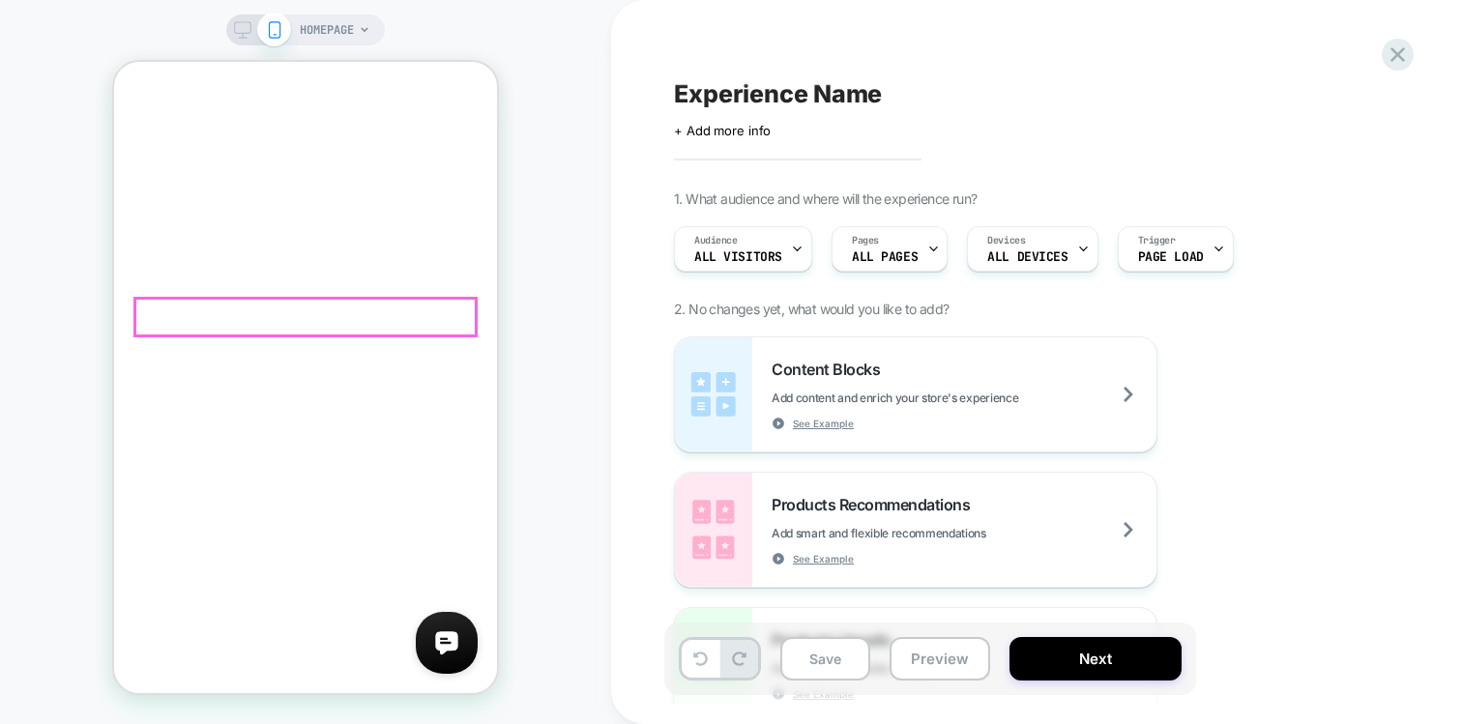
scroll to position [265, 0]
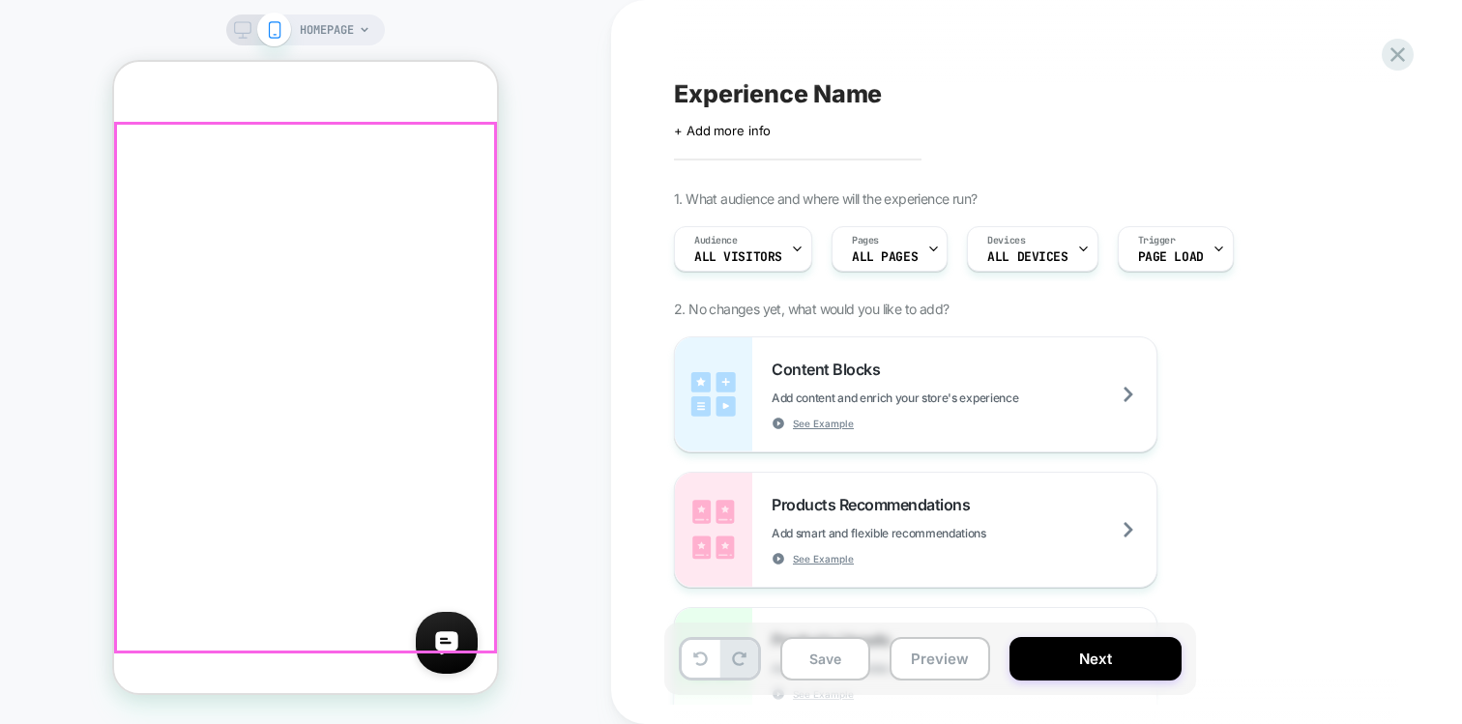
scroll to position [0, 0]
